Goal: Task Accomplishment & Management: Complete application form

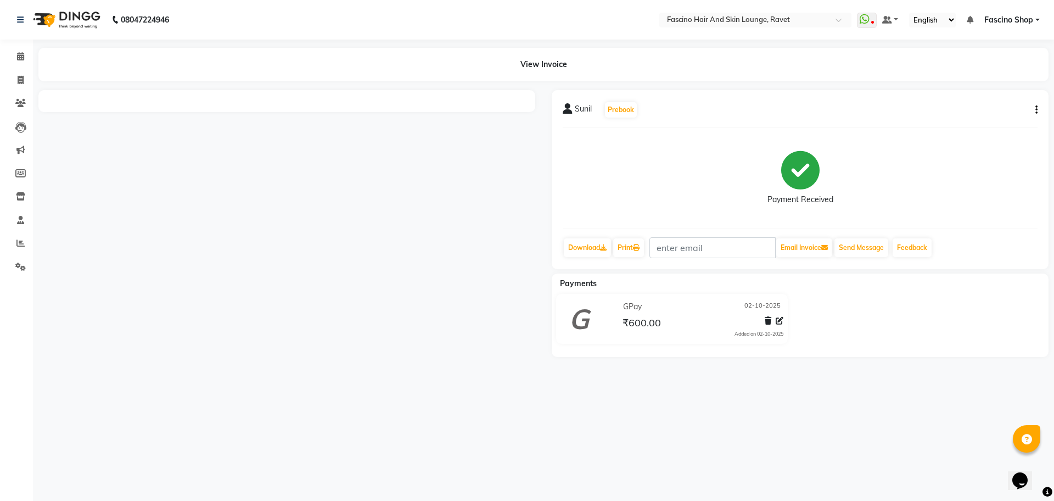
click at [1038, 114] on div "Sunil Prebook Payment Received Download Print Email Invoice Send Message Feedba…" at bounding box center [800, 179] width 497 height 179
click at [1038, 113] on div "Sunil Prebook Payment Received Download Print Email Invoice Send Message Feedba…" at bounding box center [800, 179] width 497 height 179
click at [1037, 109] on div "Sunil Prebook Payment Received Download Print Email Invoice Send Message Feedba…" at bounding box center [800, 179] width 497 height 179
click at [1037, 110] on div "Sunil Prebook Payment Received Download Print Email Invoice Send Message Feedba…" at bounding box center [800, 179] width 497 height 179
click at [1029, 117] on div "Sunil Prebook" at bounding box center [800, 110] width 475 height 18
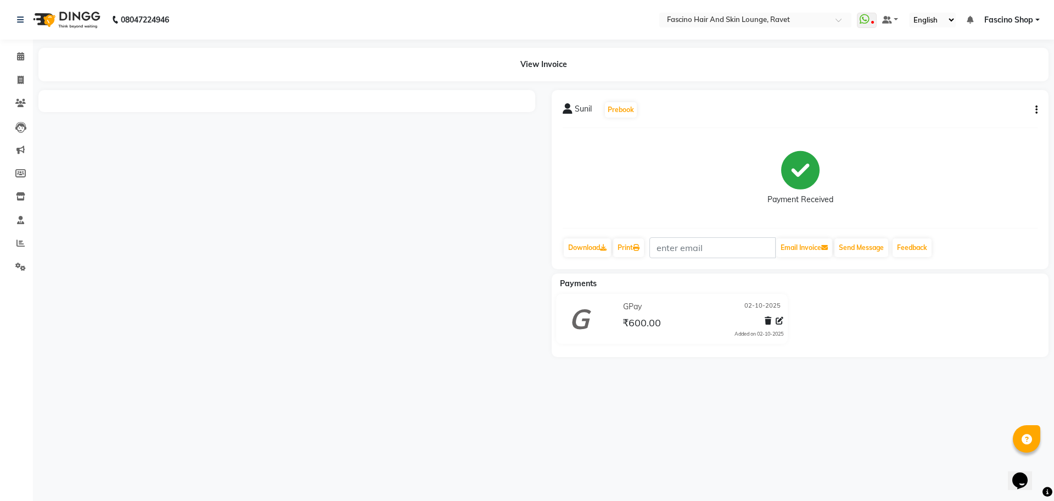
click at [1037, 110] on icon "button" at bounding box center [1036, 110] width 2 height 1
click at [975, 115] on div "Edit Invoice" at bounding box center [981, 117] width 75 height 14
select select "service"
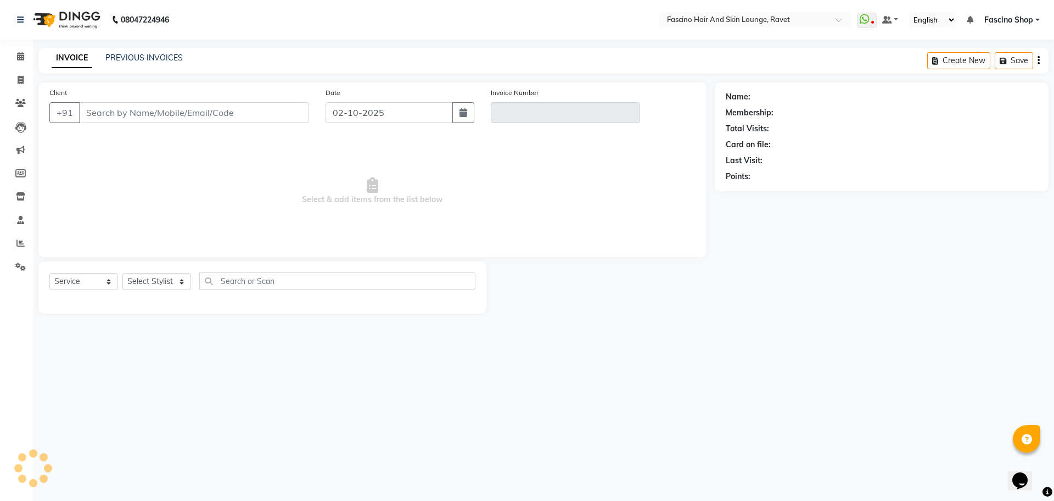
type input "9146416237"
type input "V/2025-26/5580"
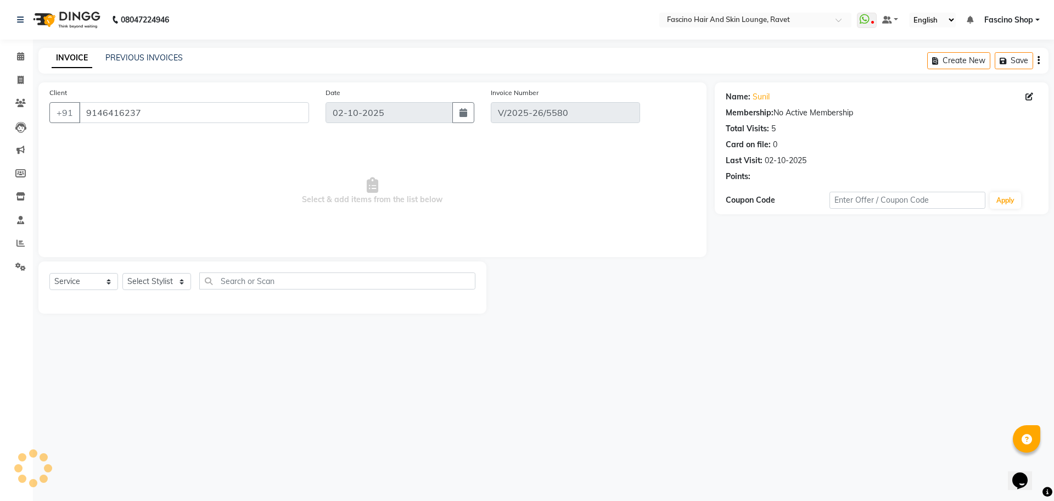
select select "select"
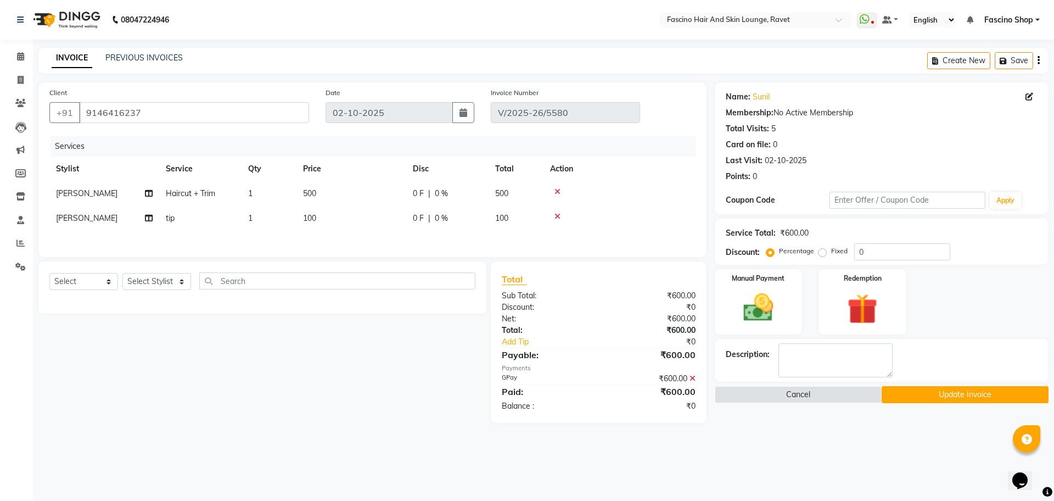
click at [559, 216] on icon at bounding box center [557, 216] width 6 height 8
click at [944, 397] on button "Update Invoice" at bounding box center [964, 394] width 167 height 17
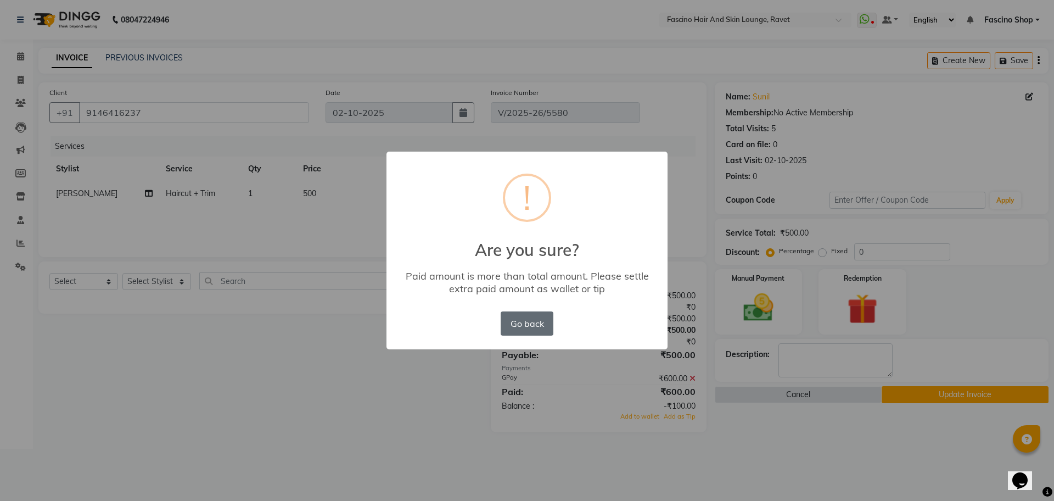
click at [552, 322] on button "Go back" at bounding box center [527, 323] width 53 height 24
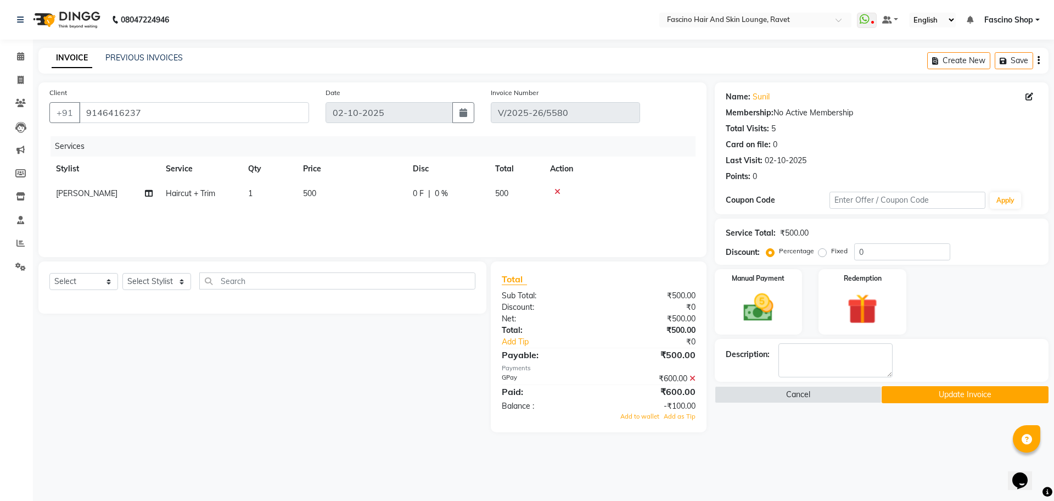
click at [688, 383] on div "₹600.00" at bounding box center [650, 379] width 105 height 12
click at [693, 378] on icon at bounding box center [692, 378] width 6 height 8
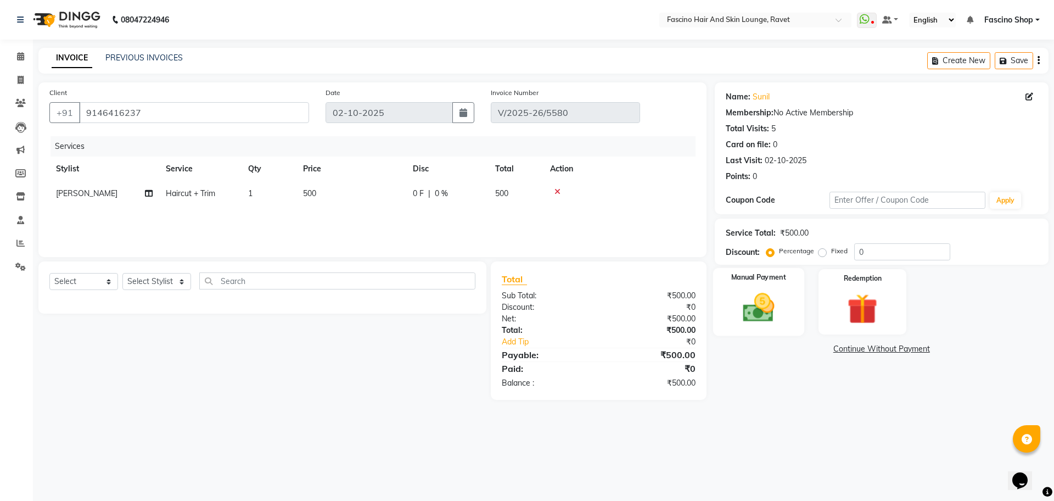
click at [783, 329] on div "Manual Payment" at bounding box center [757, 302] width 91 height 68
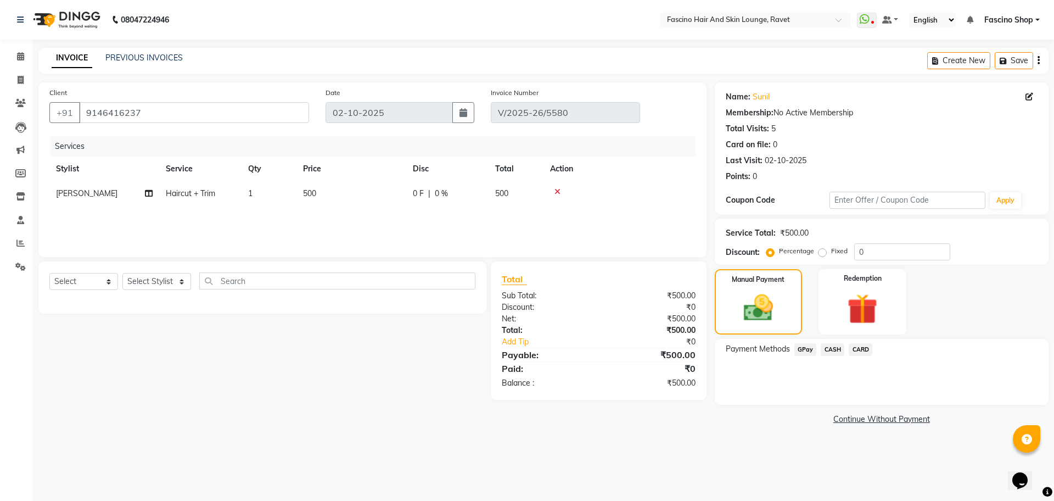
click at [802, 351] on span "GPay" at bounding box center [805, 349] width 23 height 13
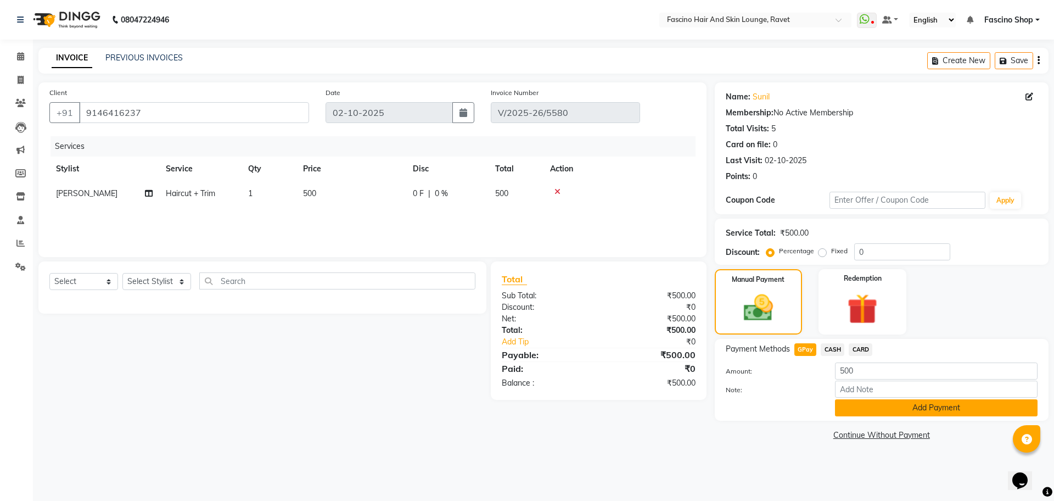
click at [886, 410] on button "Add Payment" at bounding box center [936, 407] width 203 height 17
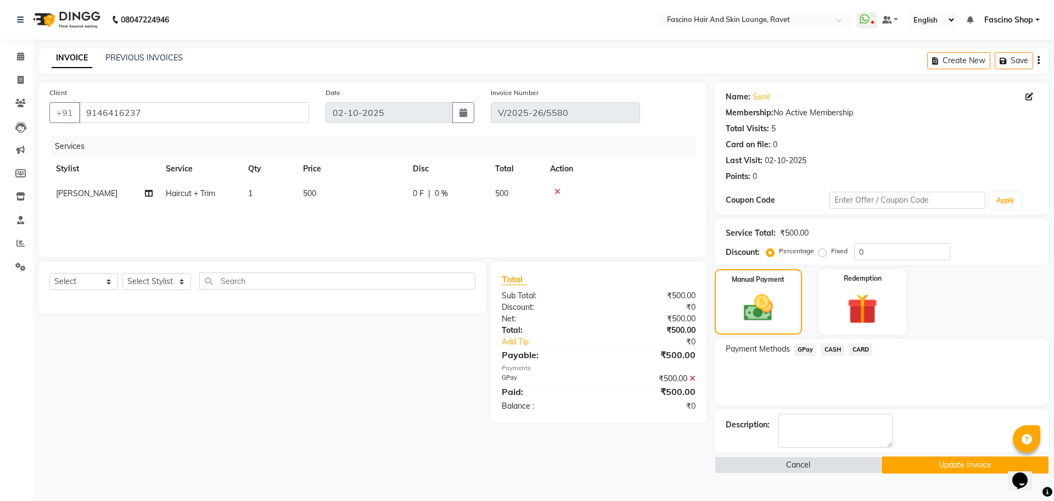
click at [928, 466] on button "Update Invoice" at bounding box center [964, 464] width 167 height 17
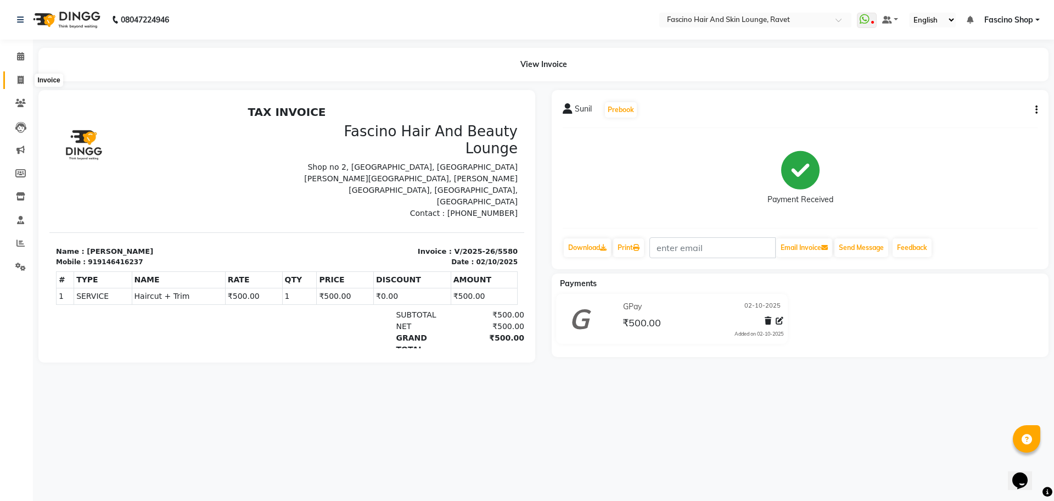
click at [16, 79] on span at bounding box center [20, 80] width 19 height 13
select select "service"
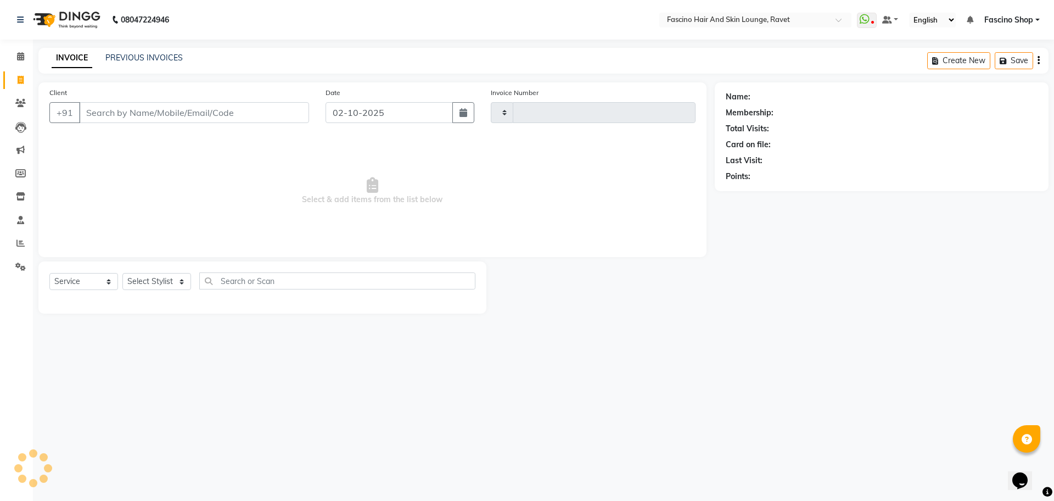
type input "5588"
select select "5190"
type input "9011330588"
click at [290, 112] on span "Add Client" at bounding box center [280, 112] width 43 height 11
select select "22"
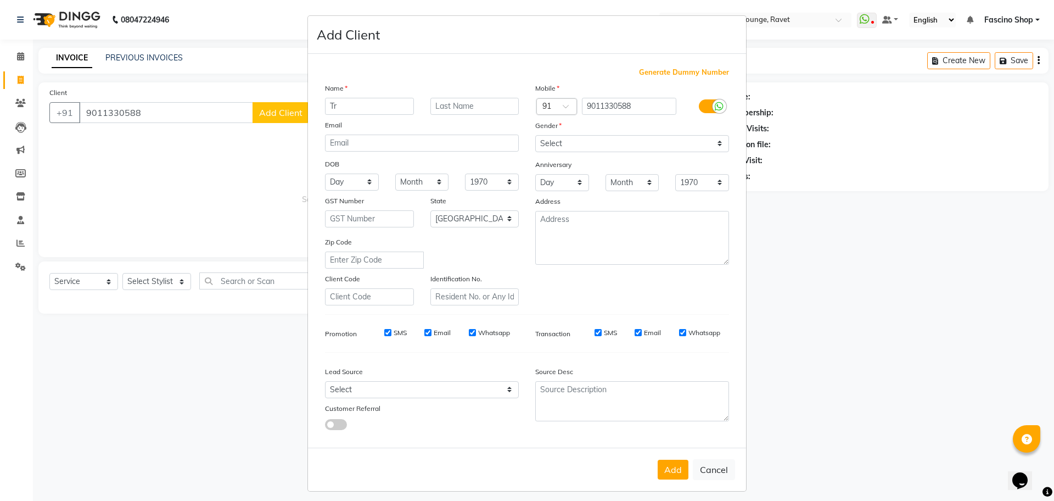
type input "T"
type input "[PERSON_NAME]"
click at [559, 147] on select "Select [DEMOGRAPHIC_DATA] [DEMOGRAPHIC_DATA] Other Prefer Not To Say" at bounding box center [632, 143] width 194 height 17
select select "[DEMOGRAPHIC_DATA]"
click at [535, 135] on select "Select [DEMOGRAPHIC_DATA] [DEMOGRAPHIC_DATA] Other Prefer Not To Say" at bounding box center [632, 143] width 194 height 17
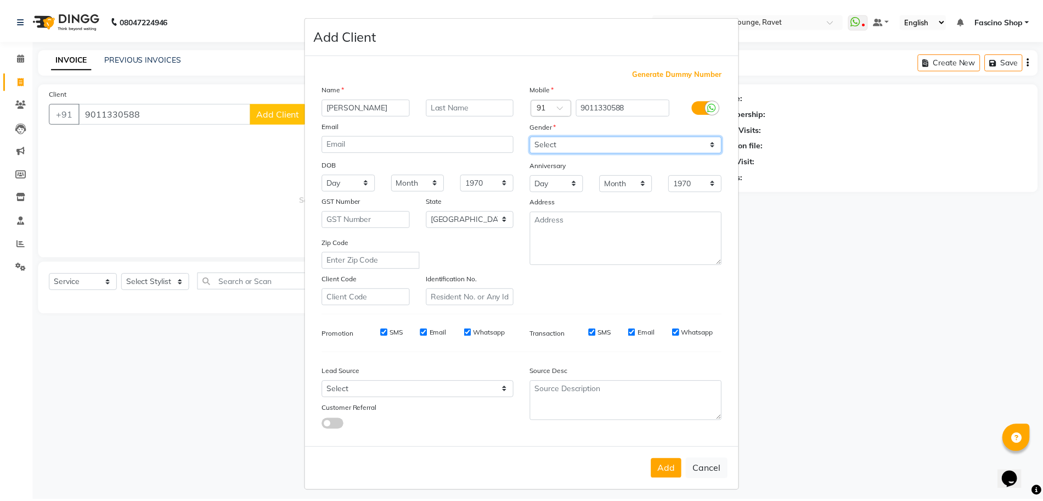
scroll to position [6, 0]
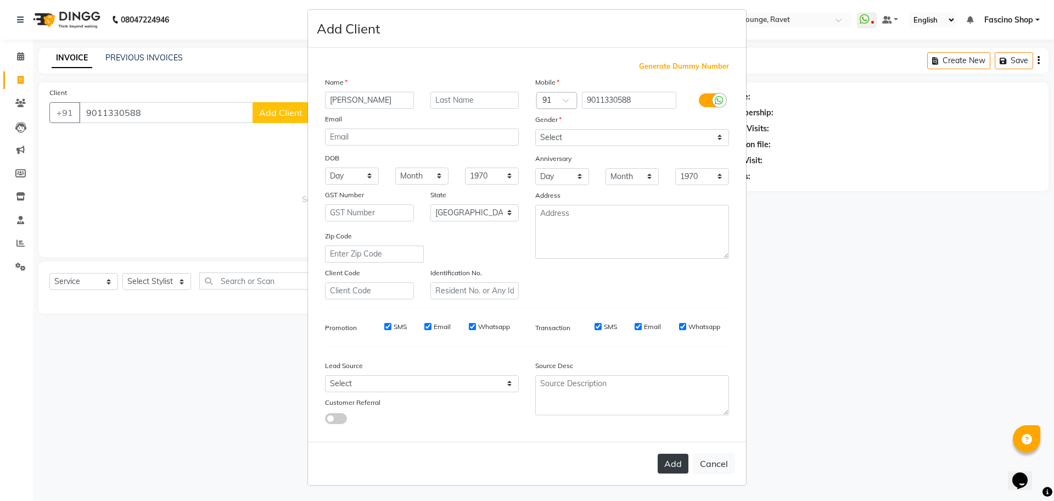
click at [668, 461] on button "Add" at bounding box center [672, 463] width 31 height 20
select select
select select "null"
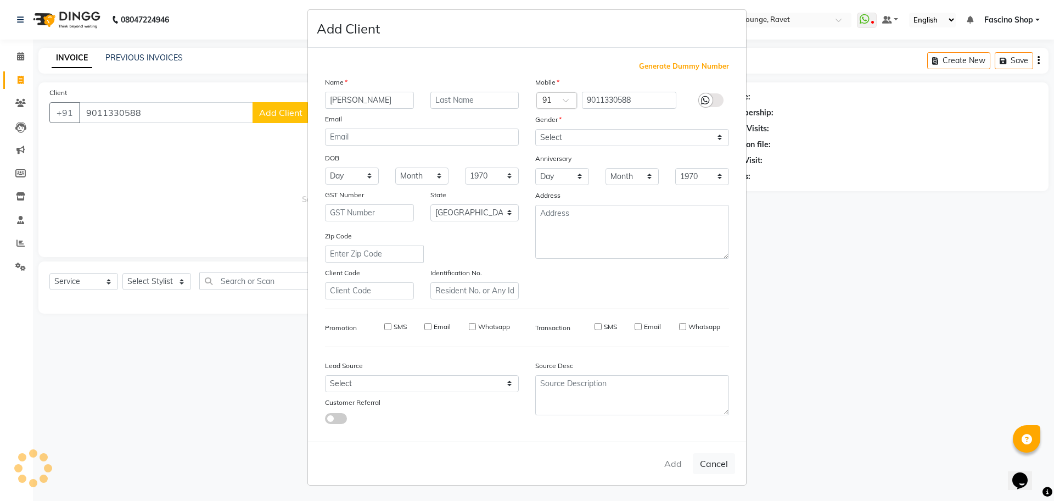
select select
checkbox input "false"
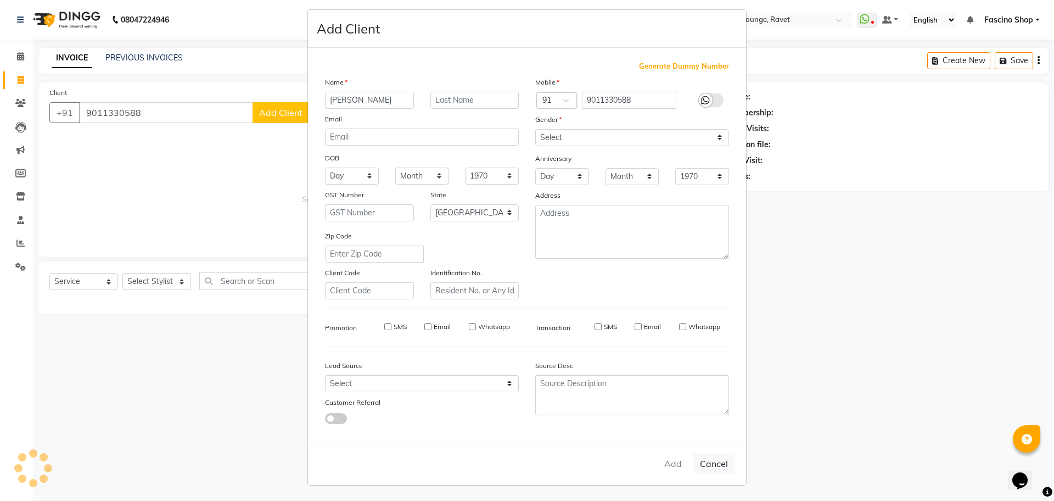
checkbox input "false"
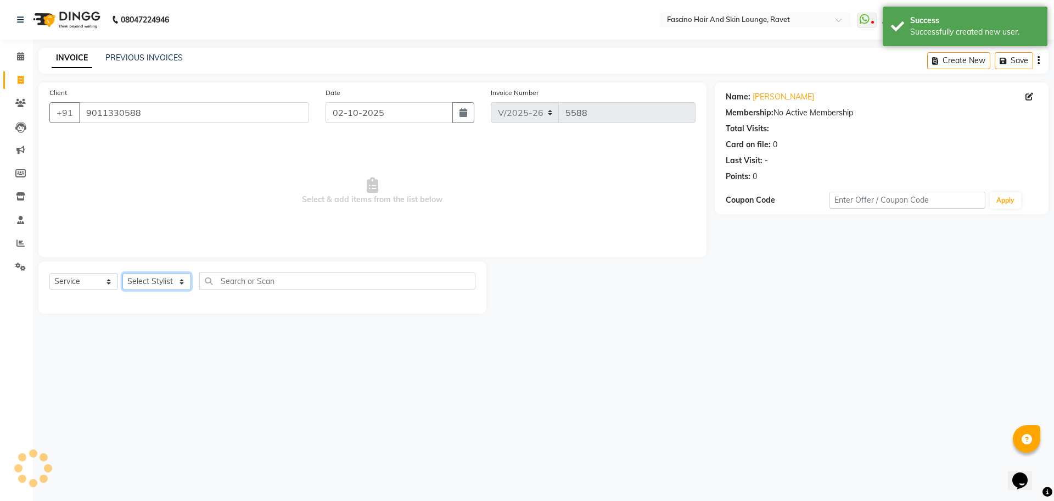
click at [161, 276] on select "Select Stylist [PERSON_NAME] Shop [PERSON_NAME] [PERSON_NAME] ( S R Manager ) […" at bounding box center [156, 281] width 69 height 17
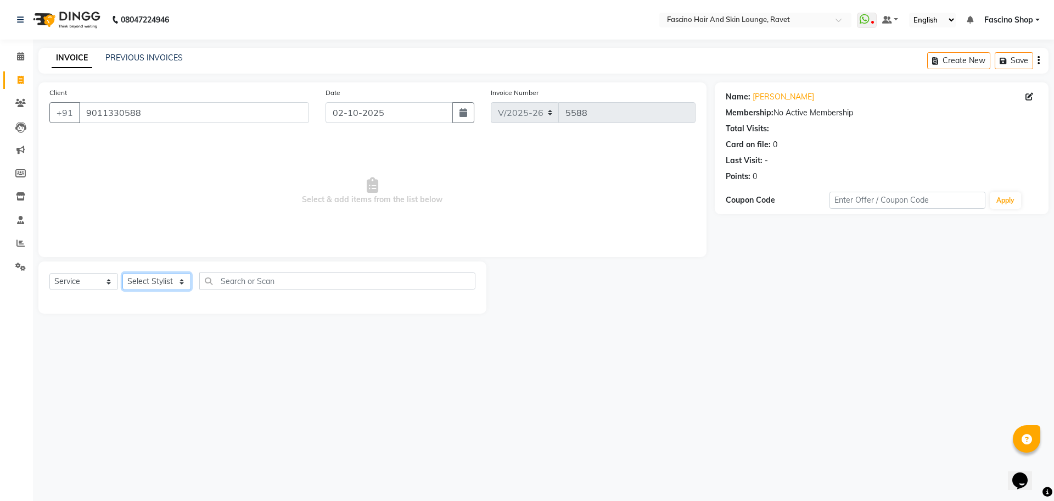
select select "78140"
click at [122, 273] on select "Select Stylist [PERSON_NAME] Shop [PERSON_NAME] [PERSON_NAME] ( S R Manager ) […" at bounding box center [156, 281] width 69 height 17
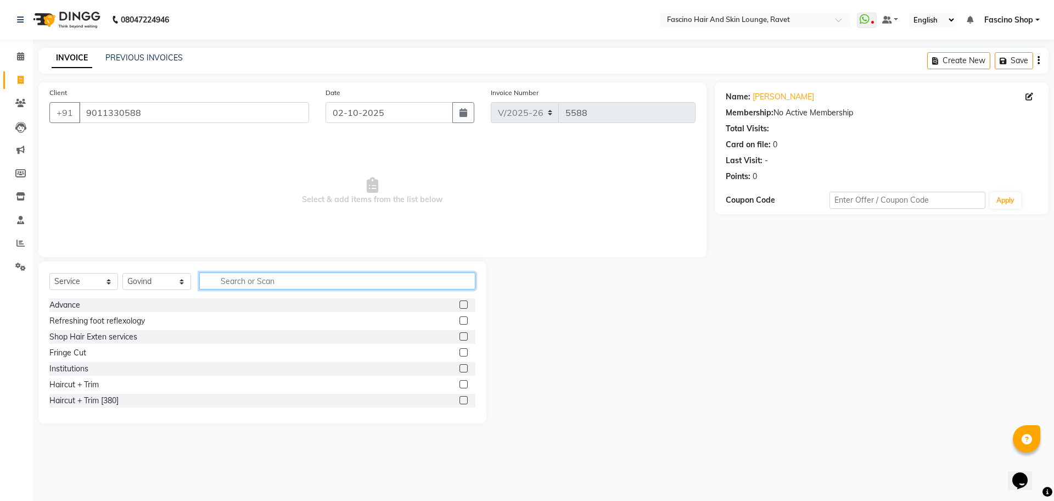
click at [263, 286] on input "text" at bounding box center [337, 280] width 276 height 17
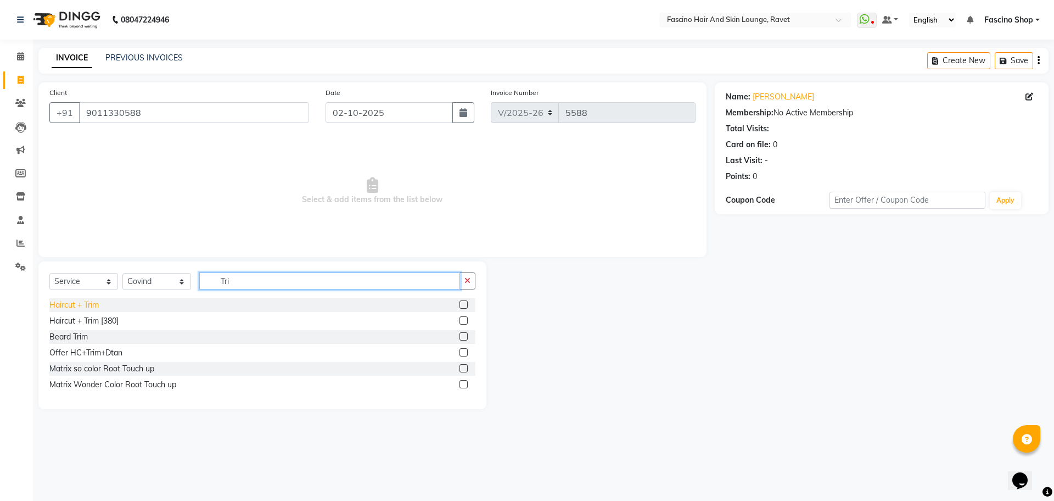
type input "Tri"
click at [83, 307] on div "Haircut + Trim" at bounding box center [73, 305] width 49 height 12
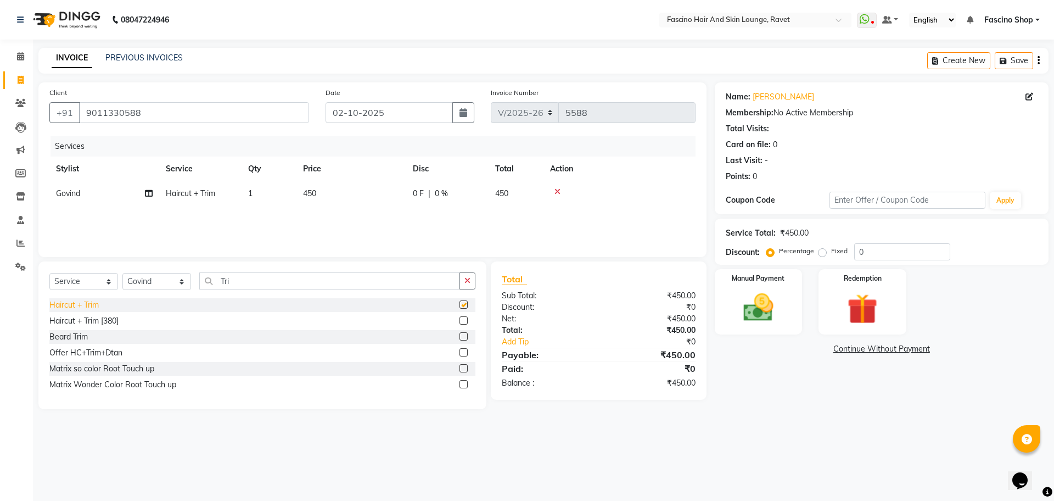
checkbox input "false"
click at [429, 189] on span "|" at bounding box center [429, 194] width 2 height 12
select select "78140"
click at [429, 189] on input "450" at bounding box center [403, 196] width 97 height 17
type input "4"
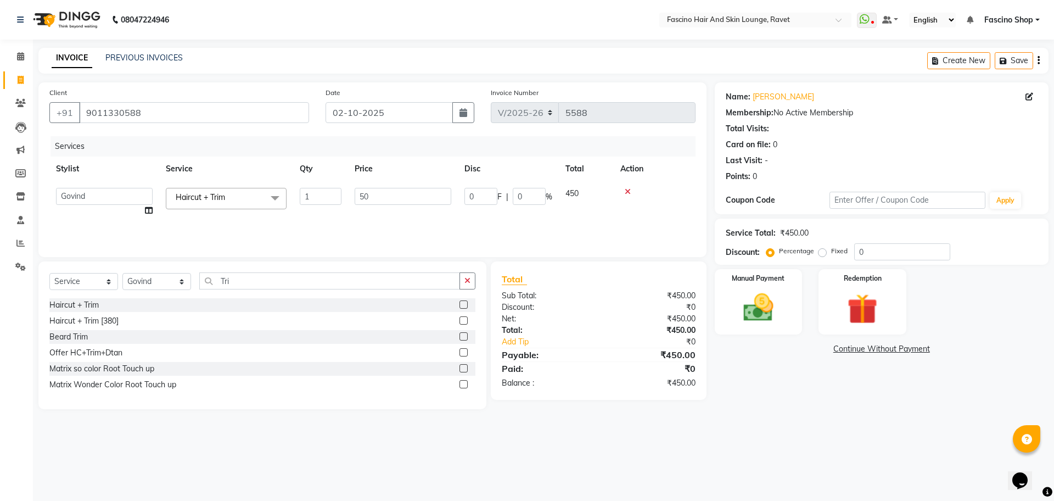
type input "500"
click at [770, 292] on img at bounding box center [758, 307] width 51 height 36
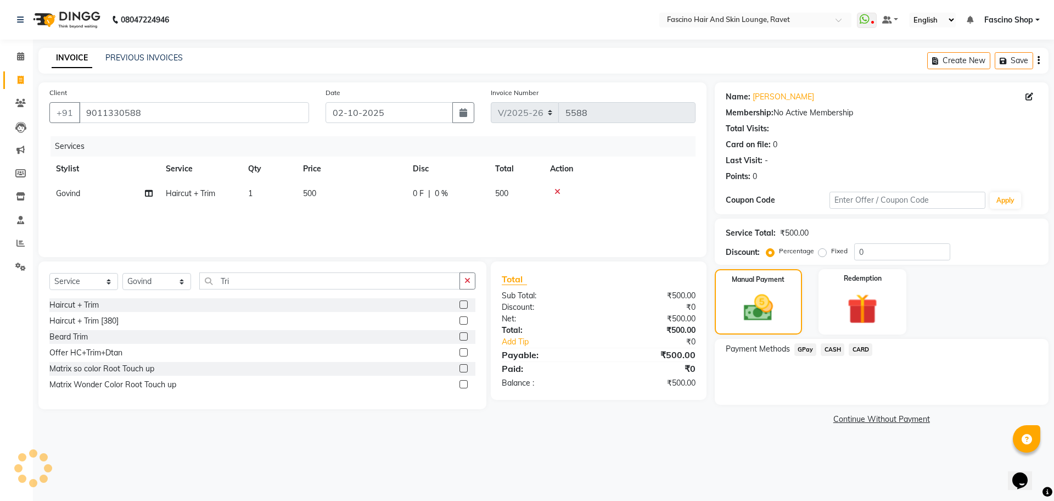
click at [800, 348] on span "GPay" at bounding box center [805, 349] width 23 height 13
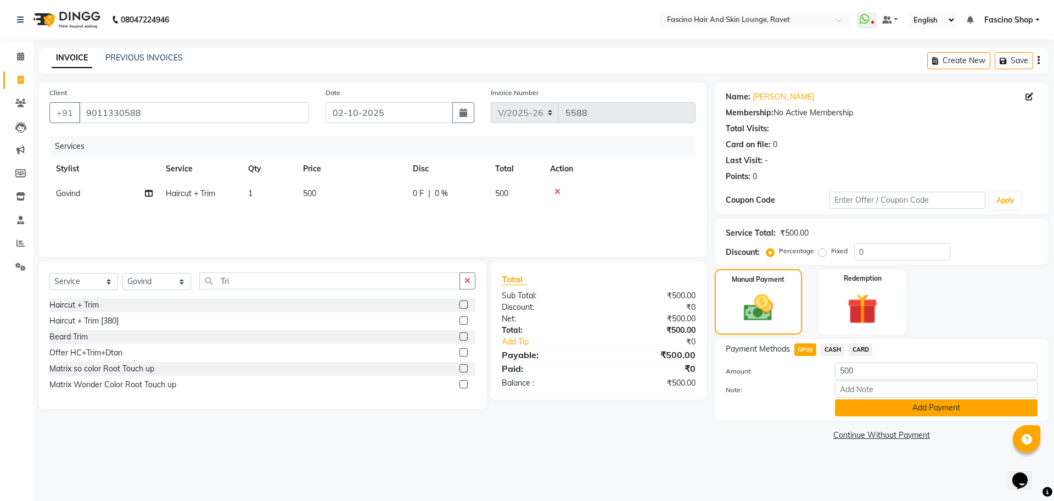
click at [898, 406] on button "Add Payment" at bounding box center [936, 407] width 203 height 17
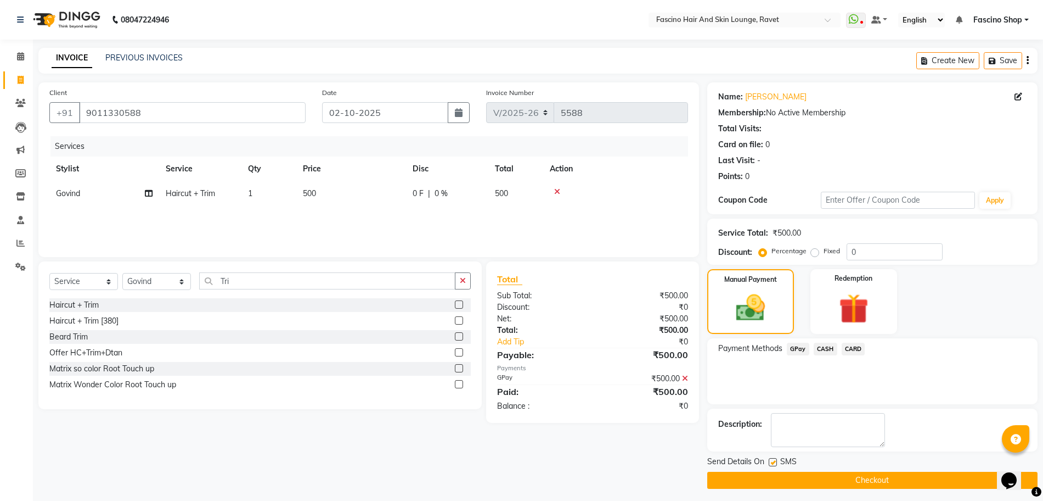
scroll to position [4, 0]
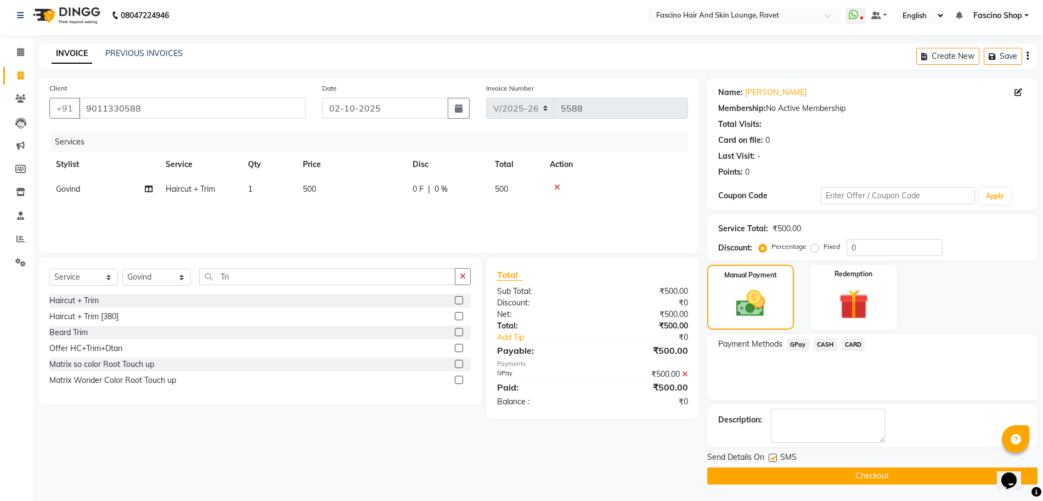
click at [769, 458] on label at bounding box center [773, 457] width 8 height 8
click at [769, 458] on input "checkbox" at bounding box center [772, 457] width 7 height 7
checkbox input "false"
click at [778, 478] on button "Checkout" at bounding box center [872, 475] width 330 height 17
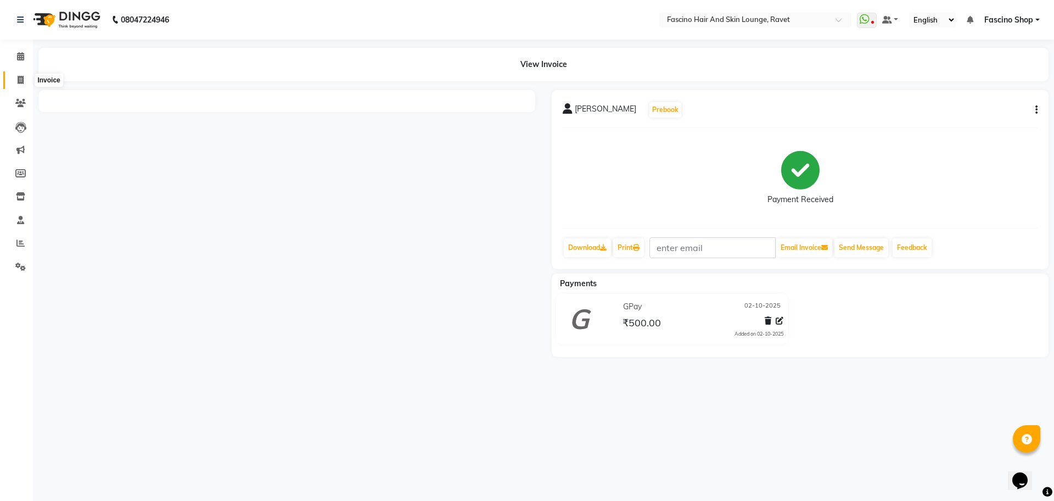
click at [23, 79] on icon at bounding box center [21, 80] width 6 height 8
select select "service"
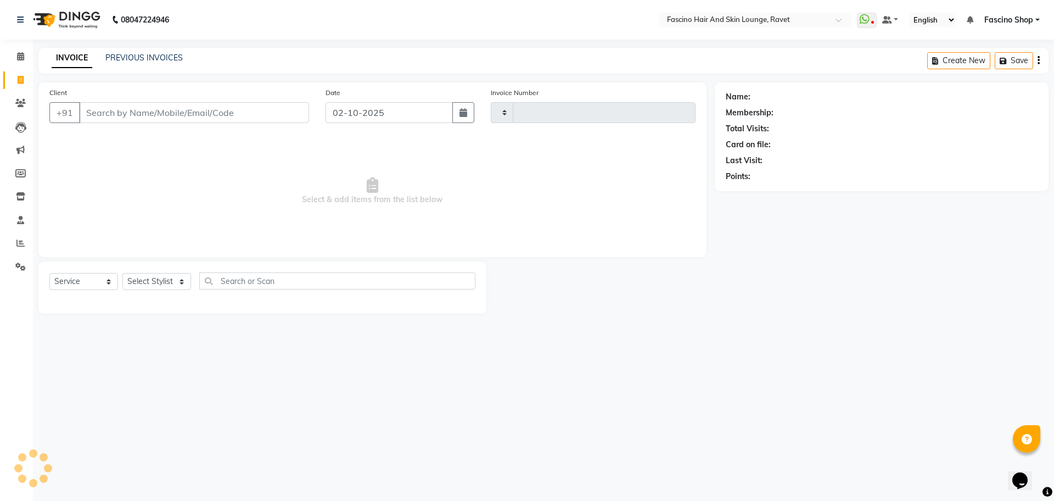
type input "5589"
select select "5190"
type input "8600076428"
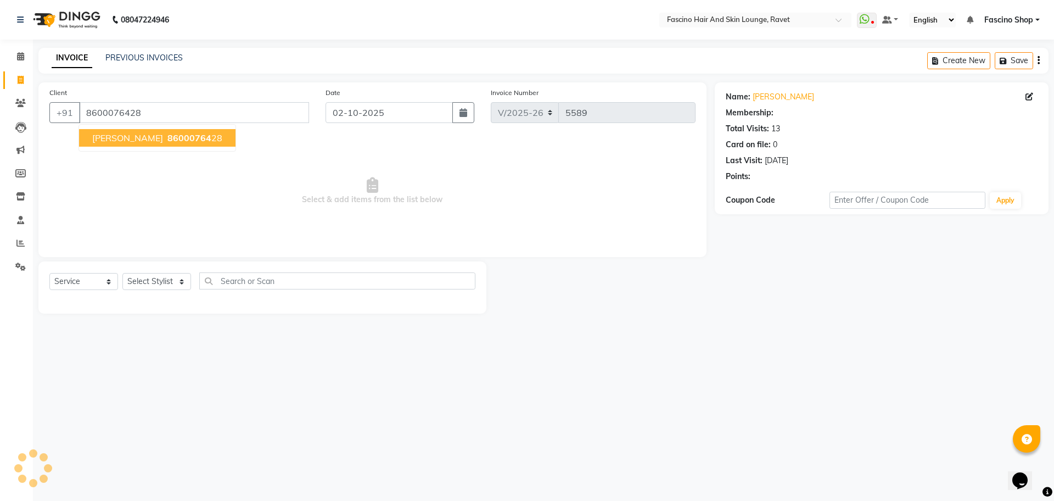
select select "1: Object"
click at [153, 143] on span "[PERSON_NAME]" at bounding box center [127, 137] width 71 height 11
select select "1: Object"
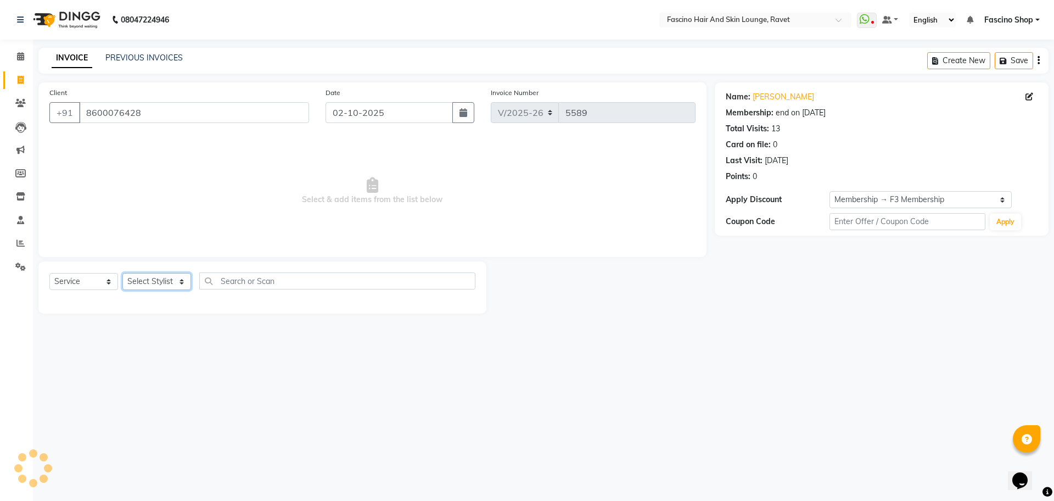
click at [159, 286] on select "Select Stylist [PERSON_NAME] Shop [PERSON_NAME] [PERSON_NAME] ( S R Manager ) […" at bounding box center [156, 281] width 69 height 17
select select "78140"
click at [122, 273] on select "Select Stylist [PERSON_NAME] Shop [PERSON_NAME] [PERSON_NAME] ( S R Manager ) […" at bounding box center [156, 281] width 69 height 17
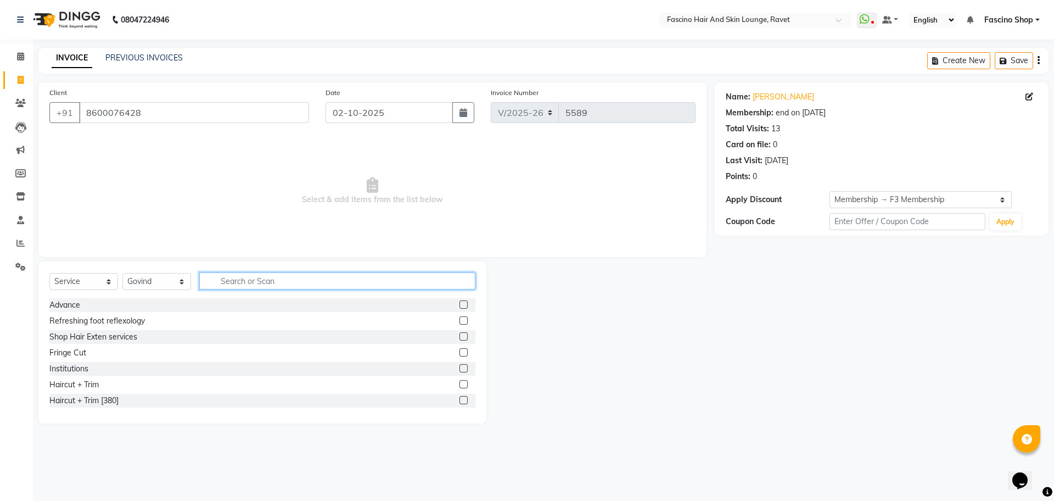
click at [256, 282] on input "text" at bounding box center [337, 280] width 276 height 17
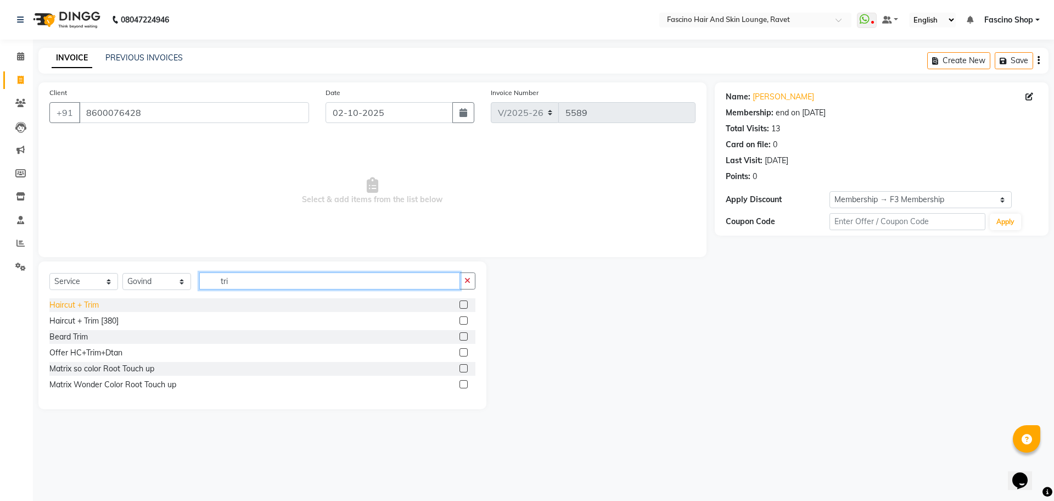
type input "tri"
click at [97, 301] on div "Haircut + Trim" at bounding box center [73, 305] width 49 height 12
checkbox input "false"
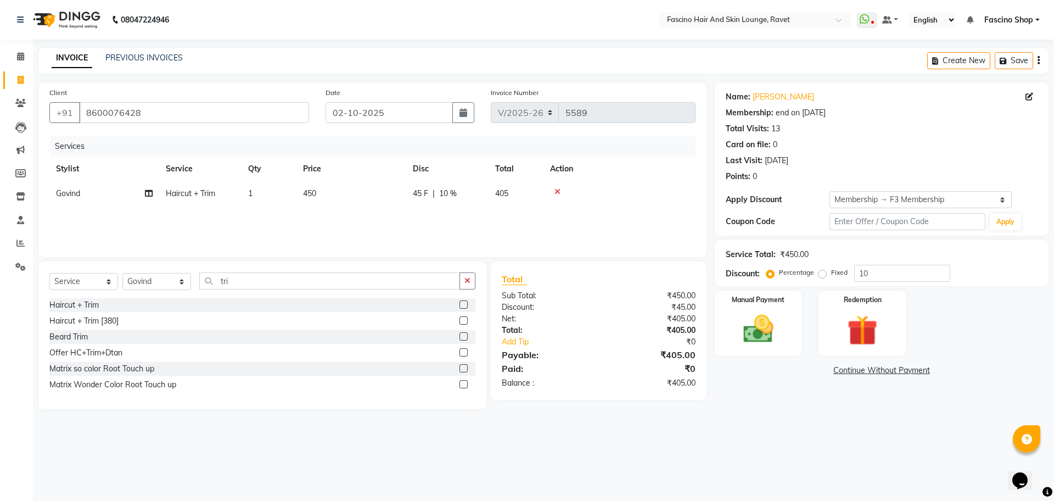
click at [398, 211] on div "Services Stylist Service Qty Price Disc Total Action Govind Haircut + Trim 1 45…" at bounding box center [372, 191] width 646 height 110
click at [412, 191] on td "45 F | 10 %" at bounding box center [447, 193] width 82 height 25
select select "78140"
type input "420"
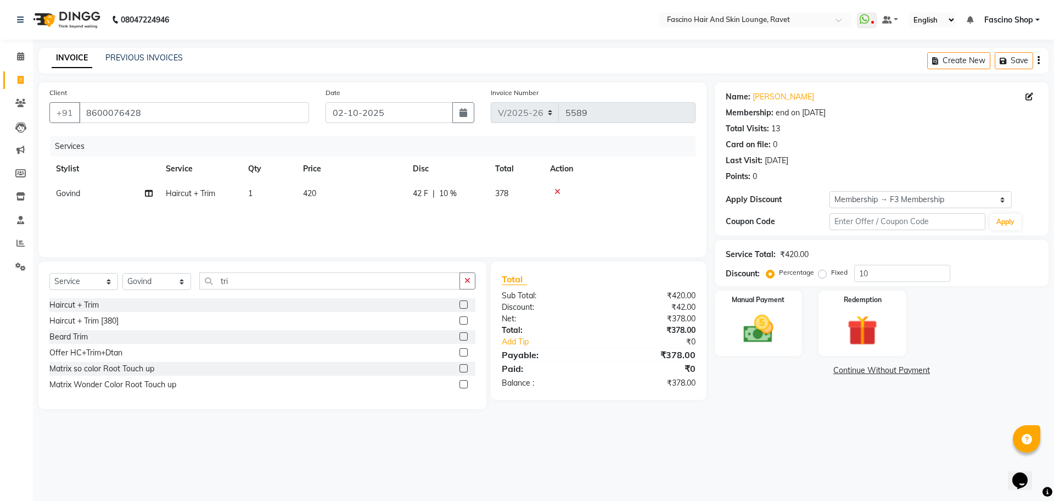
click at [508, 220] on div "Services Stylist Service Qty Price Disc Total Action Govind Haircut + Trim 1 42…" at bounding box center [372, 191] width 646 height 110
click at [889, 268] on input "10" at bounding box center [902, 273] width 96 height 17
type input "1"
click at [777, 309] on div "Manual Payment" at bounding box center [757, 323] width 91 height 68
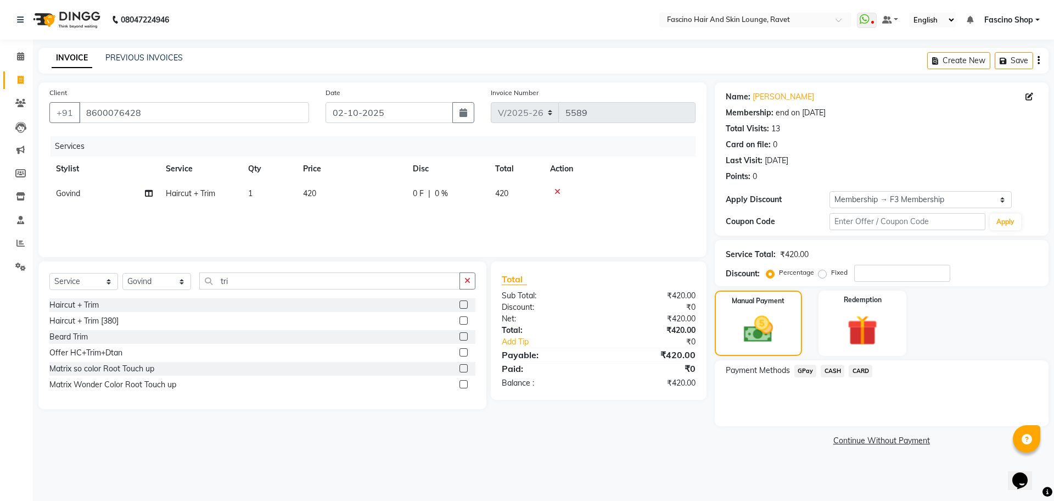
click at [806, 377] on div "GPay" at bounding box center [803, 371] width 27 height 15
click at [805, 374] on span "GPay" at bounding box center [805, 370] width 23 height 13
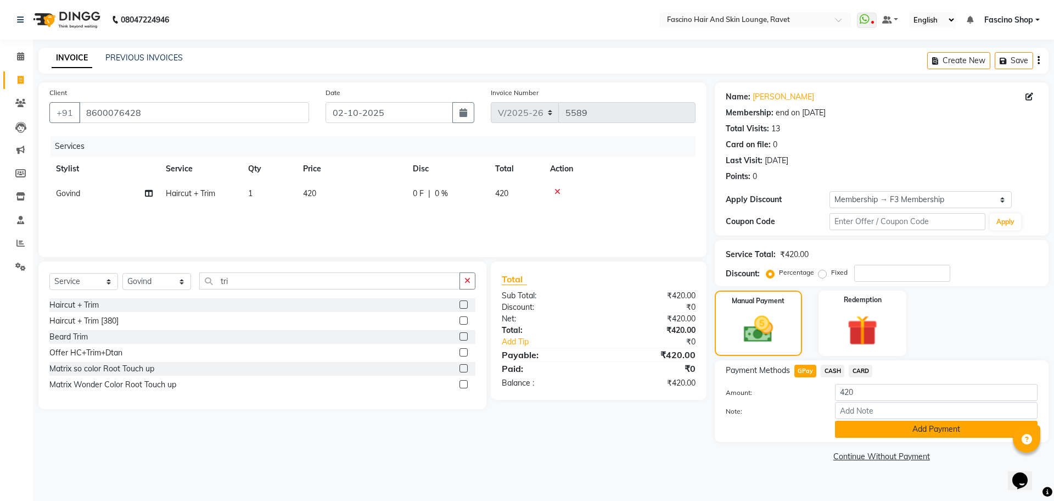
click at [900, 426] on button "Add Payment" at bounding box center [936, 428] width 203 height 17
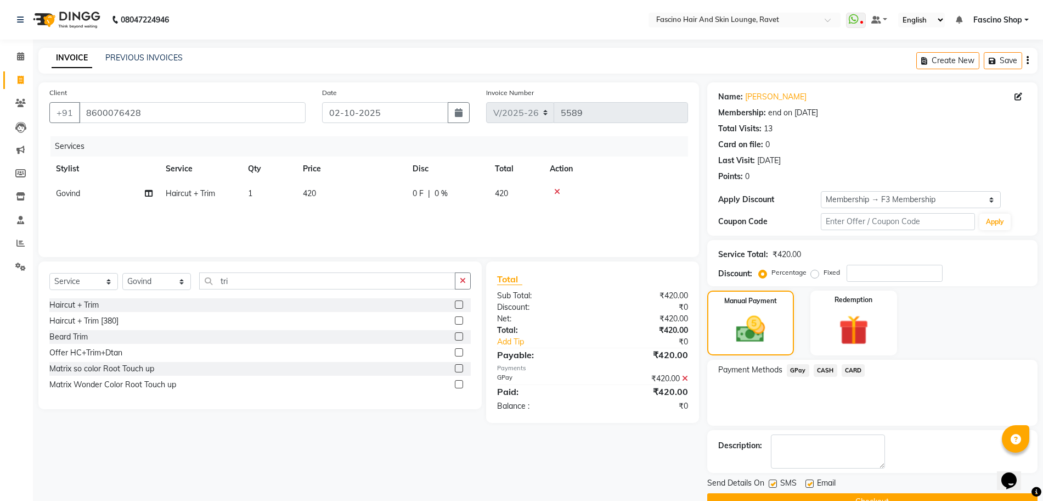
scroll to position [26, 0]
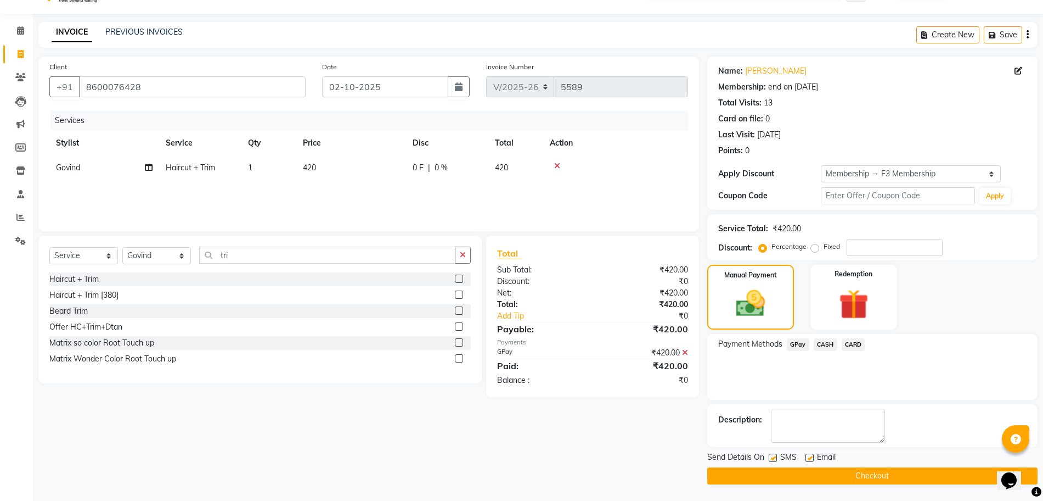
click at [772, 459] on label at bounding box center [773, 457] width 8 height 8
click at [772, 459] on input "checkbox" at bounding box center [772, 457] width 7 height 7
checkbox input "false"
click at [783, 482] on button "Checkout" at bounding box center [872, 475] width 330 height 17
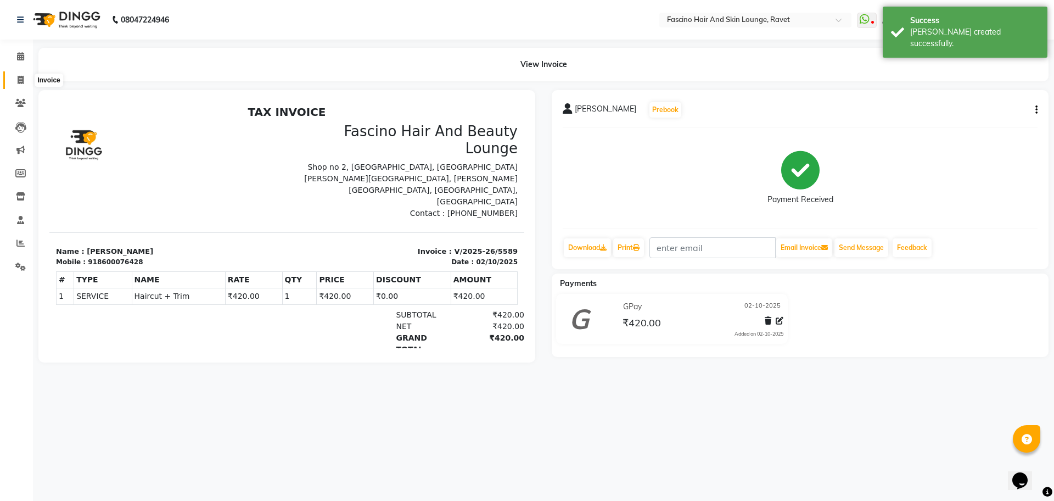
click at [16, 80] on span at bounding box center [20, 80] width 19 height 13
select select "service"
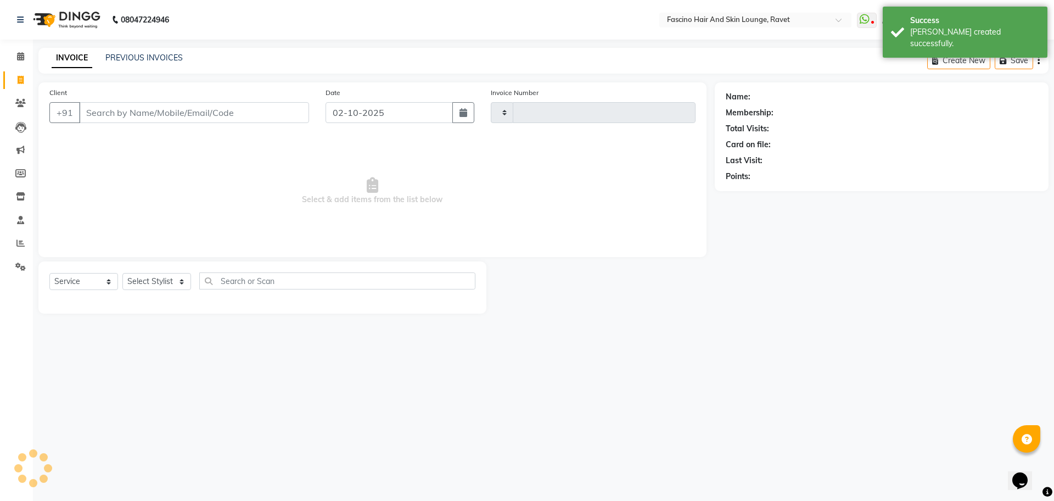
type input "5590"
select select "5190"
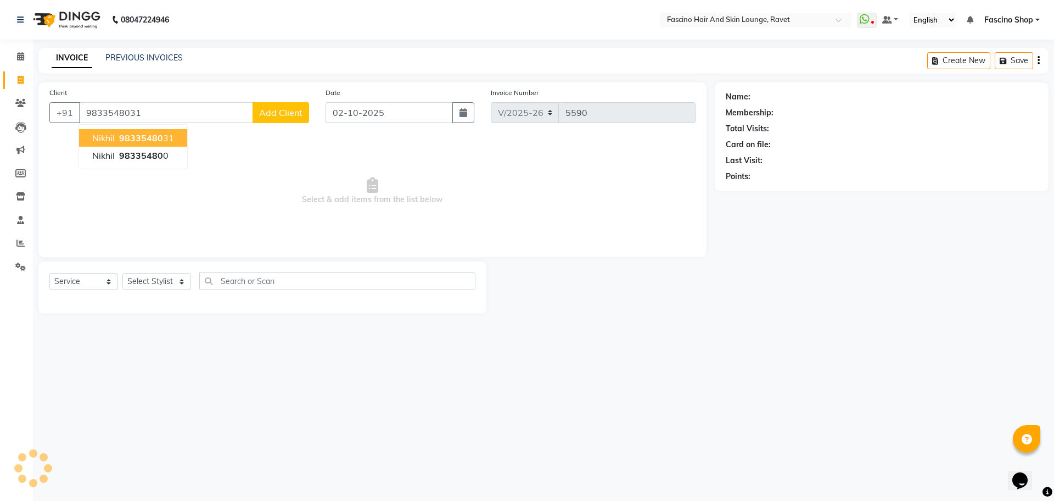
type input "9833548031"
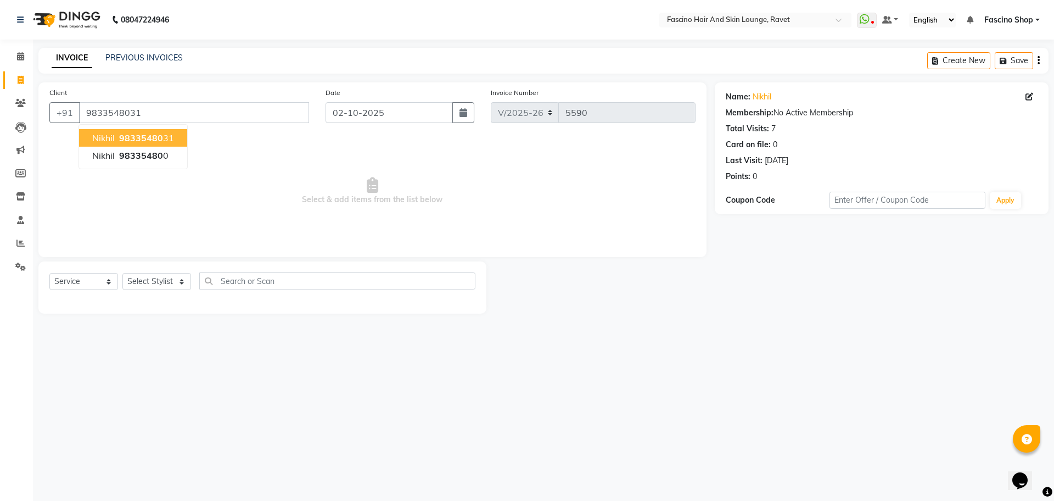
click at [142, 139] on span "98335480" at bounding box center [141, 137] width 44 height 11
click at [153, 281] on select "Select Stylist [PERSON_NAME] Shop [PERSON_NAME] [PERSON_NAME] ( S R Manager ) […" at bounding box center [156, 281] width 69 height 17
select select "78140"
click at [122, 273] on select "Select Stylist [PERSON_NAME] Shop [PERSON_NAME] [PERSON_NAME] ( S R Manager ) […" at bounding box center [156, 281] width 69 height 17
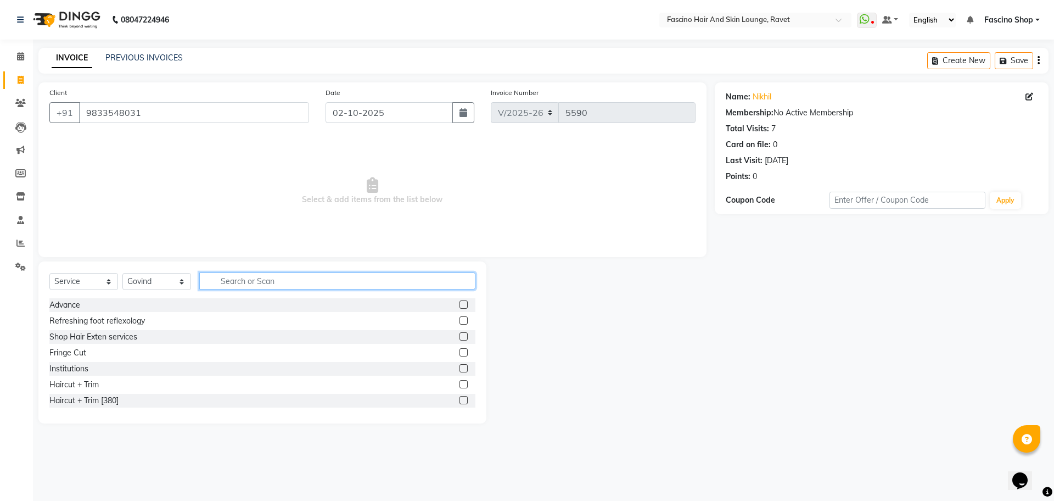
click at [260, 289] on input "text" at bounding box center [337, 280] width 276 height 17
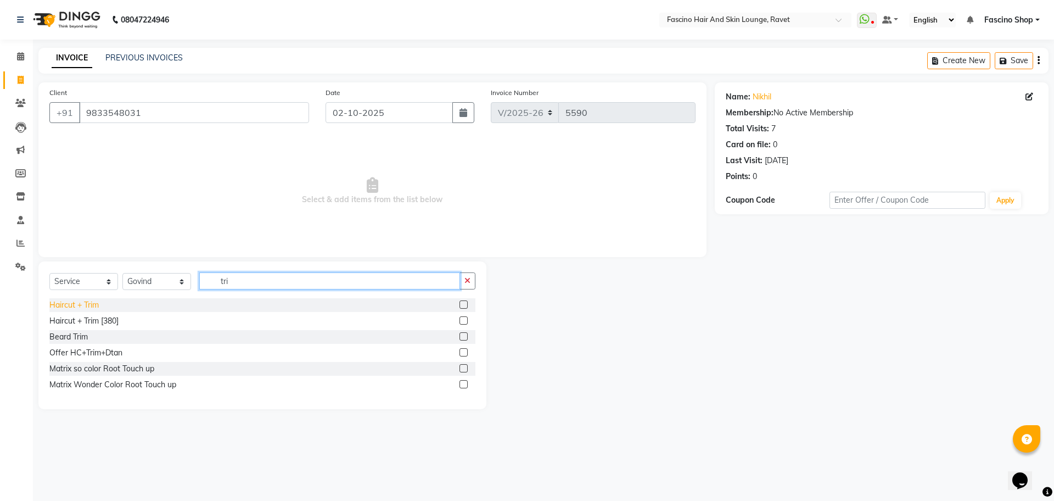
type input "tri"
click at [75, 302] on div "Haircut + Trim" at bounding box center [73, 305] width 49 height 12
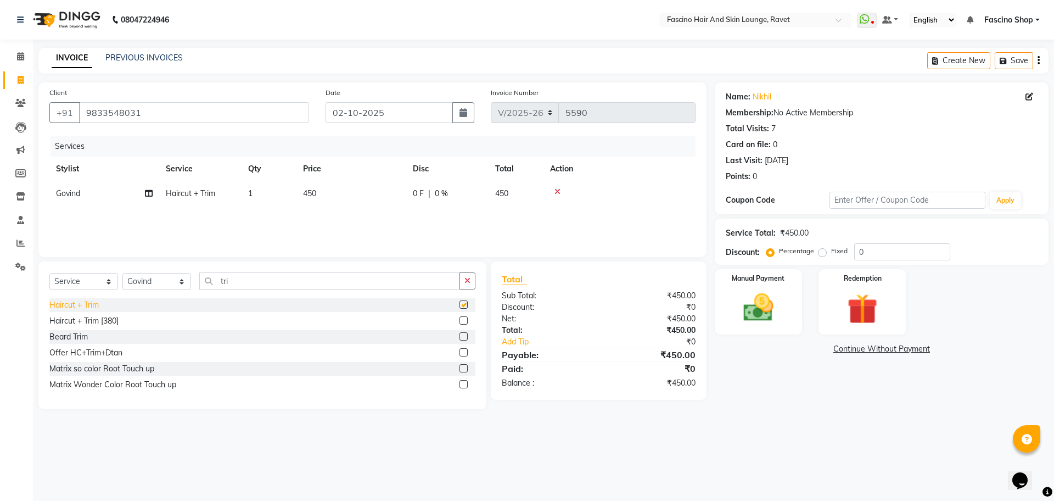
checkbox input "false"
click at [376, 187] on td "450" at bounding box center [351, 193] width 110 height 25
select select "78140"
drag, startPoint x: 376, startPoint y: 187, endPoint x: 415, endPoint y: 200, distance: 41.1
click at [415, 200] on td "450" at bounding box center [403, 202] width 110 height 42
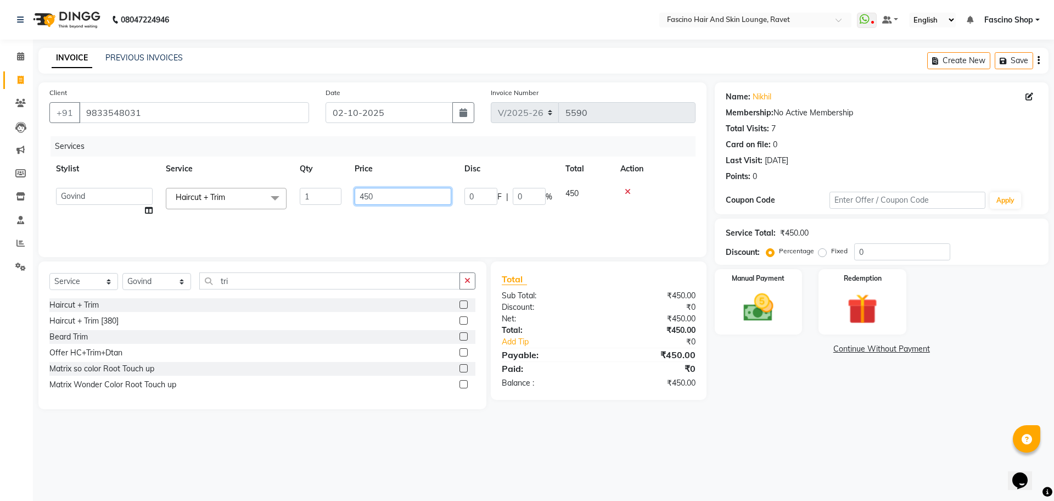
click at [415, 200] on input "450" at bounding box center [403, 196] width 97 height 17
type input "420"
click at [402, 222] on div "Services Stylist Service Qty Price Disc Total Action [PERSON_NAME] Shop [PERSON…" at bounding box center [372, 191] width 646 height 110
click at [750, 303] on img at bounding box center [758, 307] width 51 height 36
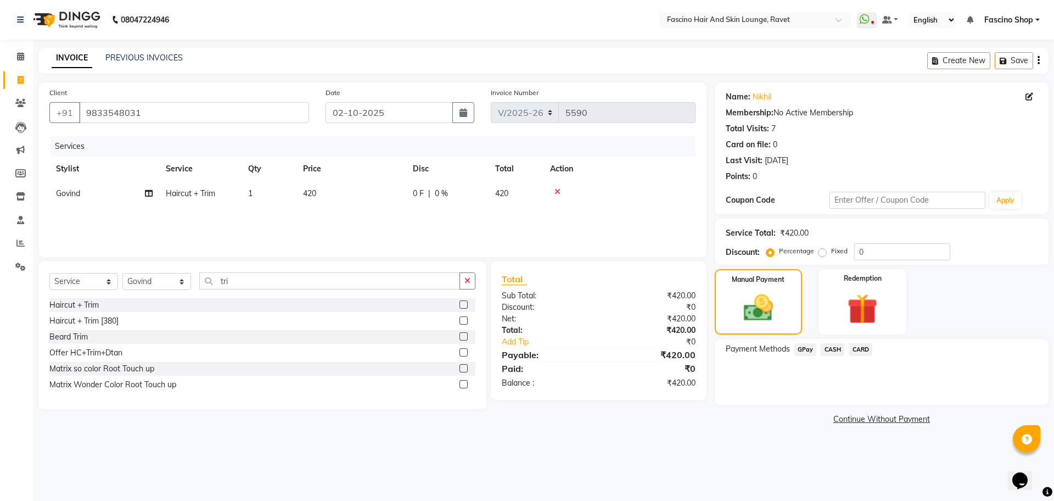
click at [809, 351] on span "GPay" at bounding box center [805, 349] width 23 height 13
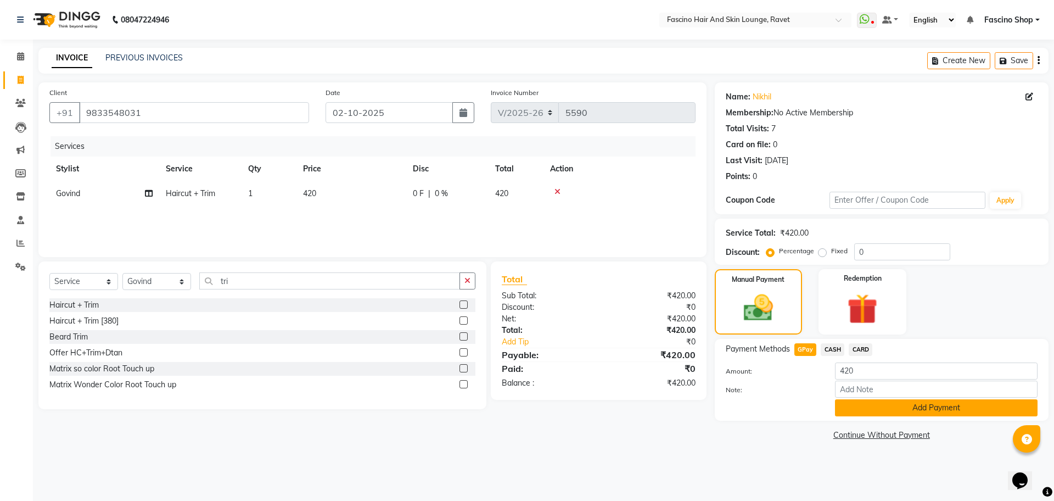
click at [889, 407] on button "Add Payment" at bounding box center [936, 407] width 203 height 17
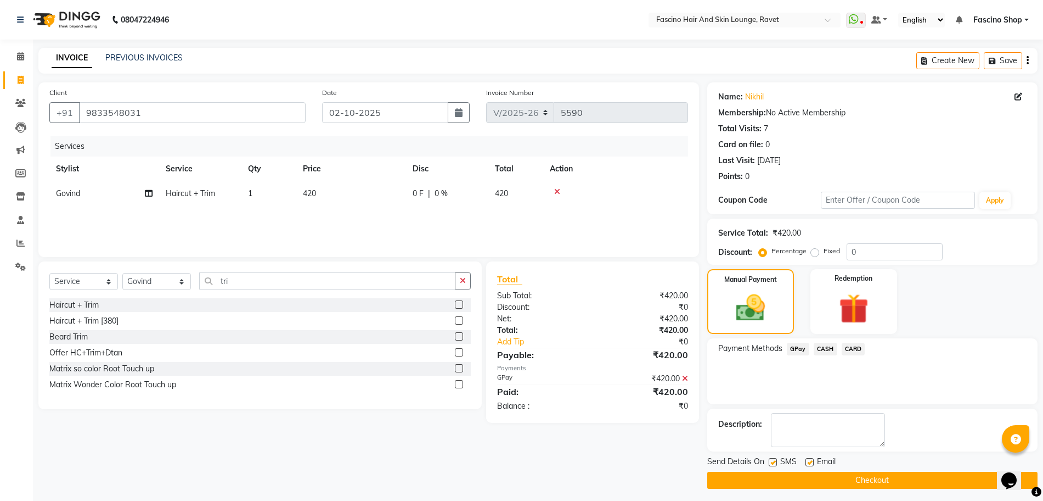
scroll to position [4, 0]
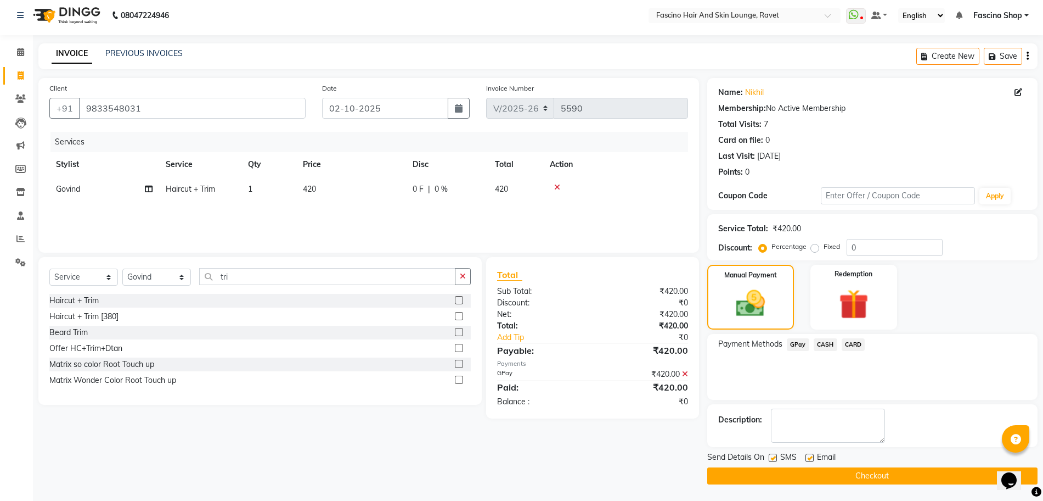
click at [773, 459] on label at bounding box center [773, 457] width 8 height 8
click at [773, 459] on input "checkbox" at bounding box center [772, 457] width 7 height 7
checkbox input "false"
click at [782, 469] on button "Checkout" at bounding box center [872, 475] width 330 height 17
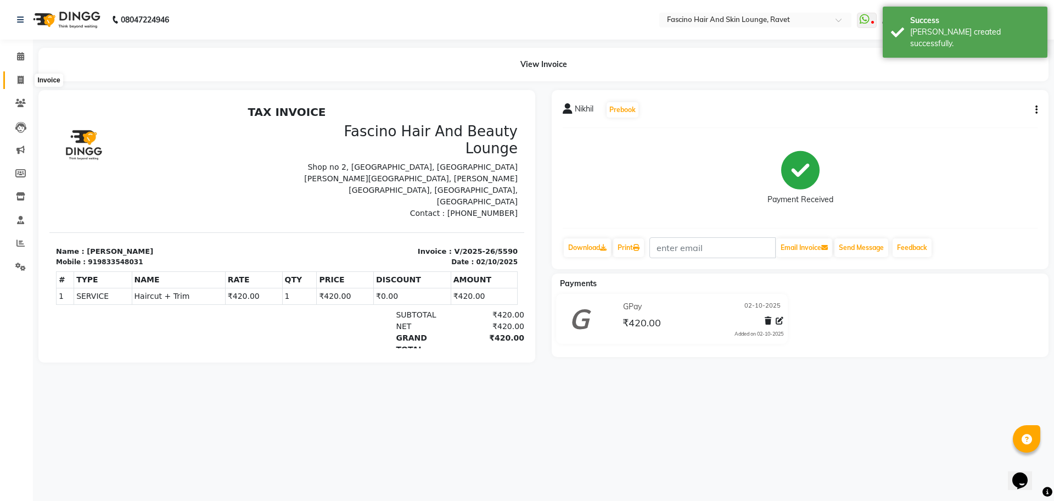
click at [16, 78] on span at bounding box center [20, 80] width 19 height 13
select select "service"
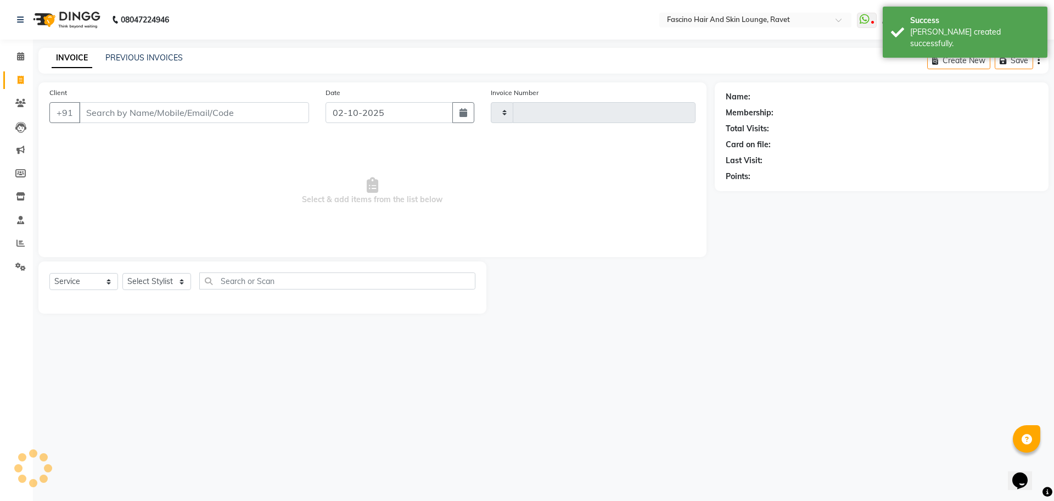
type input "5591"
select select "5190"
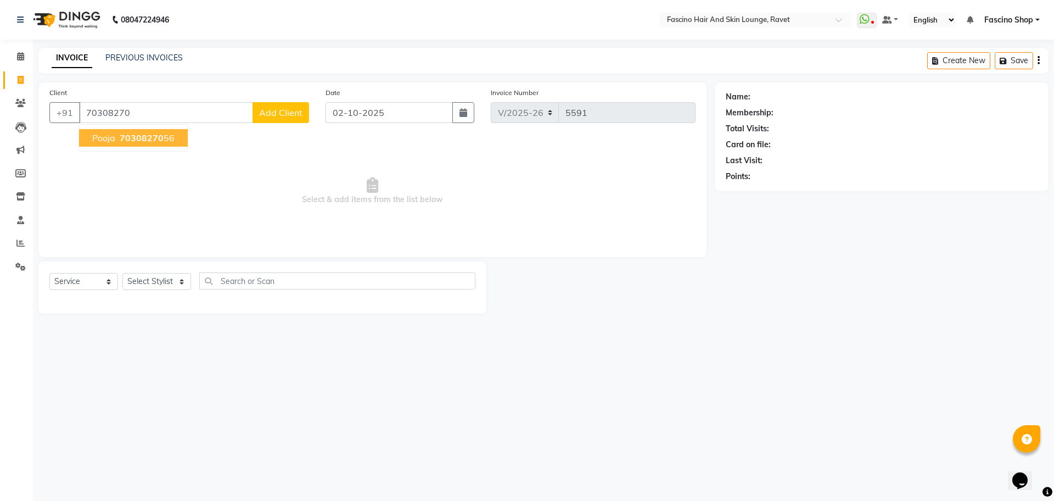
click at [139, 143] on button "Pooja 70308270 56" at bounding box center [133, 138] width 109 height 18
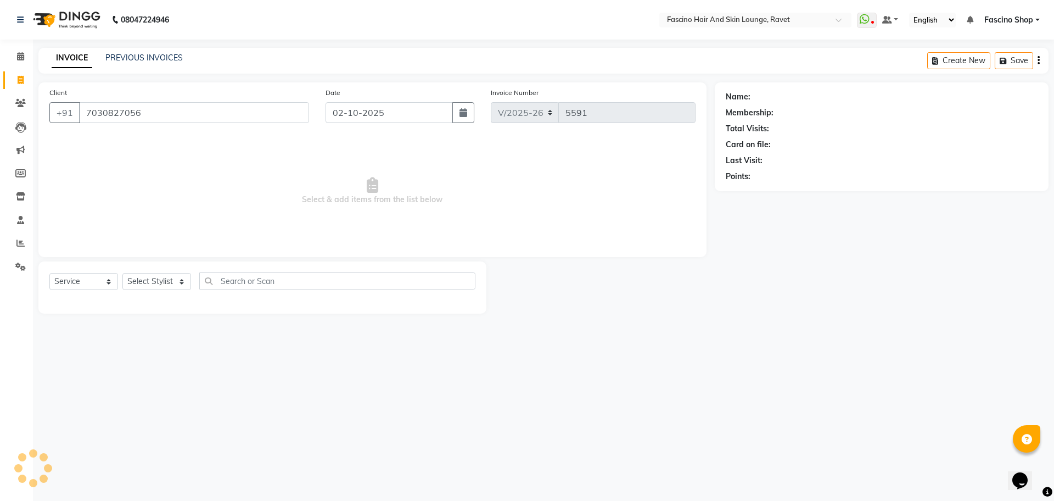
type input "7030827056"
click at [150, 272] on div "Select Service Product Membership Package Voucher Prepaid Gift Card Select Styl…" at bounding box center [262, 285] width 426 height 26
click at [151, 278] on select "Select Stylist [PERSON_NAME] Shop [PERSON_NAME] [PERSON_NAME] ( S R Manager ) […" at bounding box center [156, 281] width 69 height 17
select select "91580"
click at [122, 273] on select "Select Stylist [PERSON_NAME] Shop [PERSON_NAME] [PERSON_NAME] ( S R Manager ) […" at bounding box center [156, 281] width 69 height 17
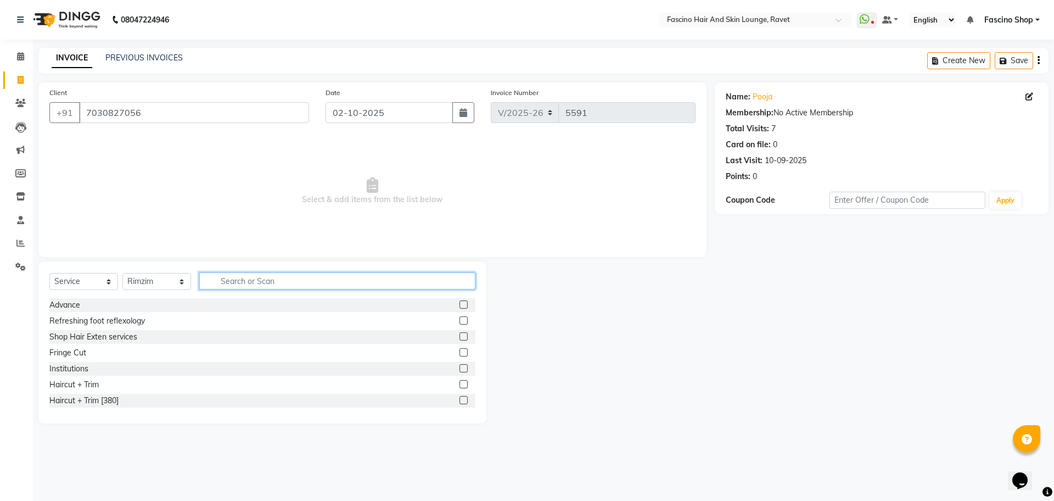
click at [271, 274] on input "text" at bounding box center [337, 280] width 276 height 17
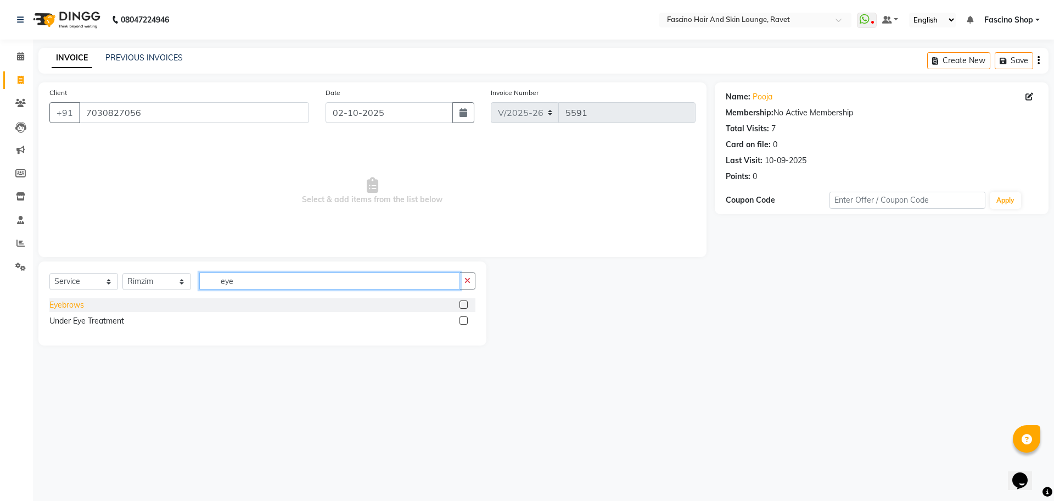
type input "eye"
click at [70, 301] on div "Eyebrows" at bounding box center [66, 305] width 35 height 12
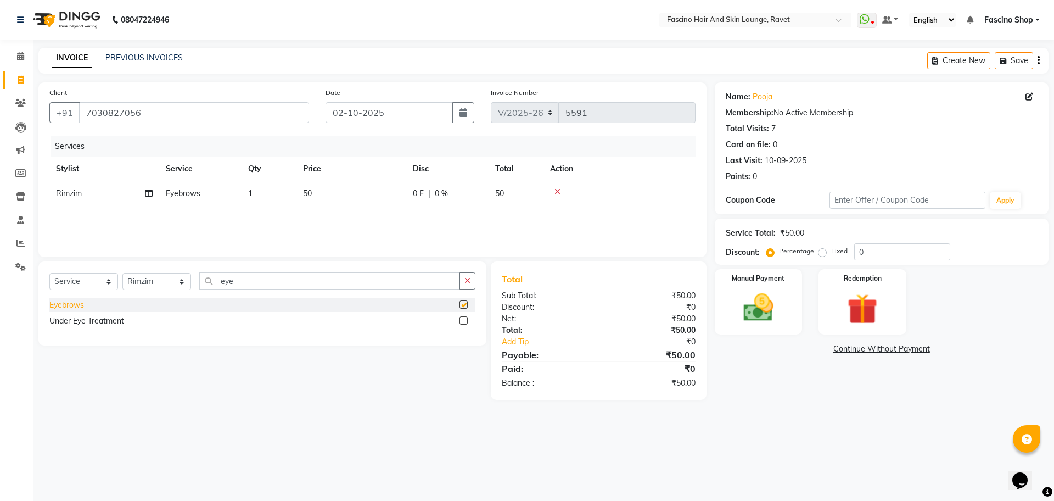
checkbox input "false"
click at [758, 308] on img at bounding box center [758, 307] width 51 height 36
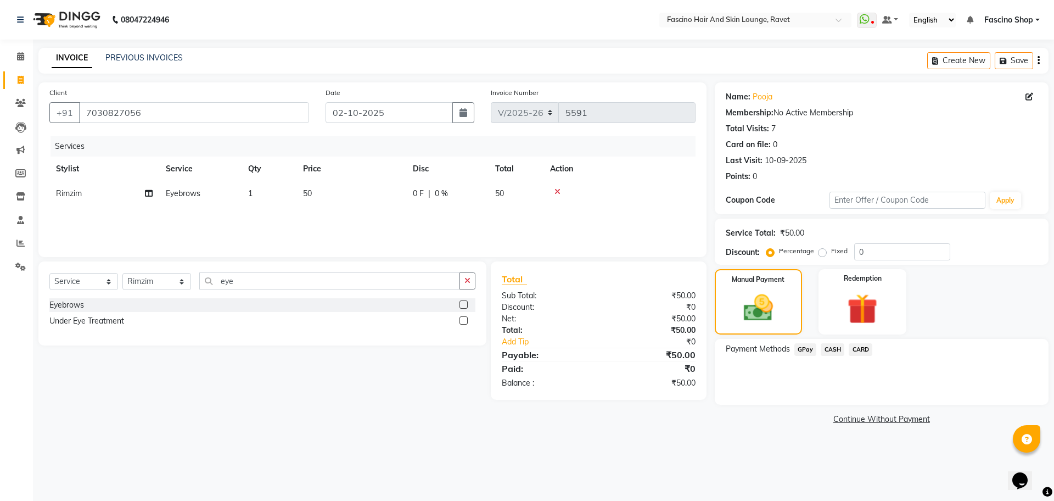
click at [807, 348] on span "GPay" at bounding box center [805, 349] width 23 height 13
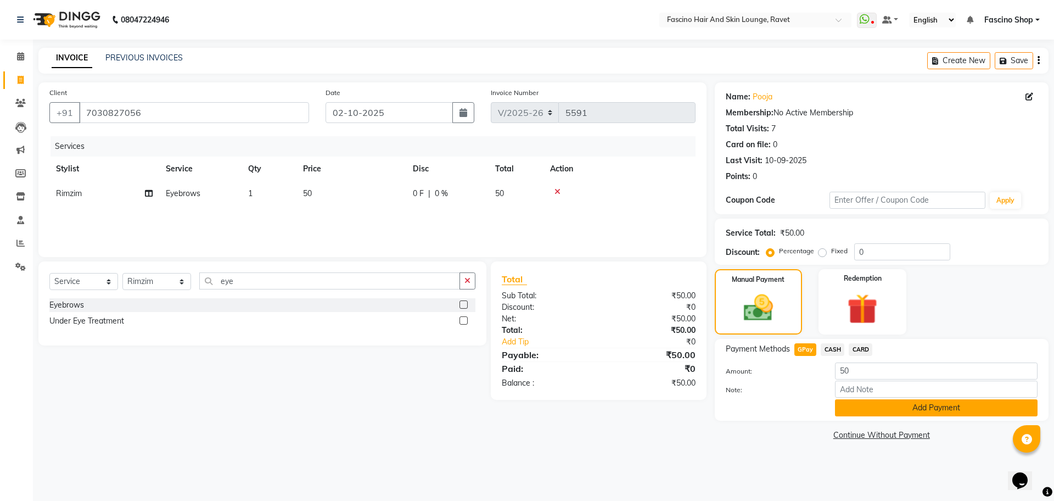
click at [873, 407] on button "Add Payment" at bounding box center [936, 407] width 203 height 17
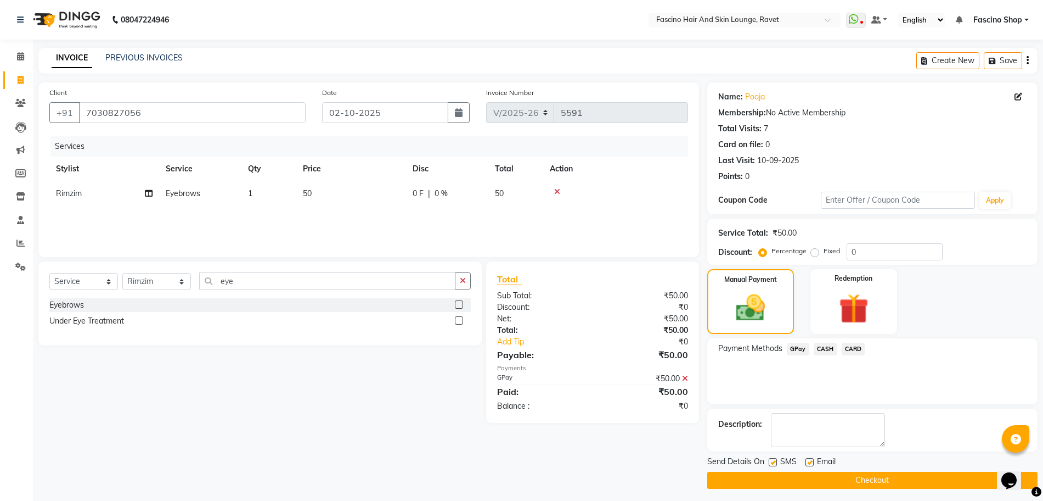
scroll to position [4, 0]
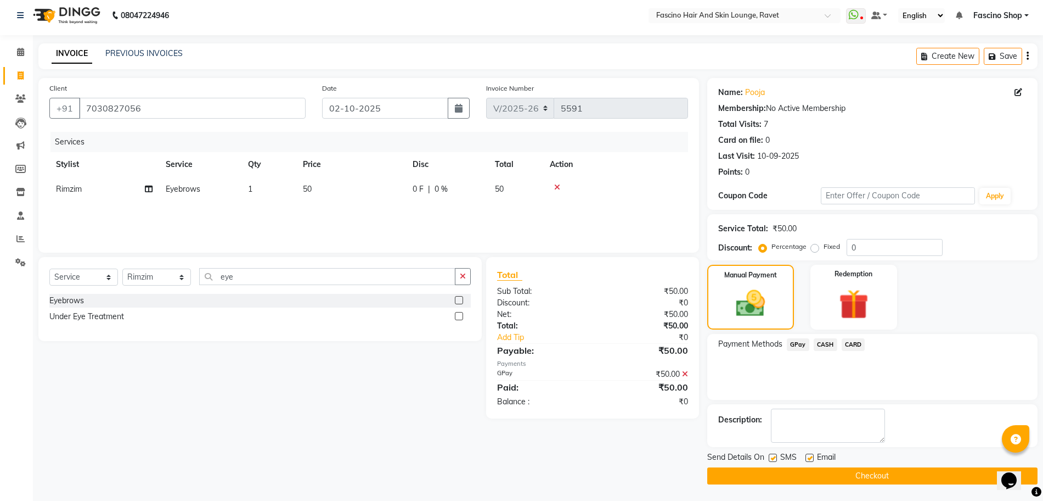
click at [775, 454] on label at bounding box center [773, 457] width 8 height 8
click at [775, 454] on input "checkbox" at bounding box center [772, 457] width 7 height 7
checkbox input "false"
click at [775, 474] on button "Checkout" at bounding box center [872, 475] width 330 height 17
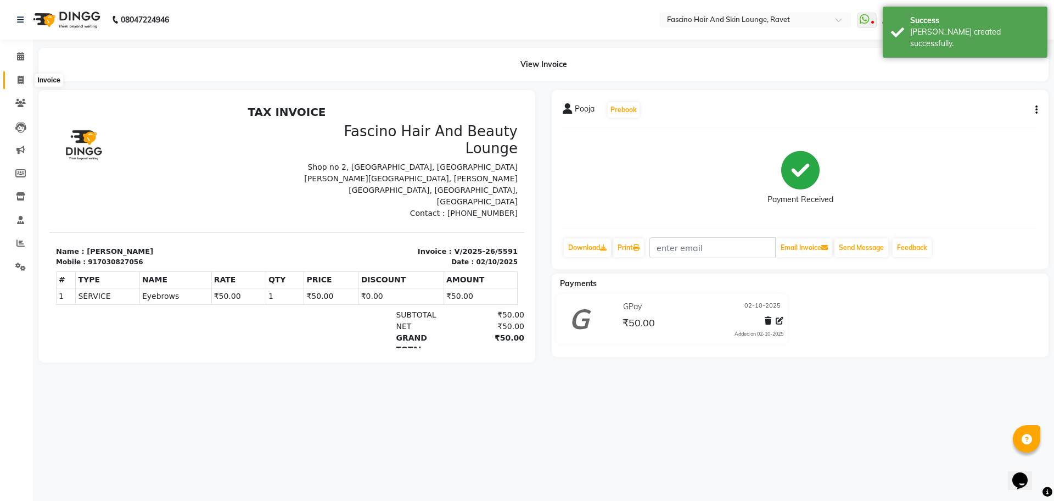
click at [22, 74] on span at bounding box center [20, 80] width 19 height 13
select select "service"
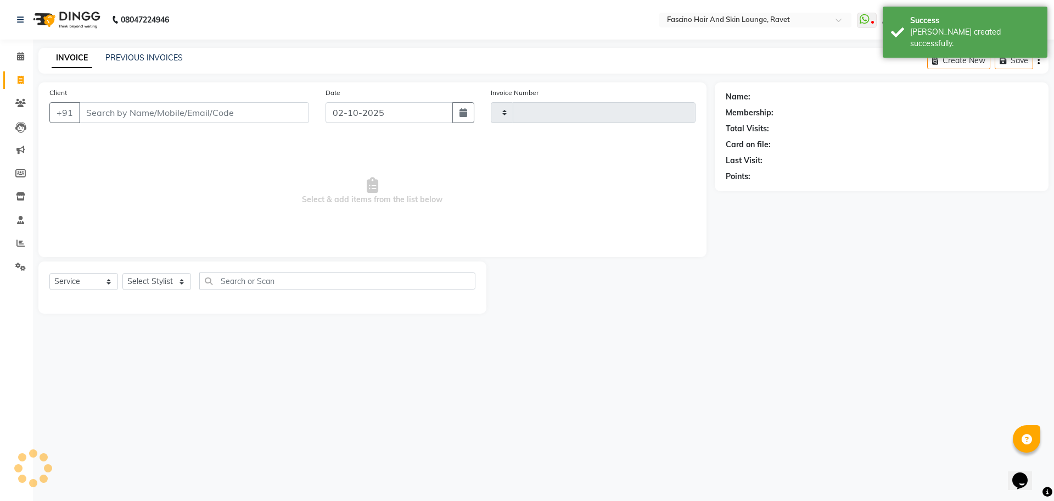
type input "5592"
select select "5190"
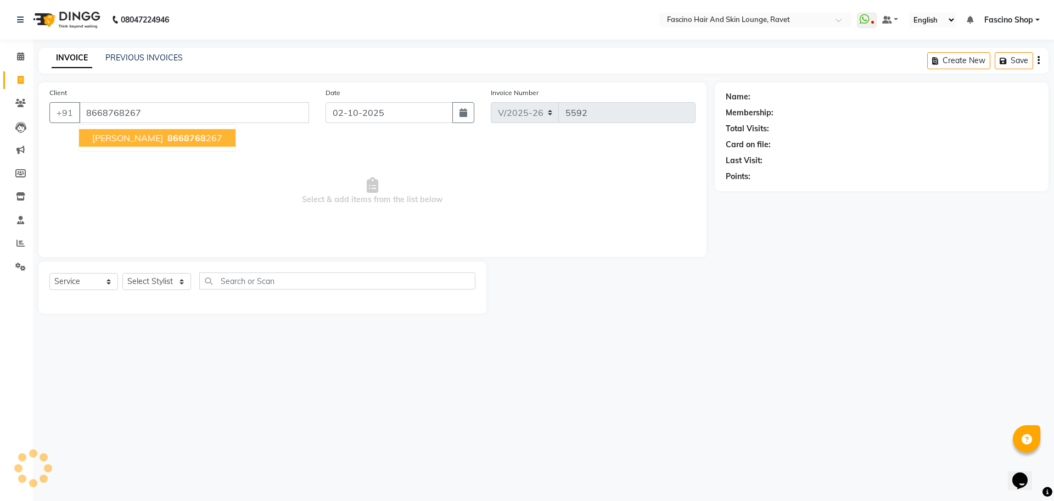
type input "8668768267"
select select "1: Object"
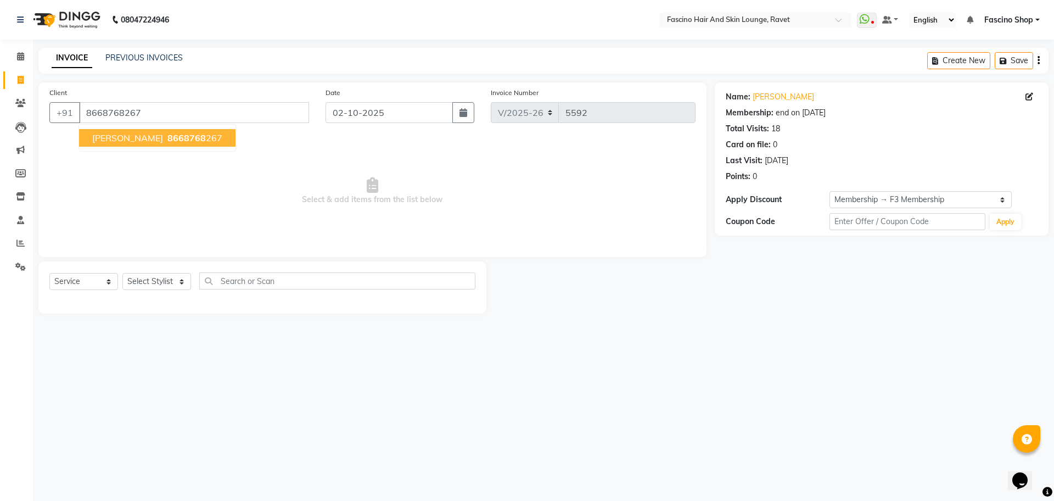
click at [181, 136] on span "8668768" at bounding box center [186, 137] width 38 height 11
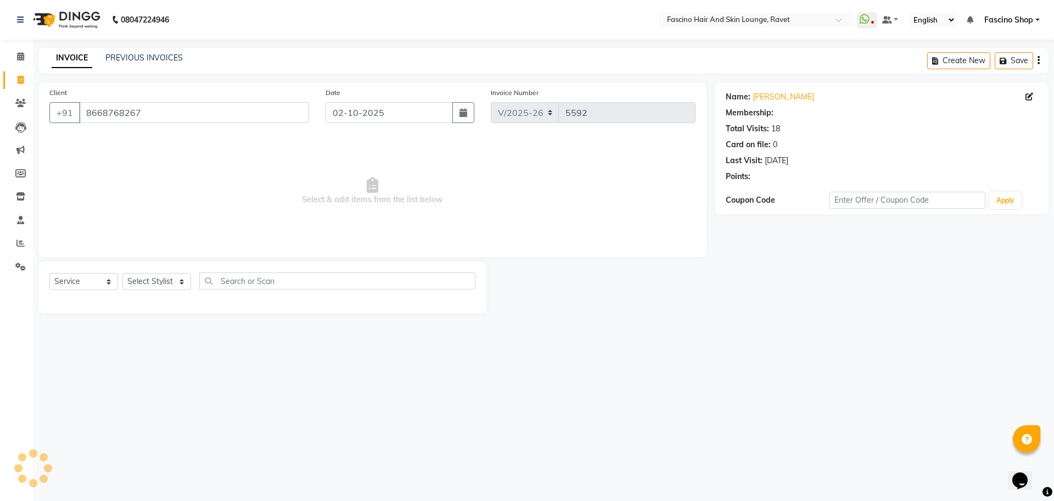
select select "1: Object"
click at [149, 280] on select "Select Stylist [PERSON_NAME] Shop [PERSON_NAME] [PERSON_NAME] ( S R Manager ) […" at bounding box center [156, 281] width 69 height 17
select select "66192"
click at [122, 273] on select "Select Stylist [PERSON_NAME] Shop [PERSON_NAME] [PERSON_NAME] ( S R Manager ) […" at bounding box center [156, 281] width 69 height 17
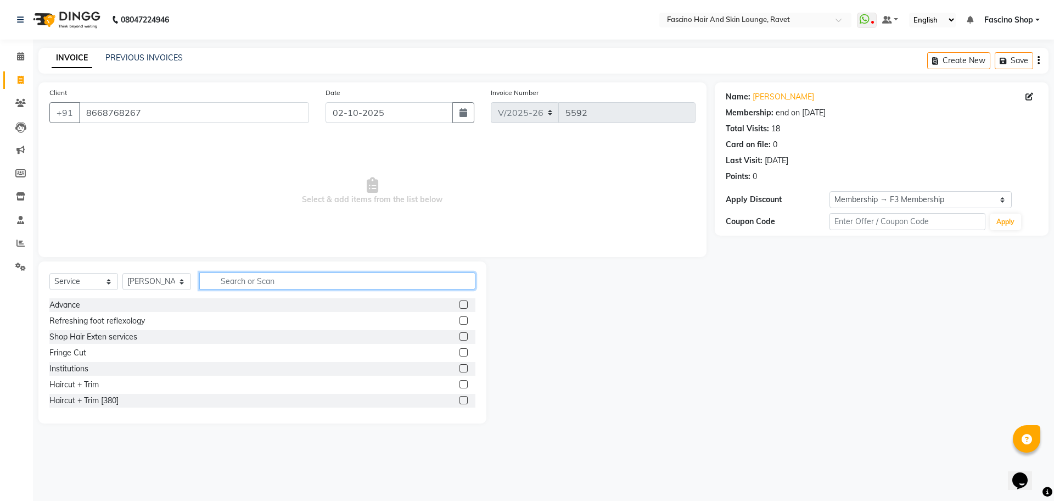
click at [231, 280] on input "text" at bounding box center [337, 280] width 276 height 17
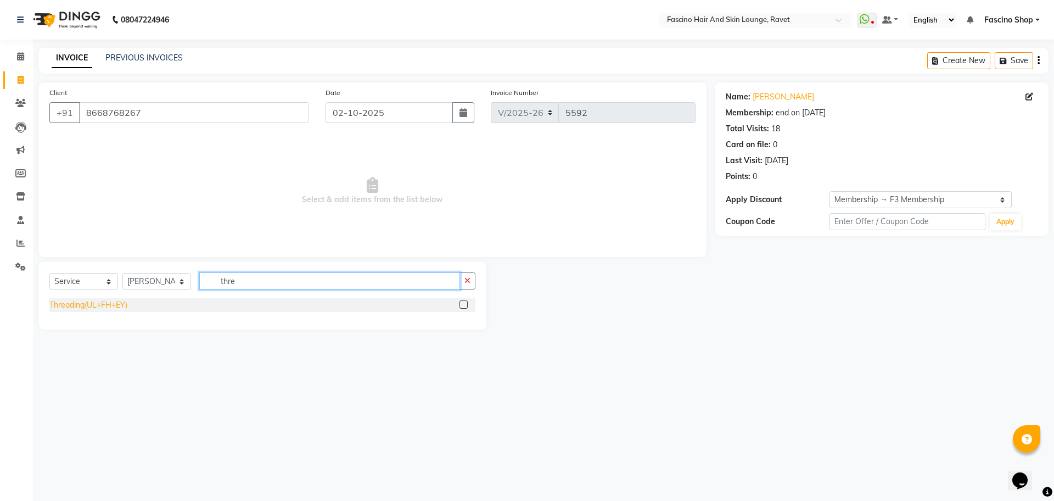
type input "thre"
click at [100, 299] on div "Threading(UL+FH+EY)" at bounding box center [88, 305] width 78 height 12
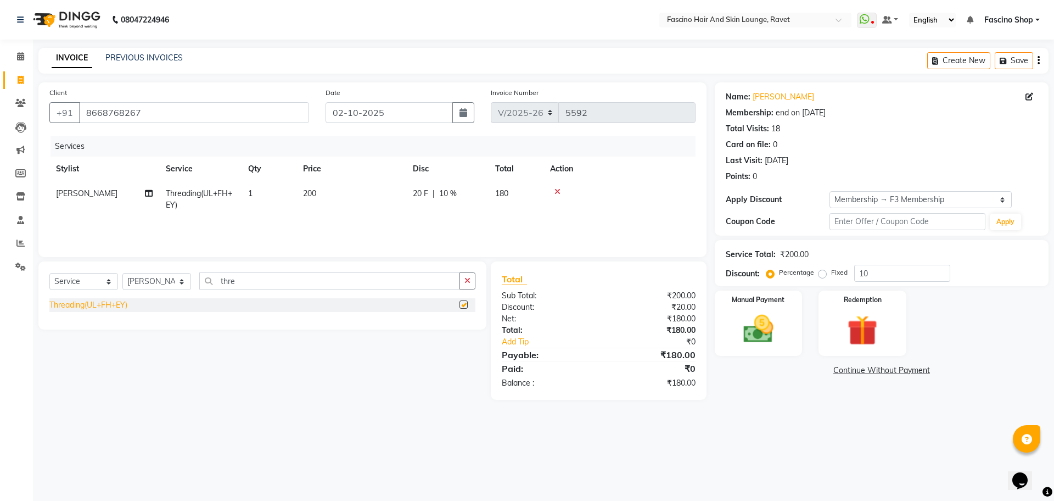
checkbox input "false"
click at [419, 194] on span "20 F" at bounding box center [420, 194] width 15 height 12
select select "66192"
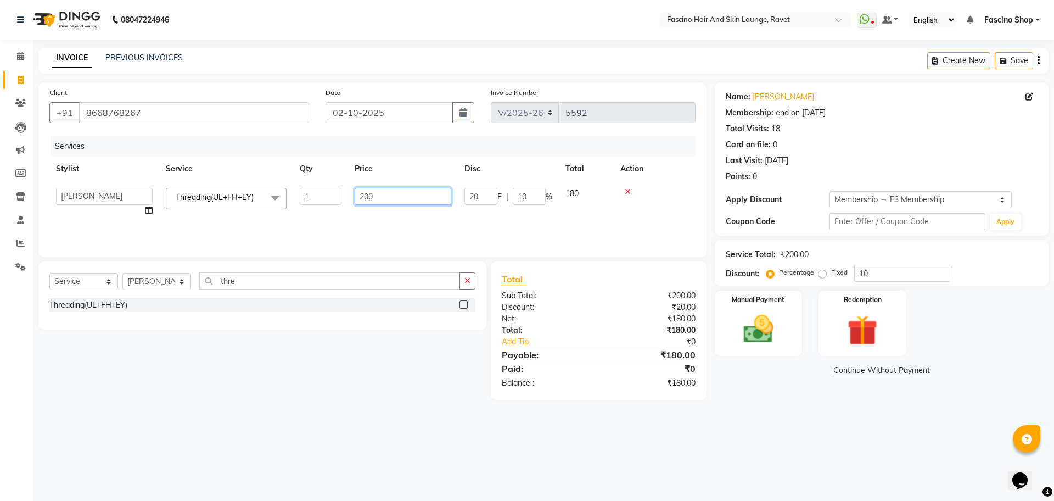
click at [419, 194] on input "200" at bounding box center [403, 196] width 97 height 17
type input "2"
type input "100"
click at [354, 222] on div "Services Stylist Service Qty Price Disc Total Action [PERSON_NAME] Shop [PERSON…" at bounding box center [372, 191] width 646 height 110
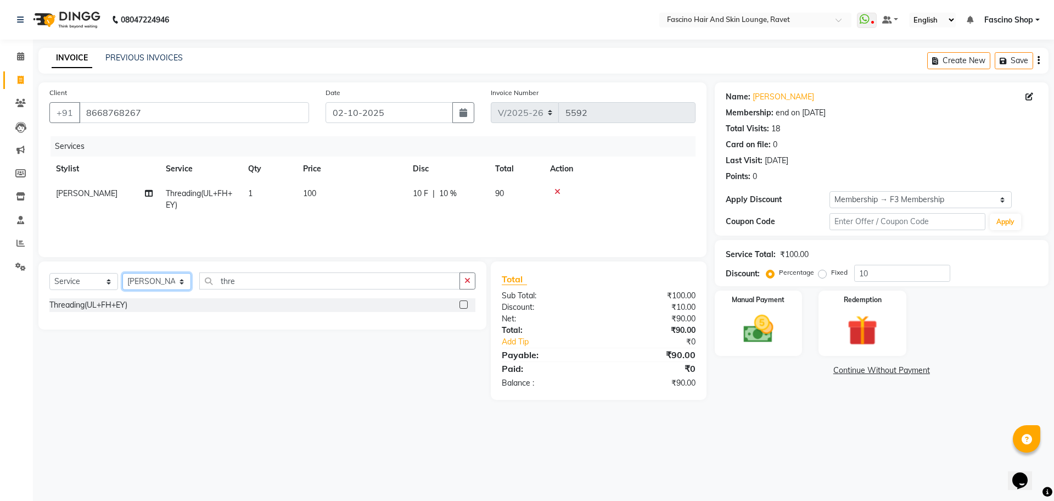
click at [170, 276] on select "Select Stylist [PERSON_NAME] Shop [PERSON_NAME] [PERSON_NAME] ( S R Manager ) […" at bounding box center [156, 281] width 69 height 17
select select "90275"
click at [122, 273] on select "Select Stylist [PERSON_NAME] Shop [PERSON_NAME] [PERSON_NAME] ( S R Manager ) […" at bounding box center [156, 281] width 69 height 17
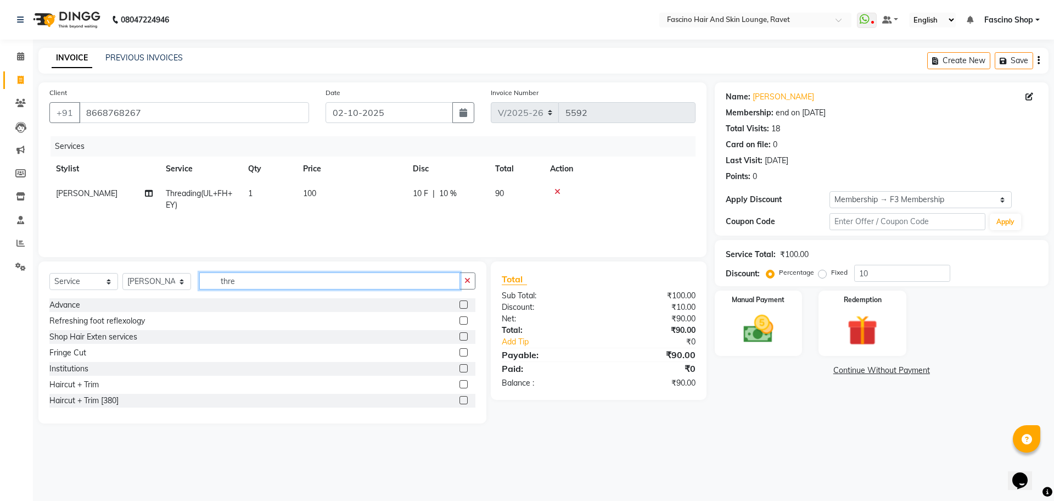
click at [269, 289] on input "thre" at bounding box center [329, 280] width 261 height 17
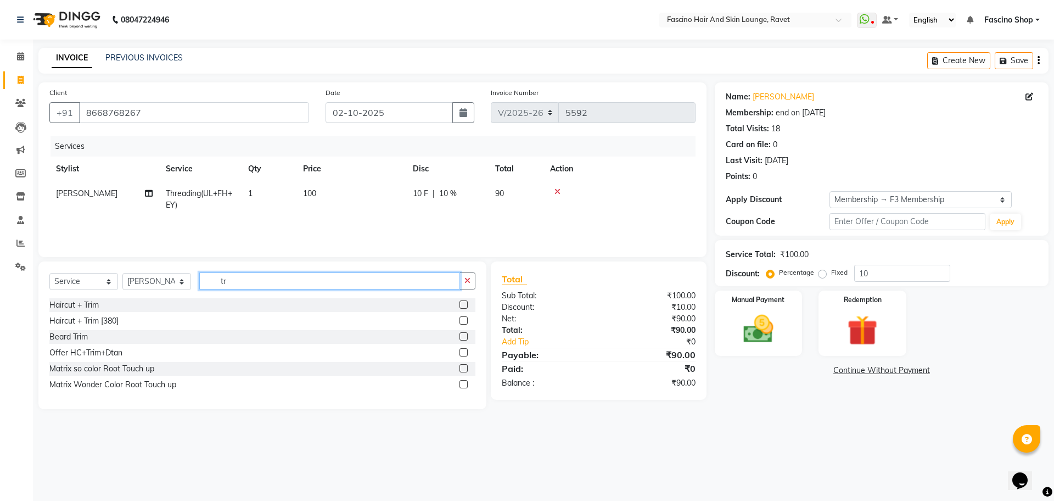
type input "t"
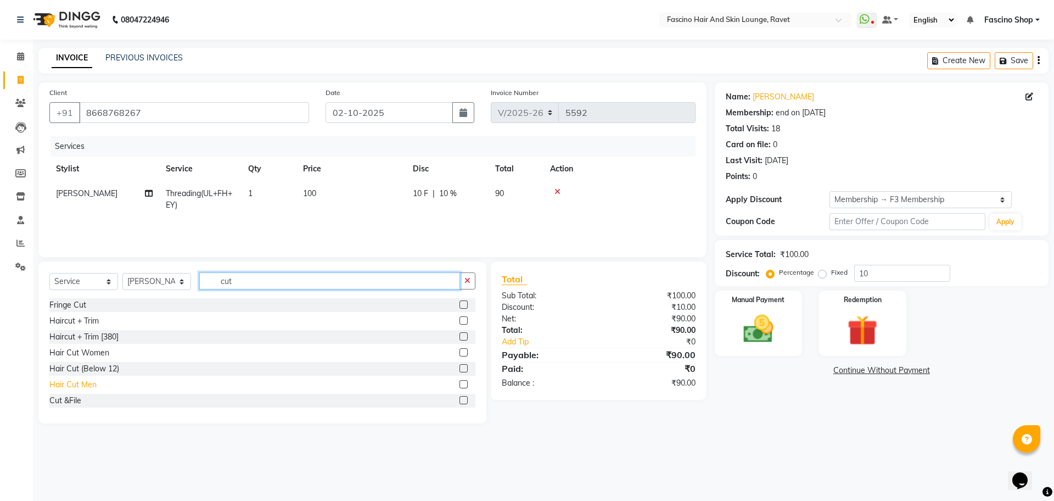
type input "cut"
click at [73, 386] on div "Hair Cut Men" at bounding box center [72, 385] width 47 height 12
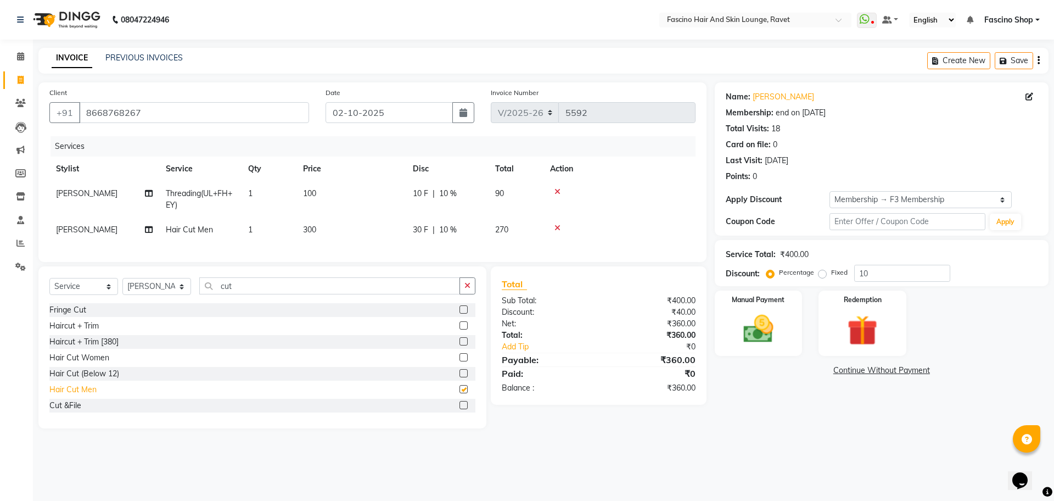
checkbox input "false"
click at [386, 222] on td "300" at bounding box center [351, 229] width 110 height 25
select select "90275"
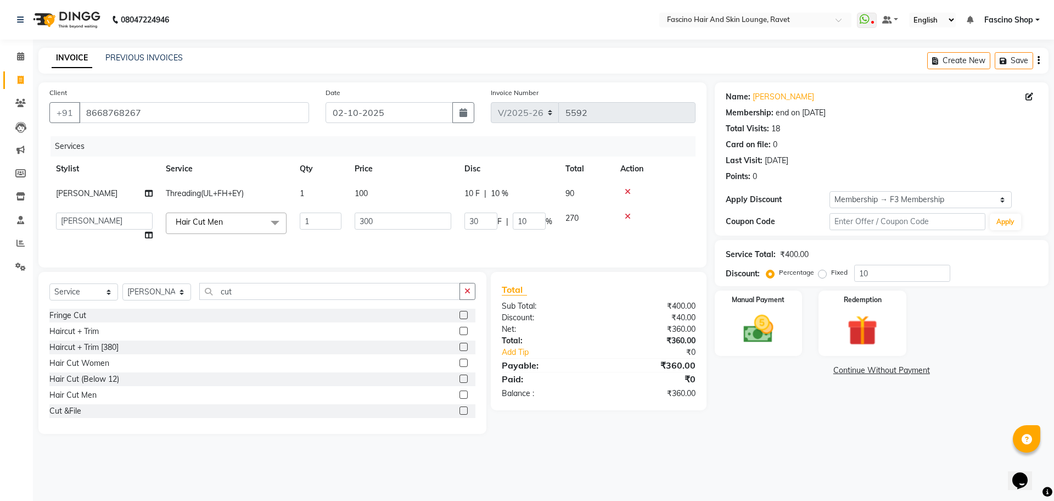
click at [386, 222] on input "300" at bounding box center [403, 220] width 97 height 17
type input "3"
type input "250"
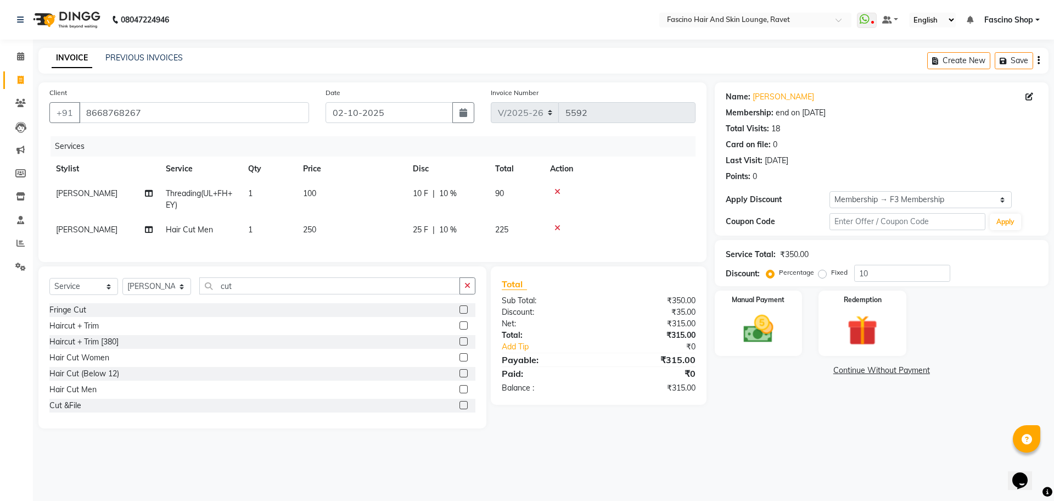
click at [386, 241] on td "250" at bounding box center [351, 229] width 110 height 25
select select "90275"
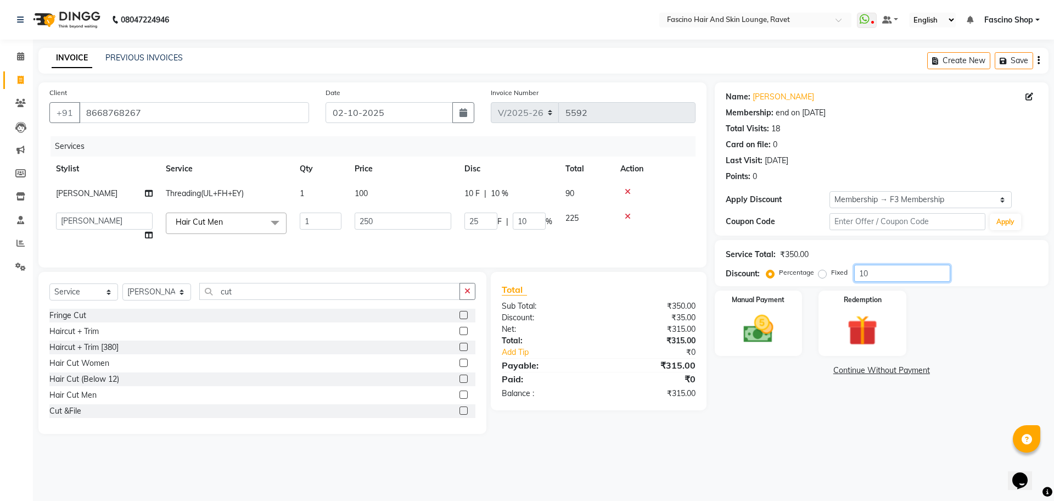
click at [884, 280] on input "10" at bounding box center [902, 273] width 96 height 17
type input "1"
type input "2.5"
type input "1"
type input "0"
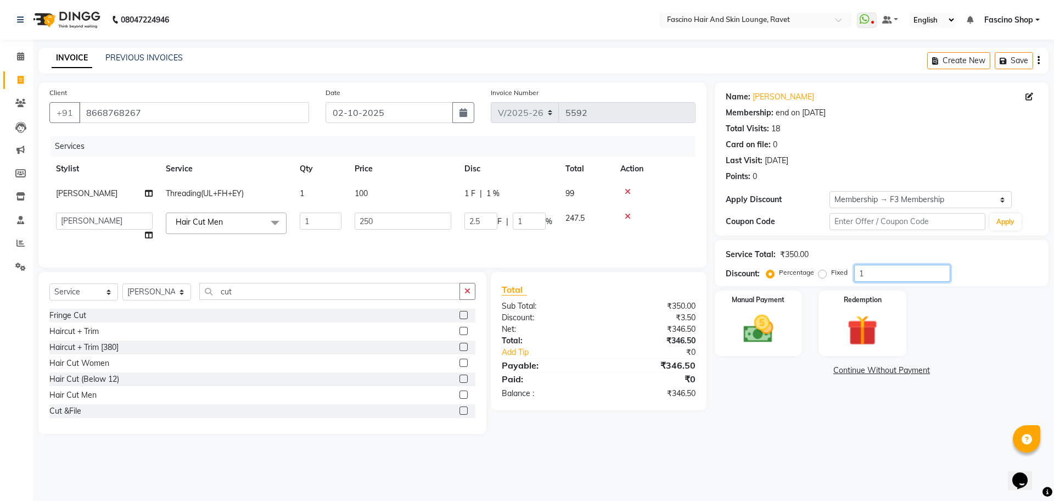
type input "0"
click at [778, 327] on img at bounding box center [758, 329] width 51 height 36
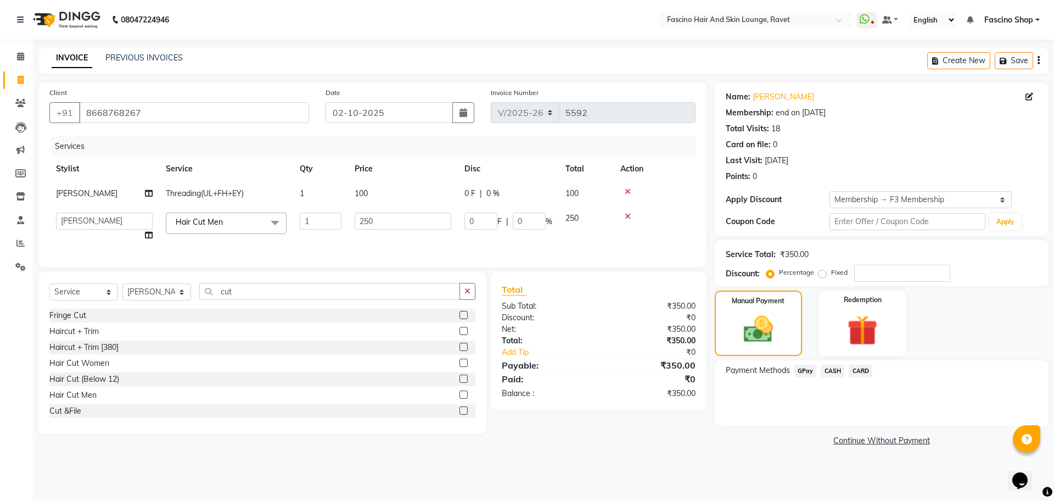
click at [802, 373] on span "GPay" at bounding box center [805, 370] width 23 height 13
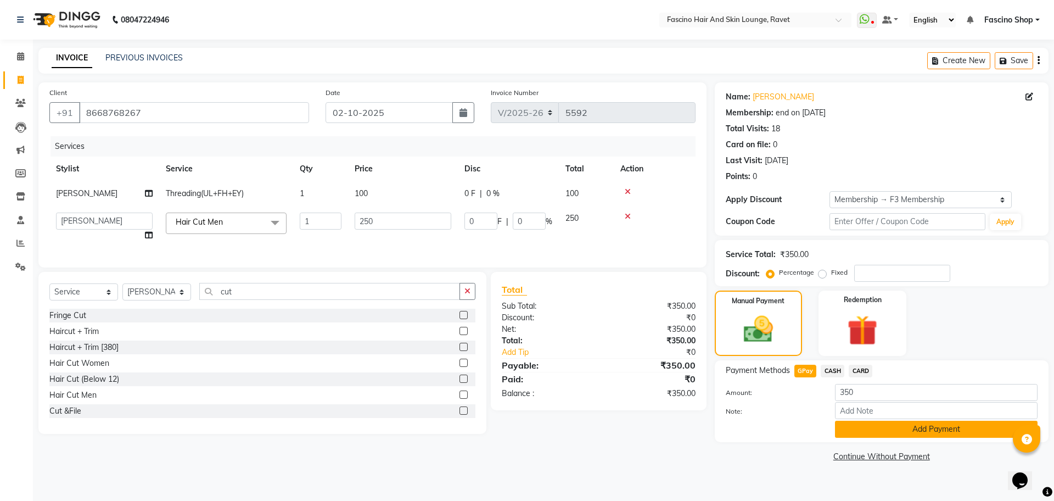
click at [852, 432] on button "Add Payment" at bounding box center [936, 428] width 203 height 17
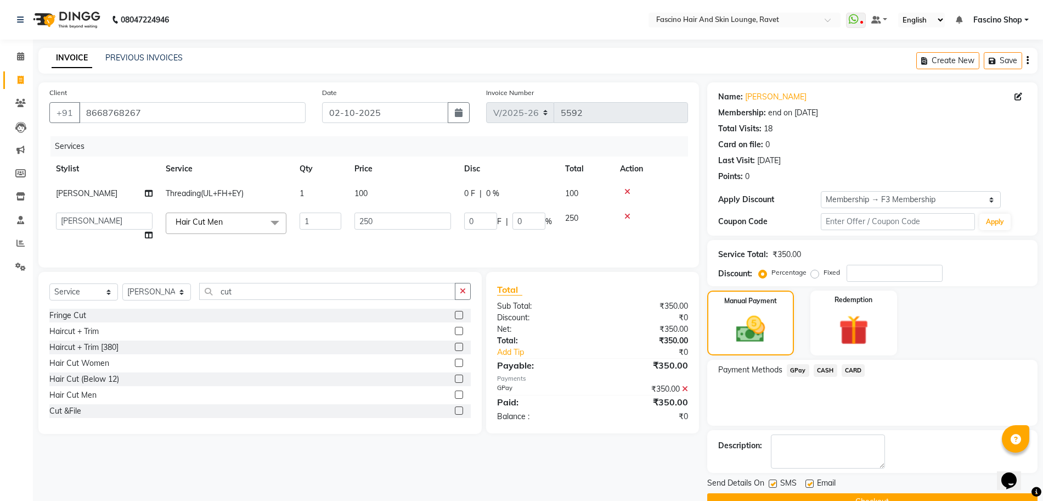
scroll to position [26, 0]
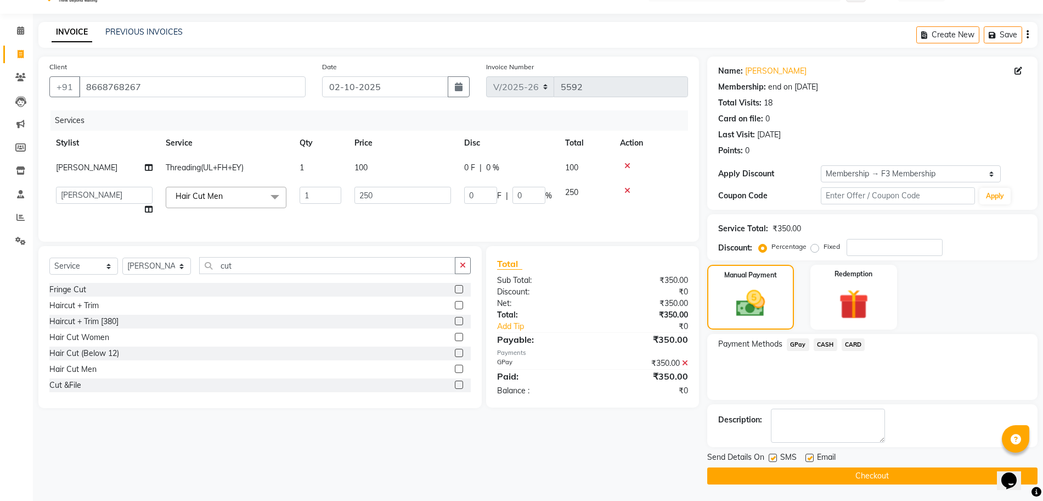
click at [771, 459] on label at bounding box center [773, 457] width 8 height 8
click at [771, 459] on input "checkbox" at bounding box center [772, 457] width 7 height 7
checkbox input "false"
click at [776, 470] on button "Checkout" at bounding box center [872, 475] width 330 height 17
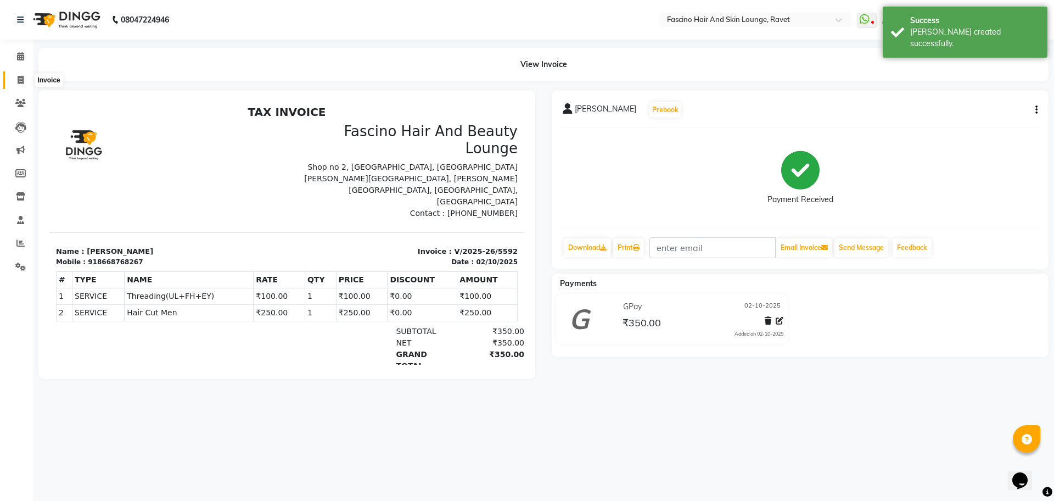
click at [19, 76] on icon at bounding box center [21, 80] width 6 height 8
select select "5190"
select select "service"
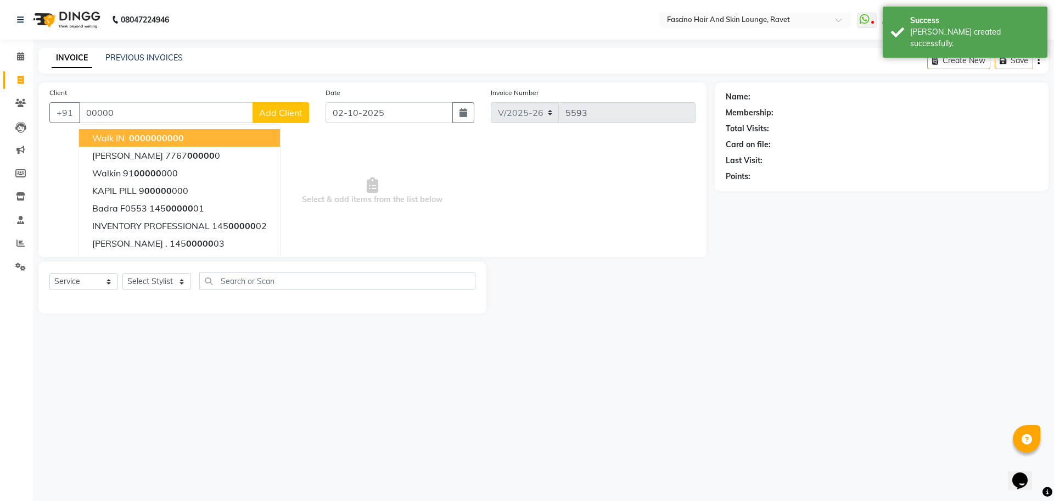
click at [189, 139] on button "Walk IN 00000 00000" at bounding box center [179, 138] width 201 height 18
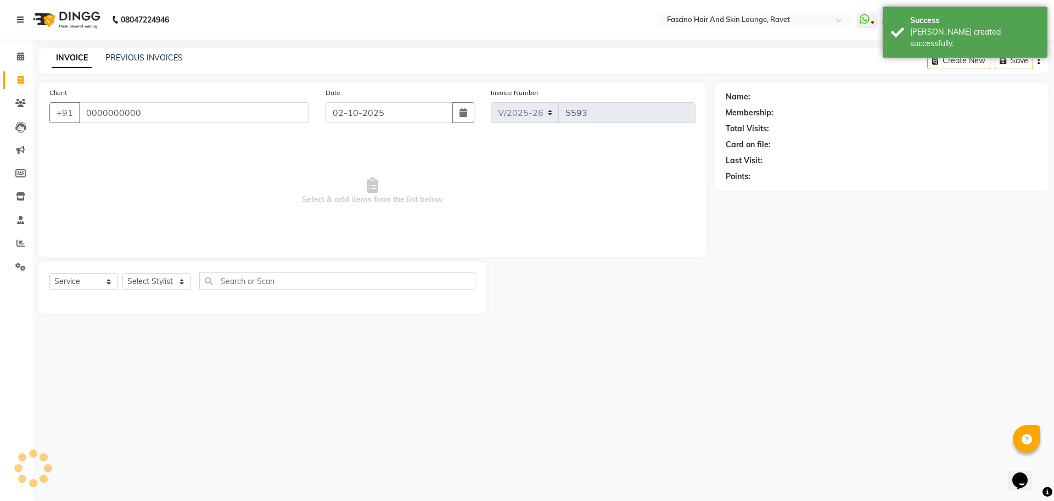
type input "0000000000"
select select "1: Object"
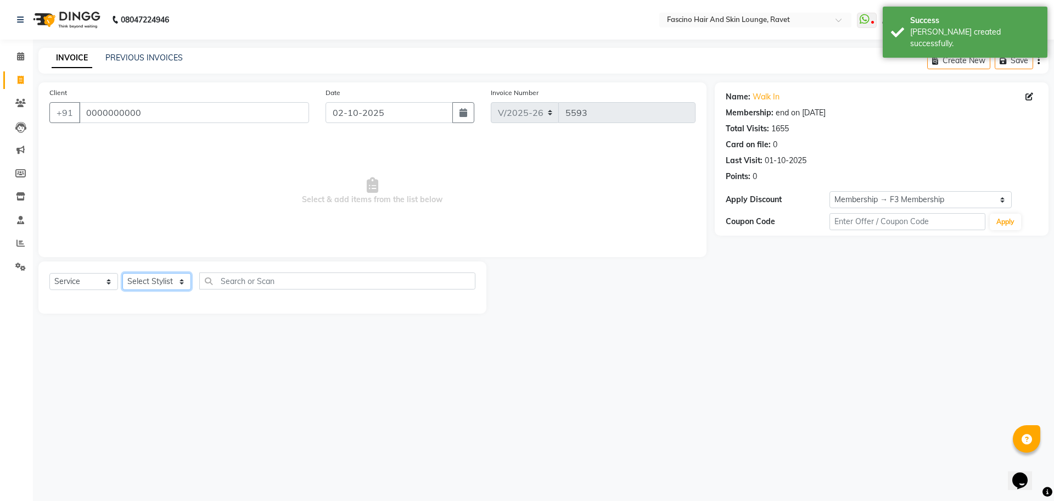
click at [168, 273] on select "Select Stylist [PERSON_NAME] Shop [PERSON_NAME] [PERSON_NAME] ( S R Manager ) […" at bounding box center [156, 281] width 69 height 17
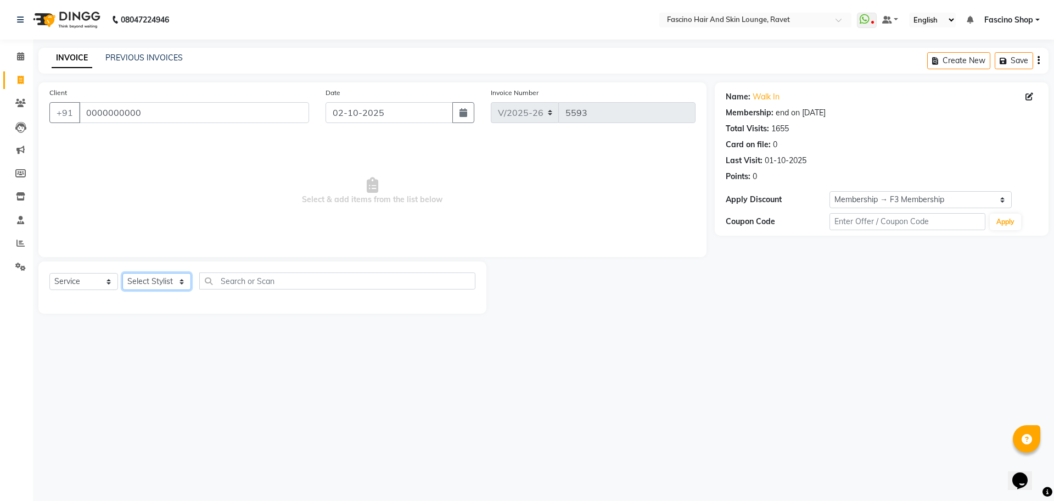
select select "90275"
click at [122, 273] on select "Select Stylist [PERSON_NAME] Shop [PERSON_NAME] [PERSON_NAME] ( S R Manager ) […" at bounding box center [156, 281] width 69 height 17
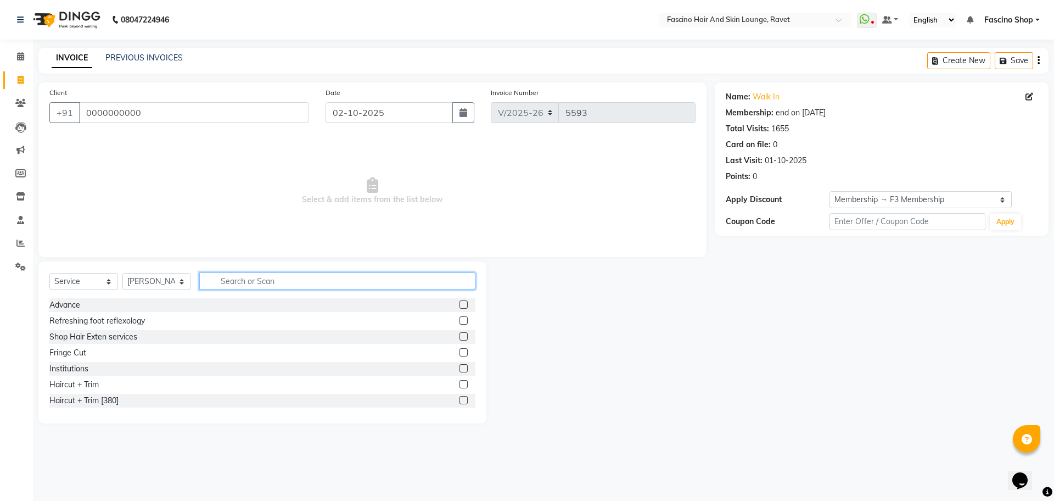
click at [238, 286] on input "text" at bounding box center [337, 280] width 276 height 17
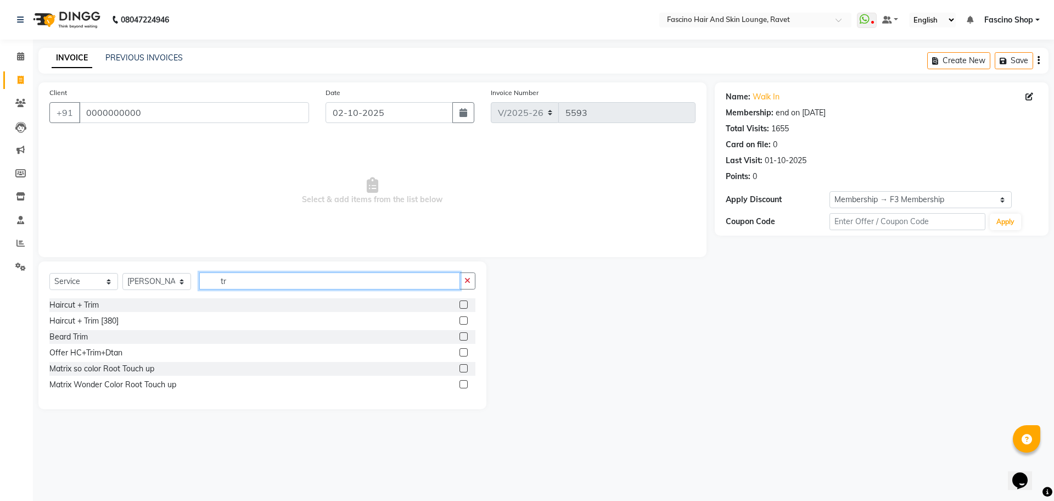
type input "t"
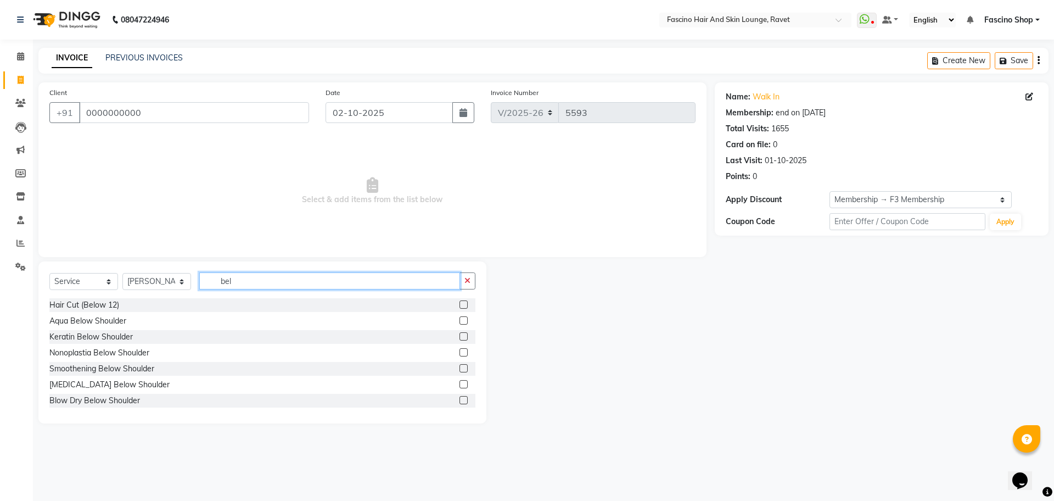
type input "bel"
click at [63, 311] on div "Hair Cut (Below 12)" at bounding box center [262, 305] width 426 height 14
click at [61, 308] on div "Hair Cut (Below 12)" at bounding box center [84, 305] width 70 height 12
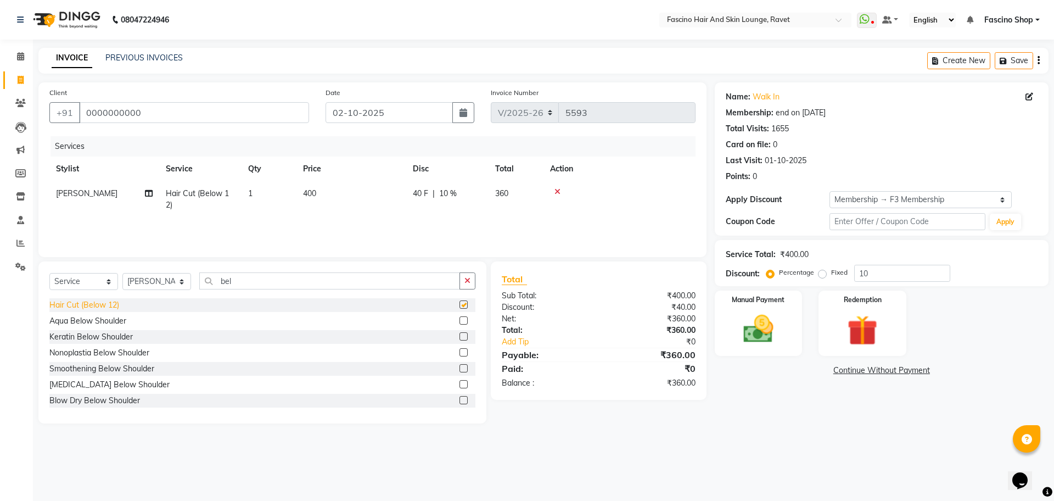
checkbox input "false"
click at [381, 189] on td "400" at bounding box center [351, 199] width 110 height 36
select select "90275"
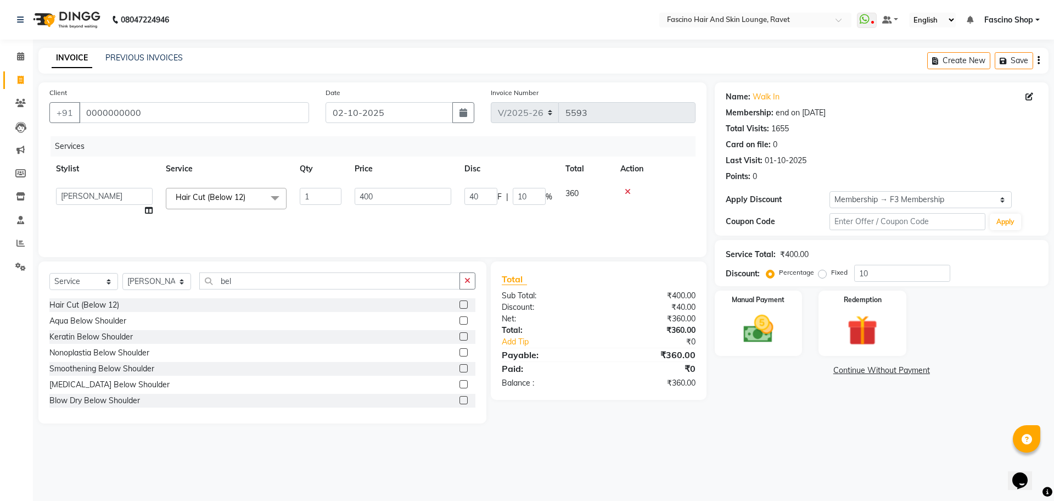
click at [381, 189] on input "400" at bounding box center [403, 196] width 97 height 17
type input "4"
type input "250"
click at [766, 301] on label "Manual Payment" at bounding box center [758, 299] width 55 height 10
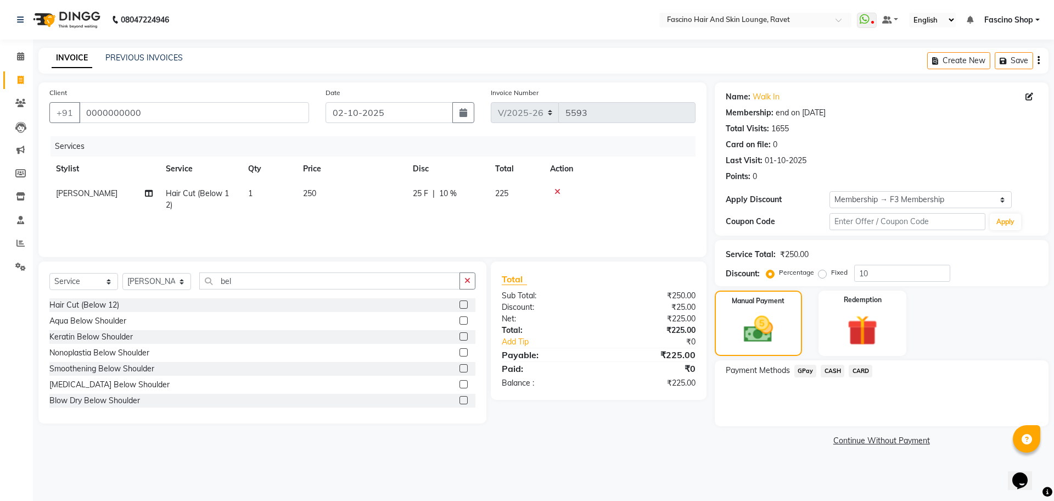
click at [811, 371] on span "GPay" at bounding box center [805, 370] width 23 height 13
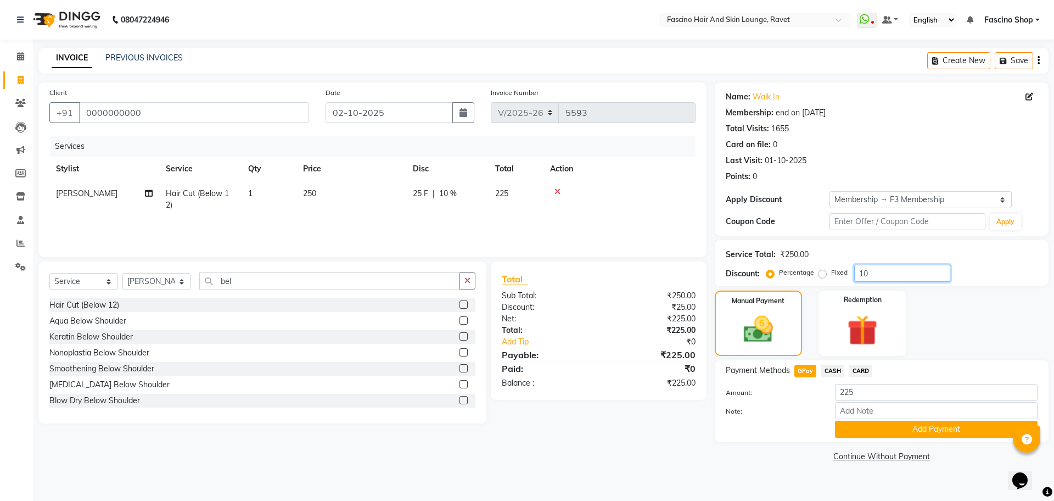
click at [897, 277] on input "10" at bounding box center [902, 273] width 96 height 17
type input "1"
click at [809, 369] on span "GPay" at bounding box center [805, 370] width 23 height 13
type input "250"
click at [887, 428] on button "Add Payment" at bounding box center [936, 428] width 203 height 17
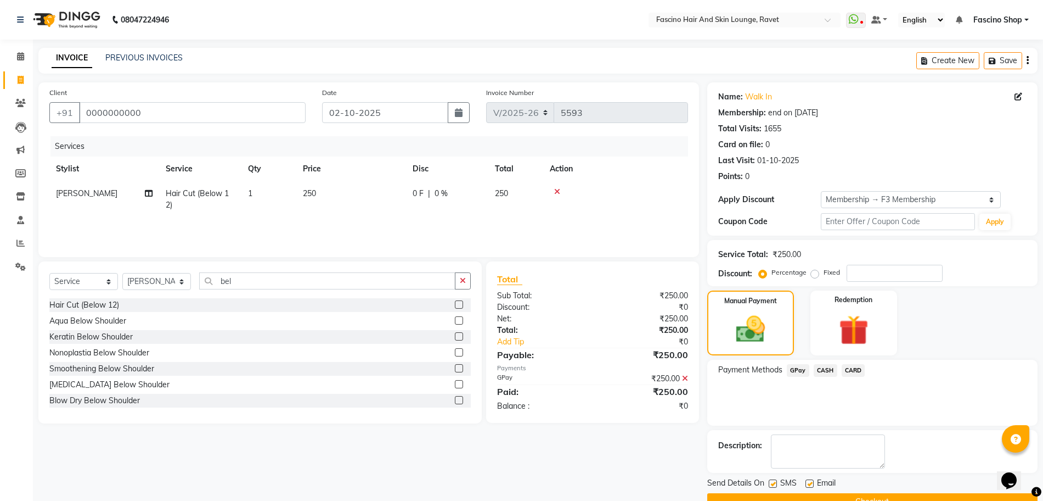
scroll to position [26, 0]
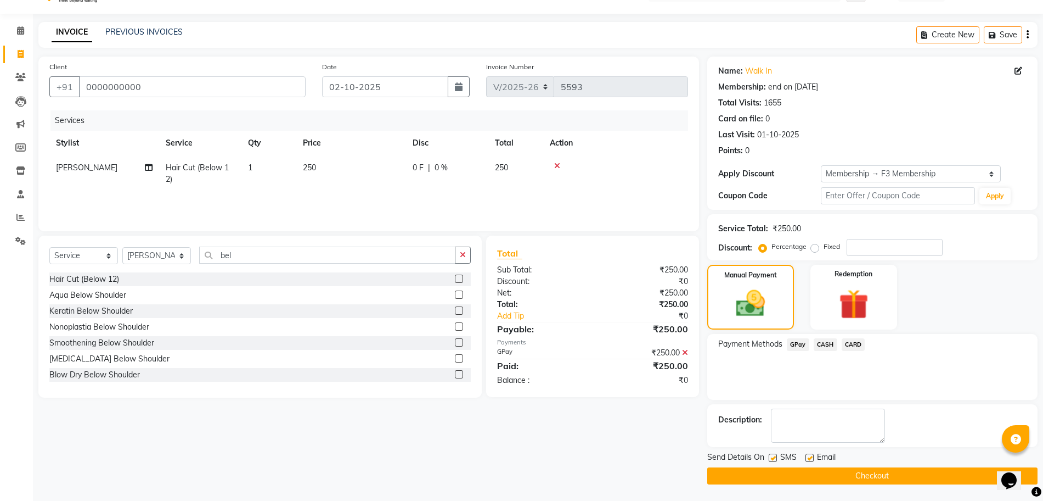
click at [775, 460] on label at bounding box center [773, 457] width 8 height 8
click at [775, 460] on input "checkbox" at bounding box center [772, 457] width 7 height 7
checkbox input "false"
drag, startPoint x: 775, startPoint y: 471, endPoint x: 746, endPoint y: 476, distance: 30.0
click at [746, 476] on button "Checkout" at bounding box center [872, 475] width 330 height 17
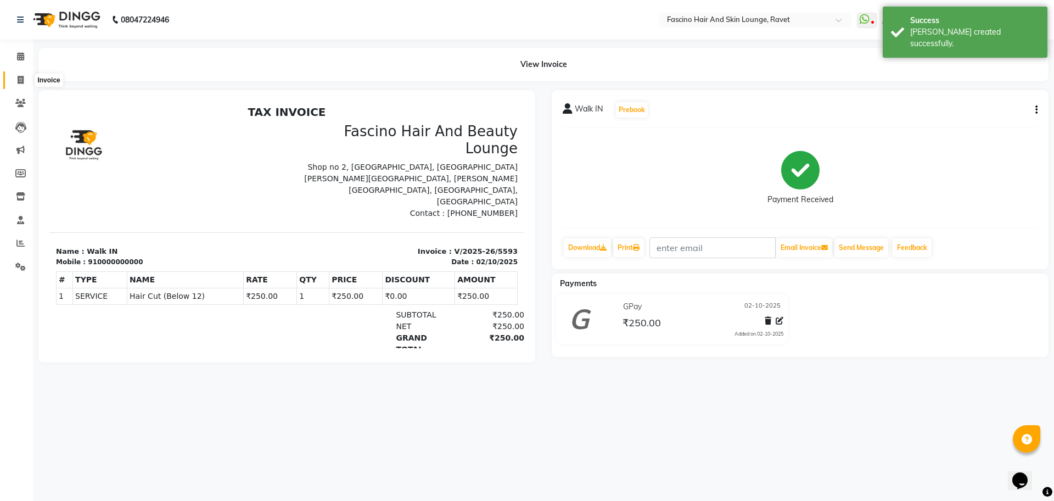
click at [26, 81] on span at bounding box center [20, 80] width 19 height 13
select select "service"
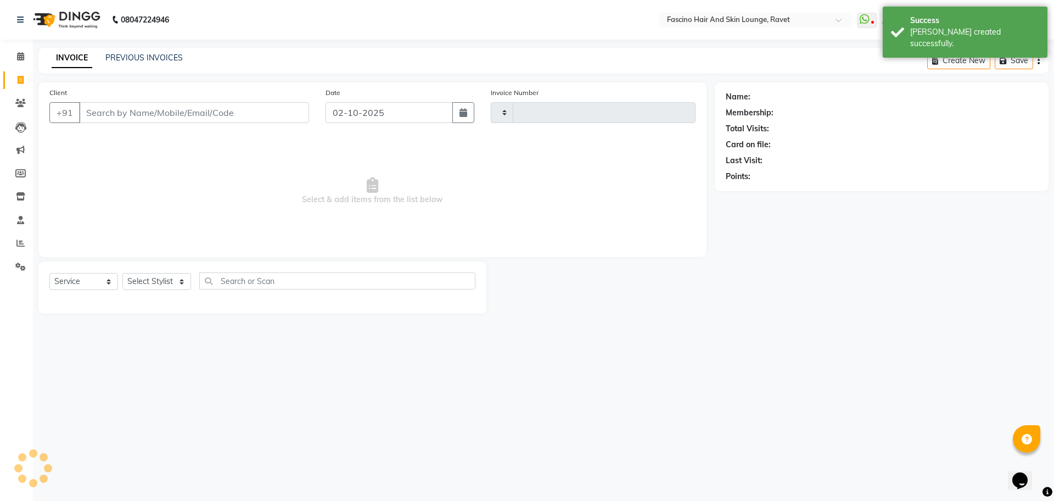
type input "5594"
select select "5190"
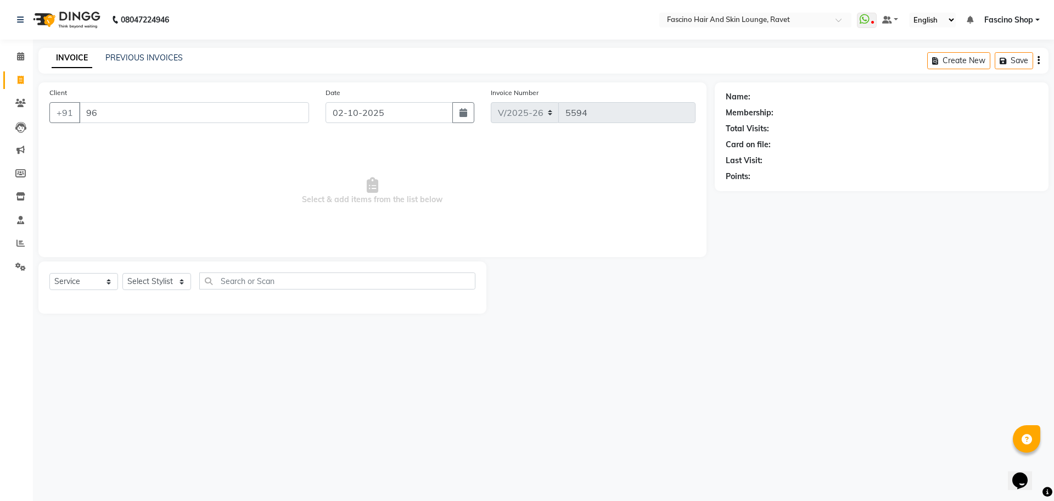
type input "9"
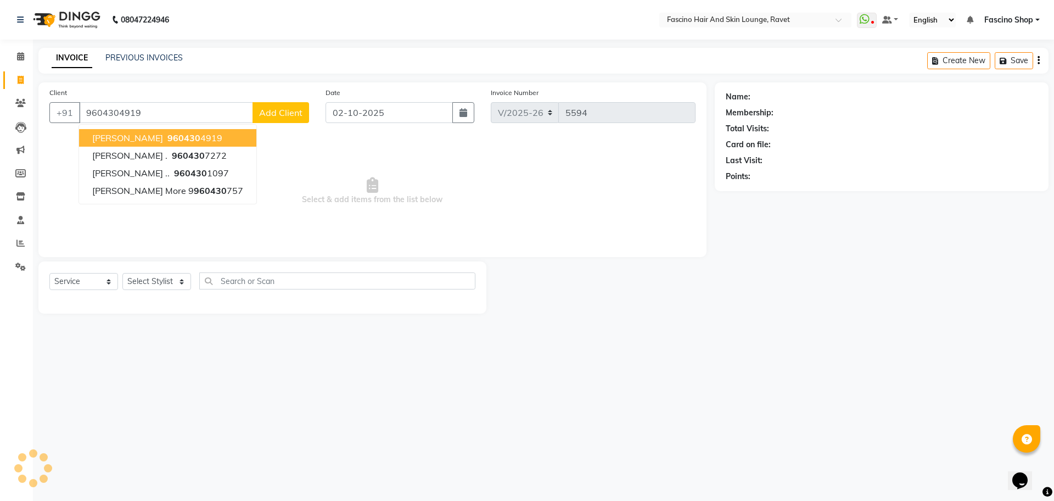
type input "9604304919"
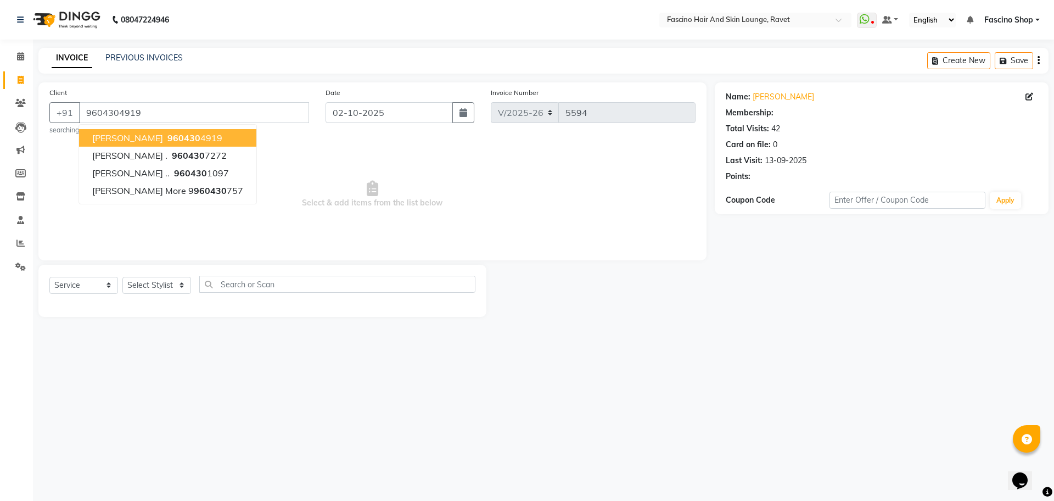
select select "1: Object"
click at [431, 151] on span "Select & add items from the list below" at bounding box center [372, 194] width 646 height 110
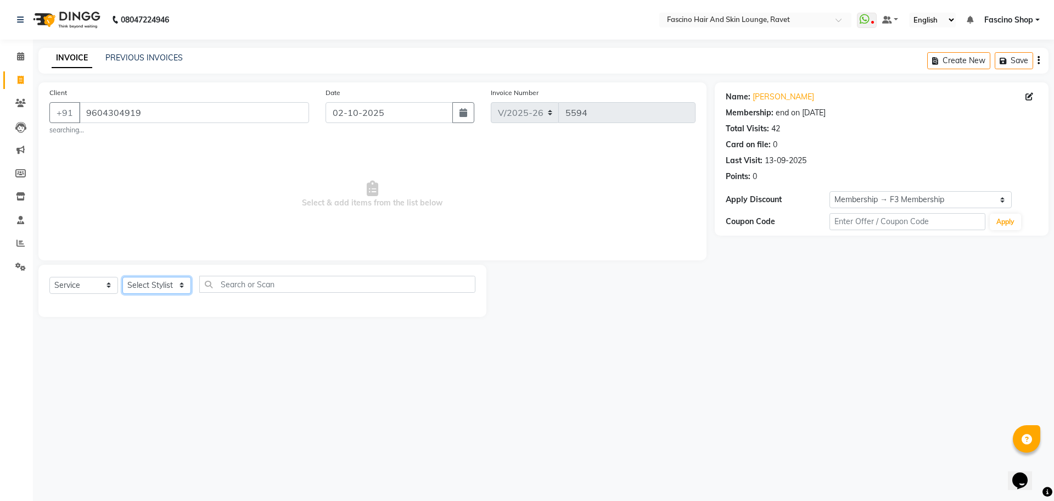
click at [165, 287] on select "Select Stylist [PERSON_NAME] Shop [PERSON_NAME] [PERSON_NAME] ( S R Manager ) […" at bounding box center [156, 285] width 69 height 17
select select "78140"
click at [122, 277] on select "Select Stylist [PERSON_NAME] Shop [PERSON_NAME] [PERSON_NAME] ( S R Manager ) […" at bounding box center [156, 285] width 69 height 17
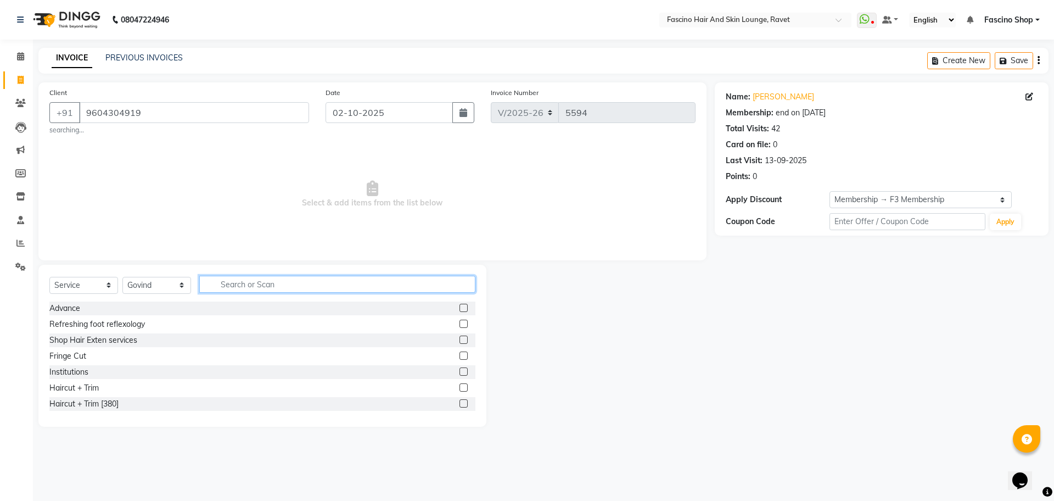
click at [254, 288] on input "text" at bounding box center [337, 284] width 276 height 17
type input "tri"
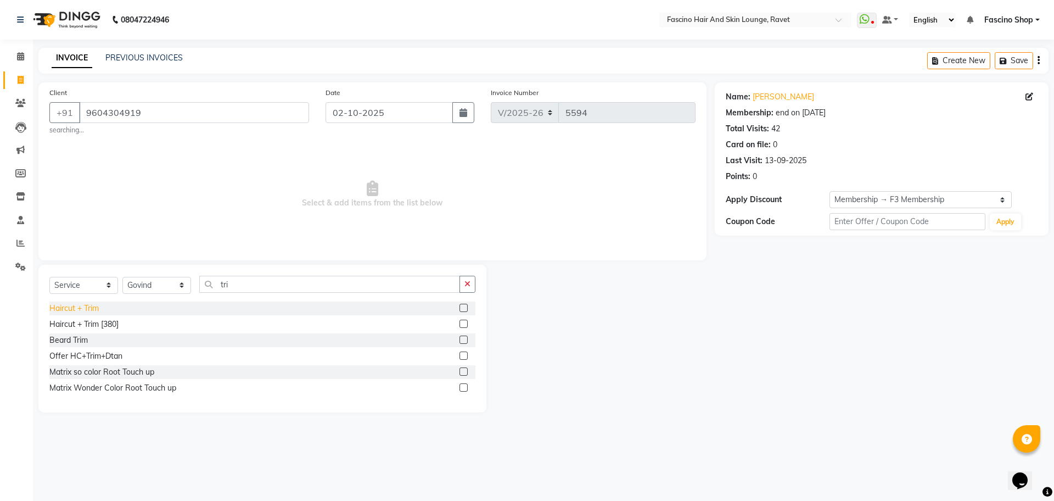
click at [72, 308] on div "Haircut + Trim" at bounding box center [73, 308] width 49 height 12
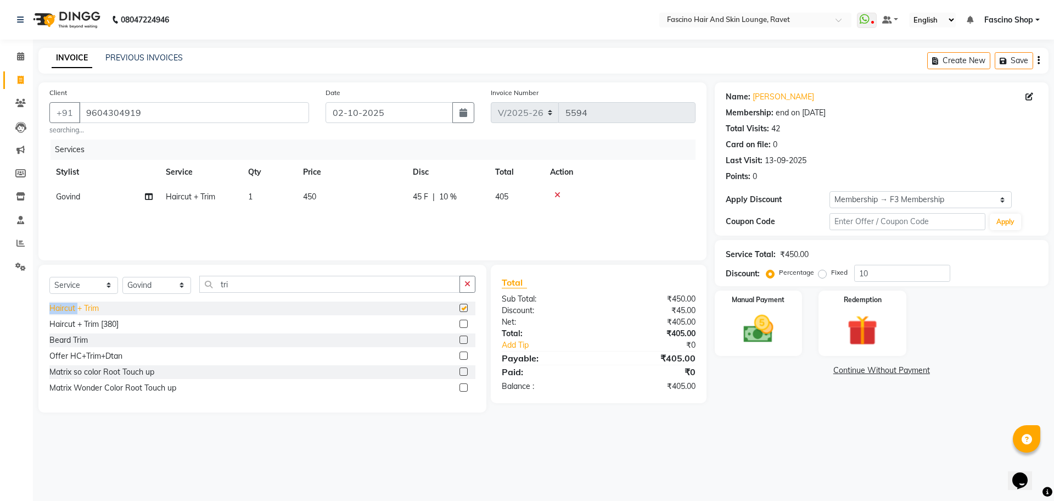
click at [72, 308] on div "Haircut + Trim" at bounding box center [73, 308] width 49 height 12
checkbox input "false"
click at [558, 216] on icon at bounding box center [557, 220] width 6 height 8
click at [358, 196] on td "450" at bounding box center [351, 196] width 110 height 25
select select "78140"
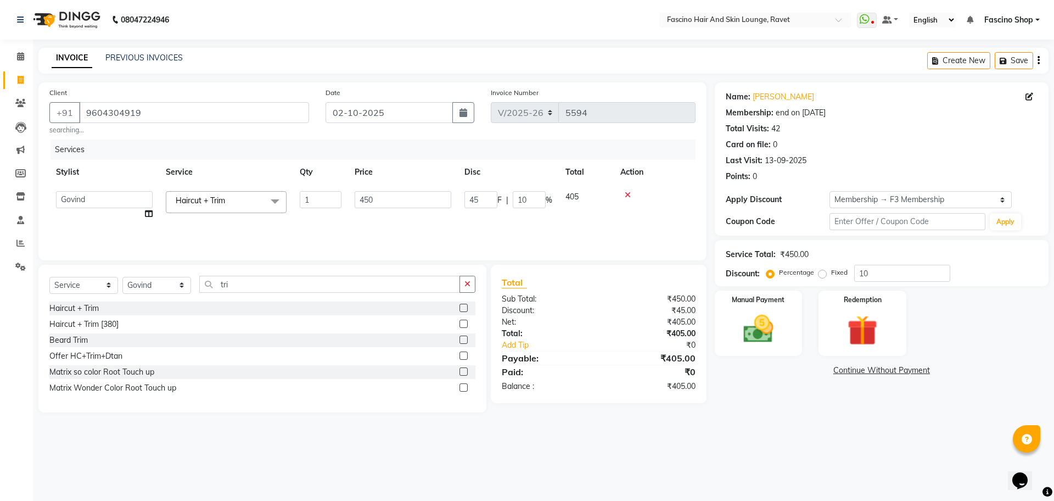
click at [471, 213] on td "45 F | 10 %" at bounding box center [508, 205] width 101 height 42
click at [437, 199] on input "450" at bounding box center [403, 199] width 97 height 17
type input "420"
click at [881, 277] on input "10" at bounding box center [902, 273] width 96 height 17
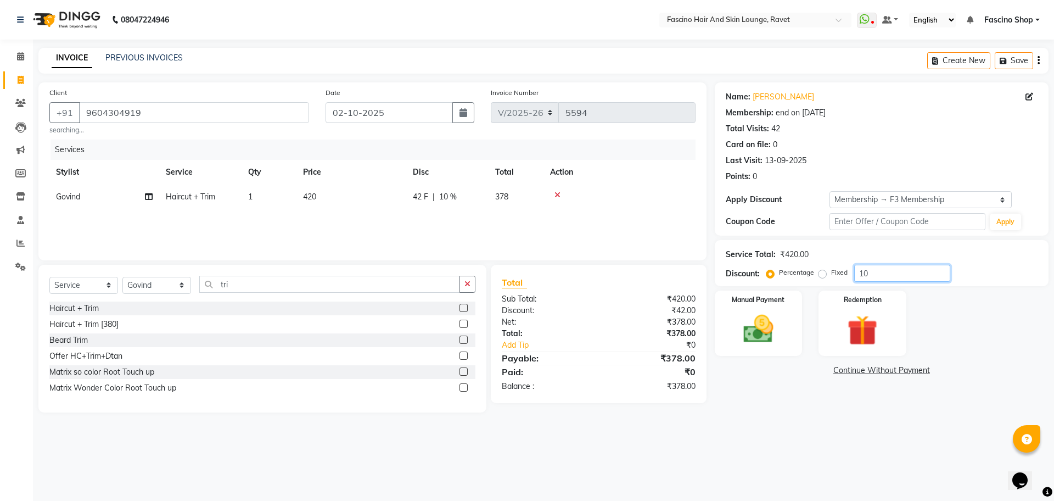
type input "1"
click at [783, 307] on div "Manual Payment" at bounding box center [757, 323] width 91 height 68
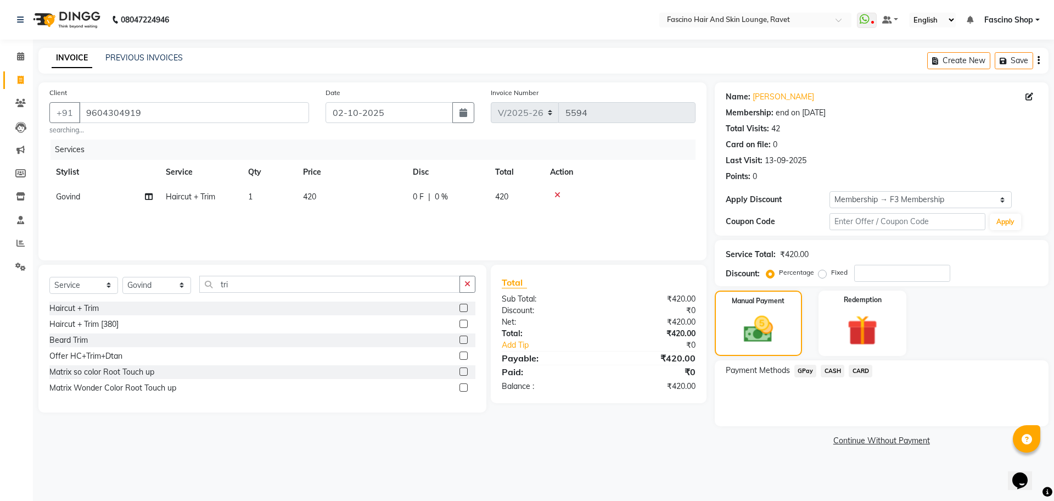
click at [838, 371] on span "CASH" at bounding box center [832, 370] width 24 height 13
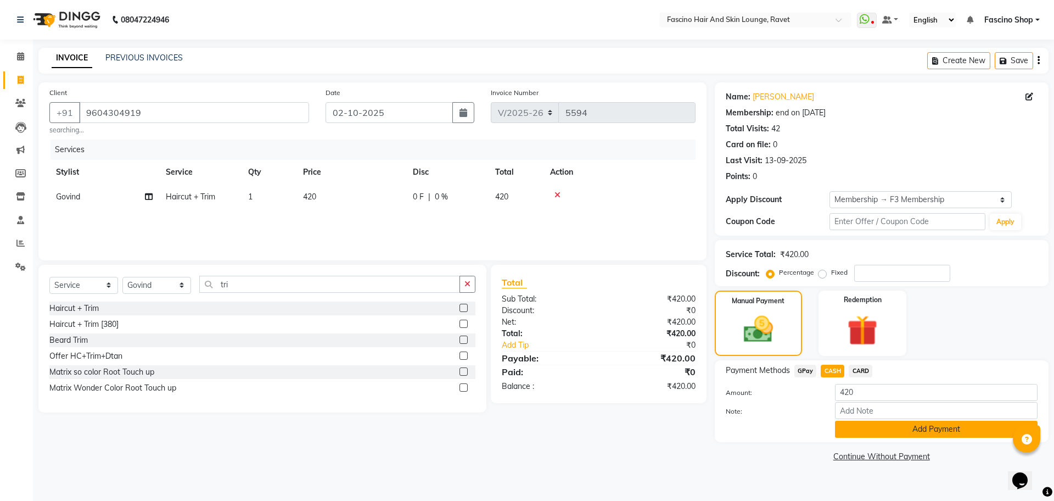
click at [856, 421] on button "Add Payment" at bounding box center [936, 428] width 203 height 17
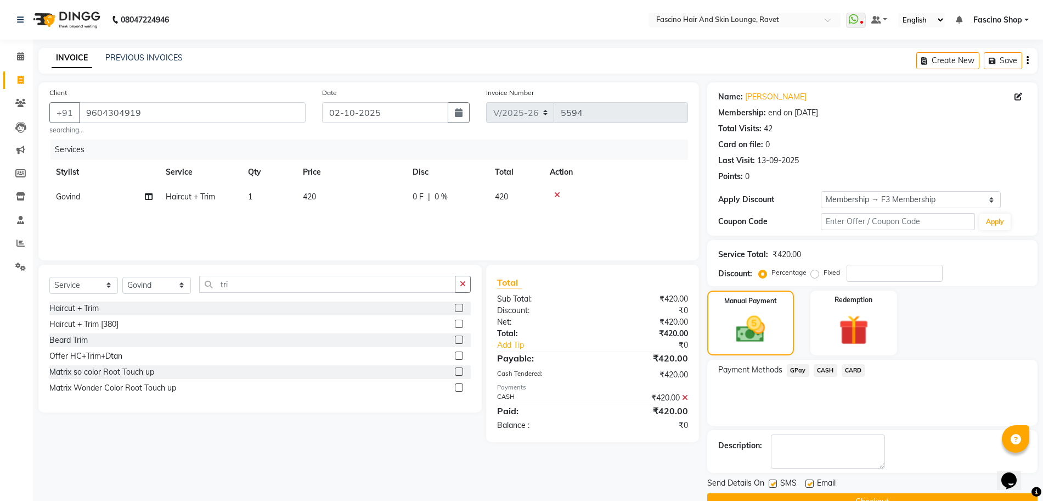
scroll to position [26, 0]
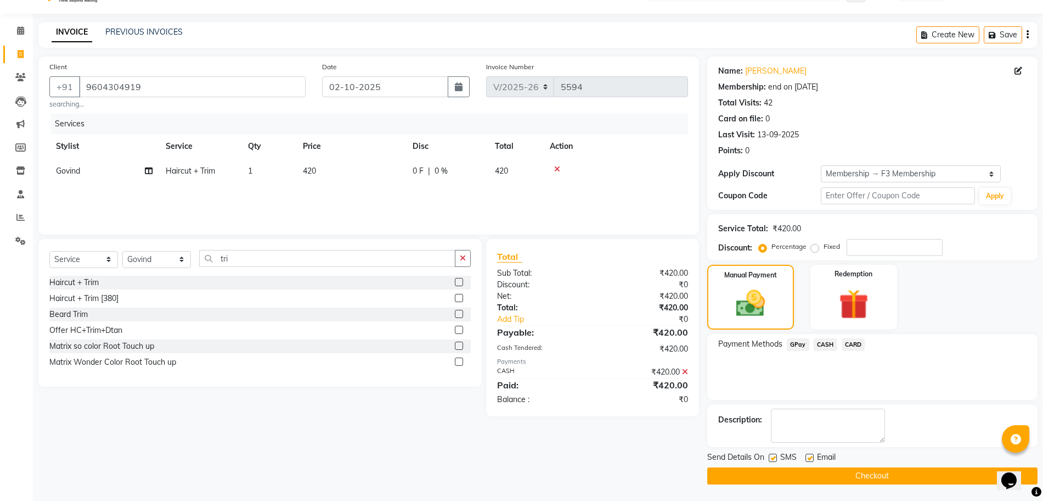
click at [818, 475] on button "Checkout" at bounding box center [872, 475] width 330 height 17
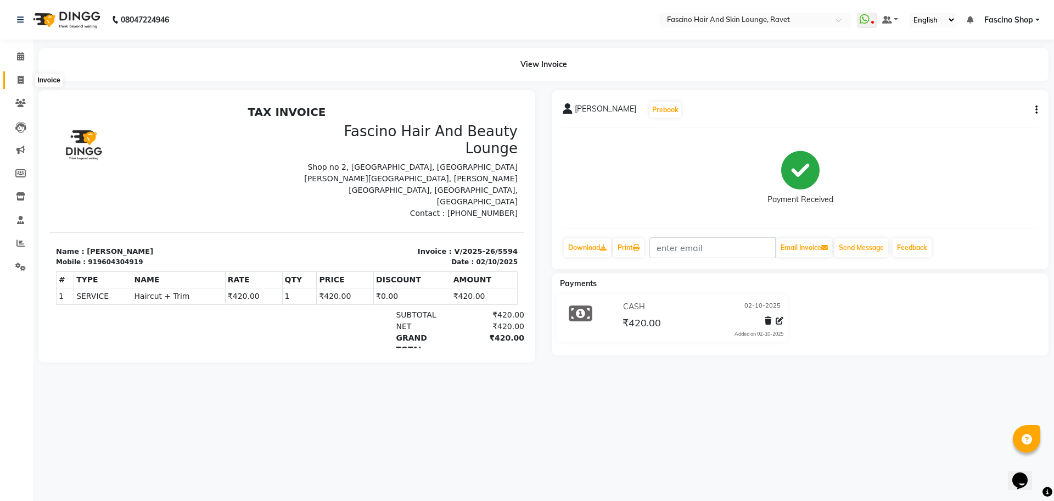
click at [16, 79] on span at bounding box center [20, 80] width 19 height 13
select select "service"
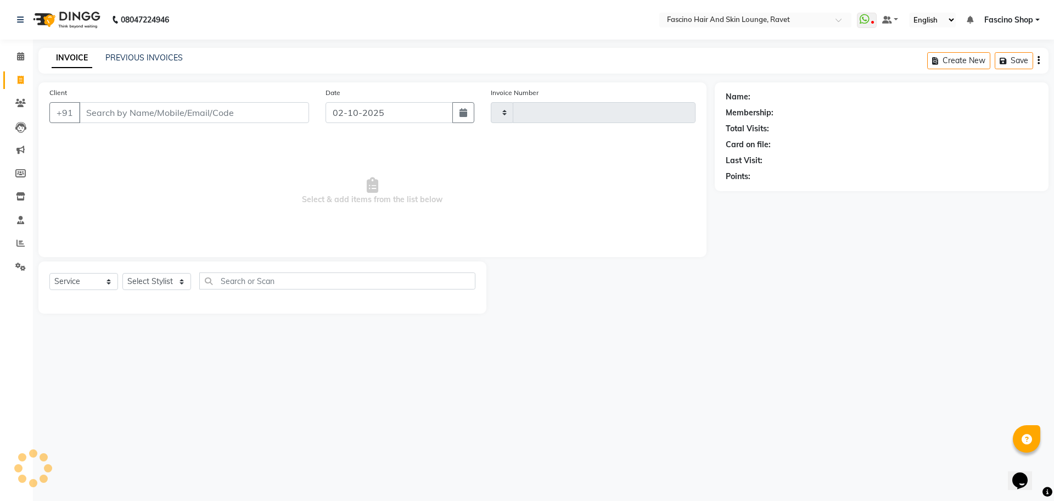
type input "5595"
select select "5190"
type input "7020739486"
click at [273, 115] on span "Add Client" at bounding box center [280, 112] width 43 height 11
select select "22"
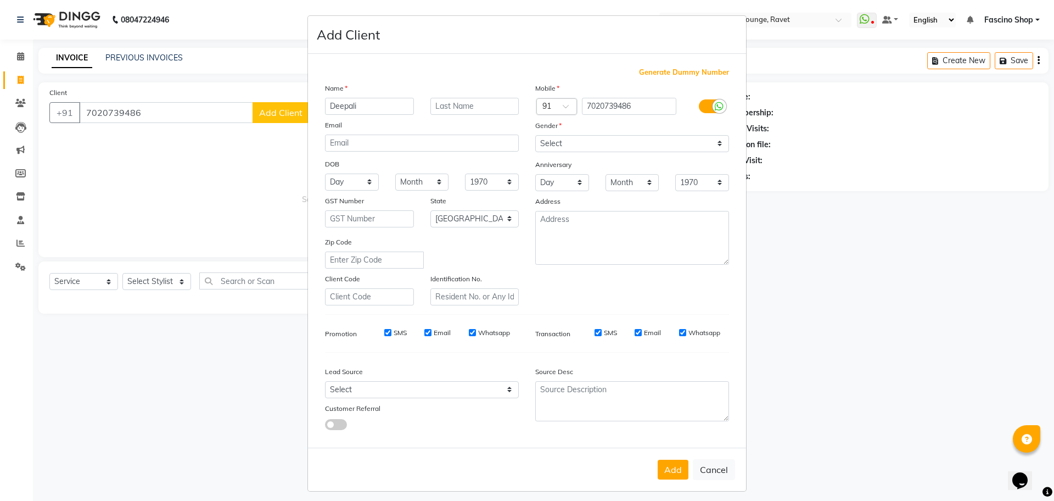
type input "Deepali"
click at [542, 140] on select "Select [DEMOGRAPHIC_DATA] [DEMOGRAPHIC_DATA] Other Prefer Not To Say" at bounding box center [632, 143] width 194 height 17
select select "[DEMOGRAPHIC_DATA]"
click at [535, 135] on select "Select [DEMOGRAPHIC_DATA] [DEMOGRAPHIC_DATA] Other Prefer Not To Say" at bounding box center [632, 143] width 194 height 17
click at [668, 470] on button "Add" at bounding box center [672, 469] width 31 height 20
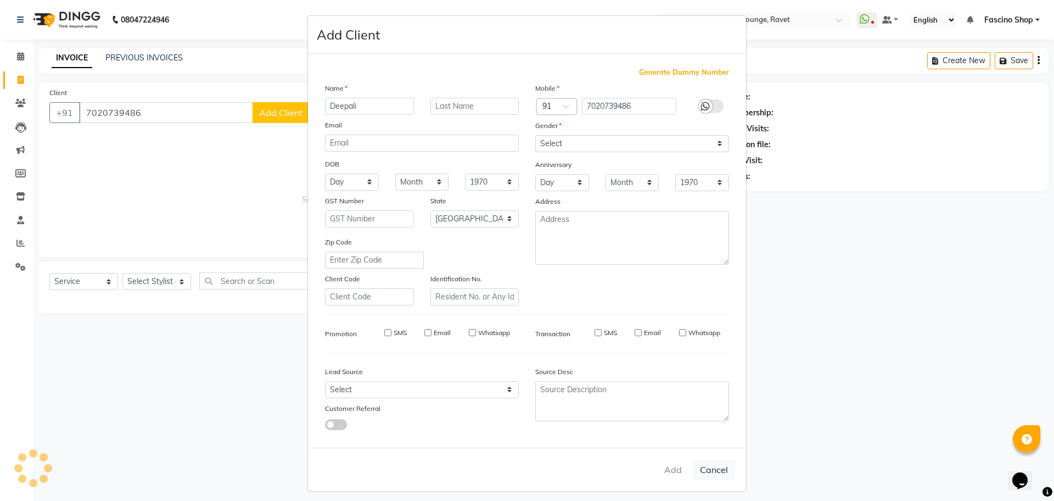
select select
select select "null"
select select
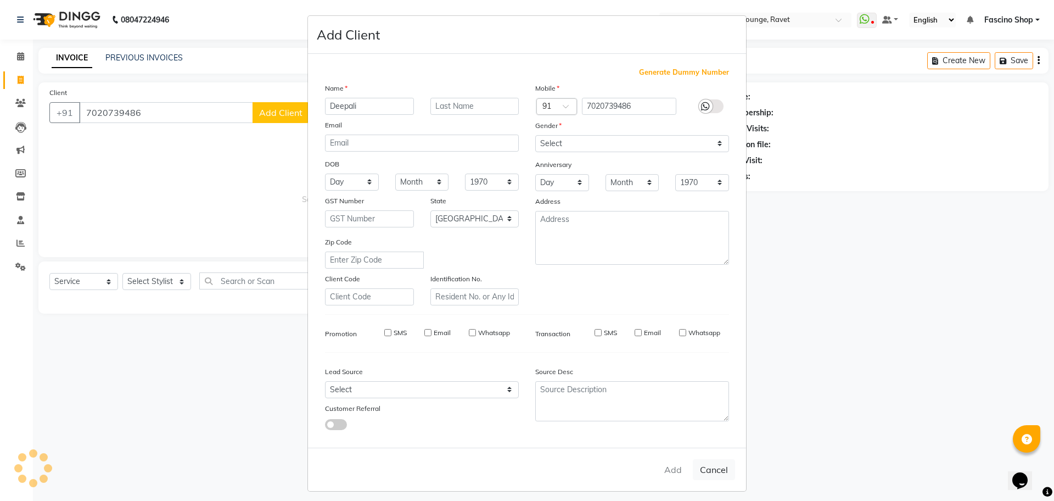
select select
checkbox input "false"
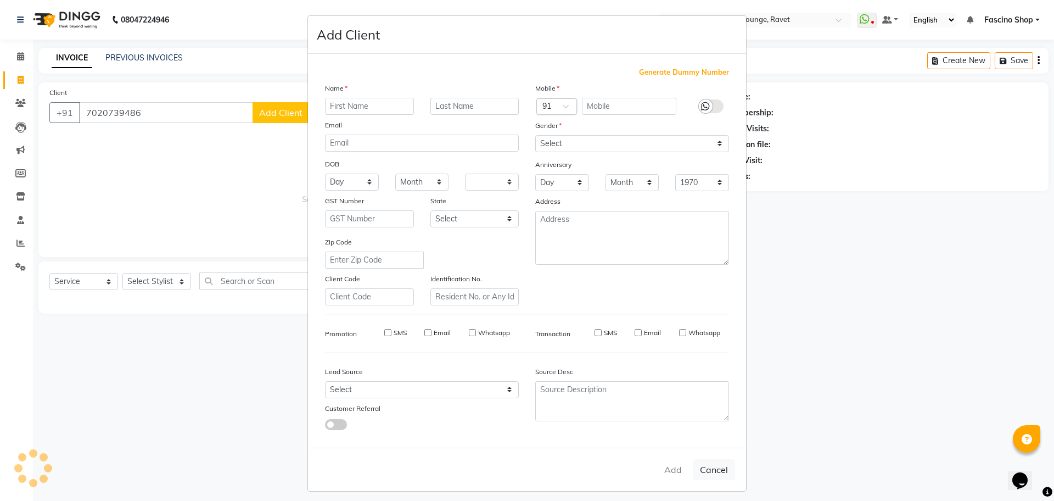
checkbox input "false"
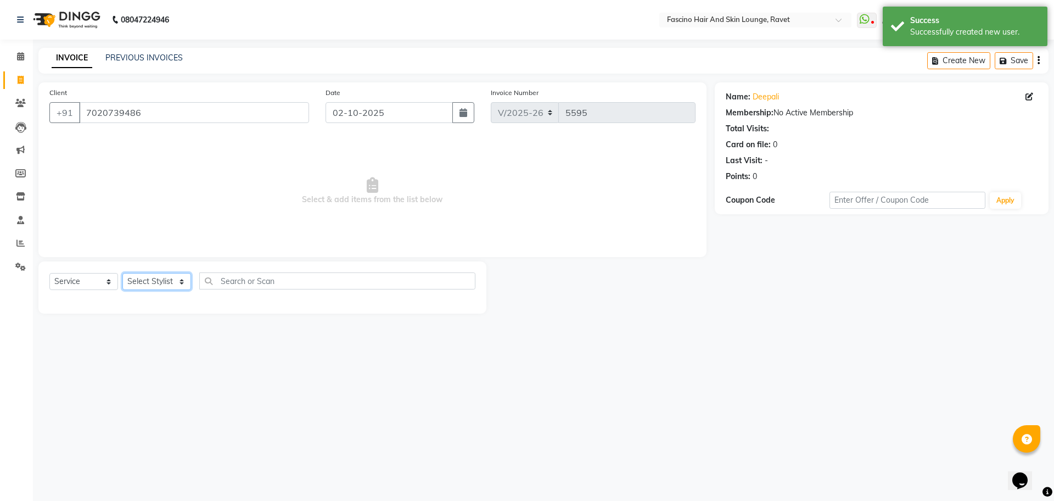
click at [165, 279] on select "Select Stylist [PERSON_NAME] Shop [PERSON_NAME] [PERSON_NAME] ( S R Manager ) […" at bounding box center [156, 281] width 69 height 17
select select "90275"
click at [122, 273] on select "Select Stylist [PERSON_NAME] Shop [PERSON_NAME] [PERSON_NAME] ( S R Manager ) […" at bounding box center [156, 281] width 69 height 17
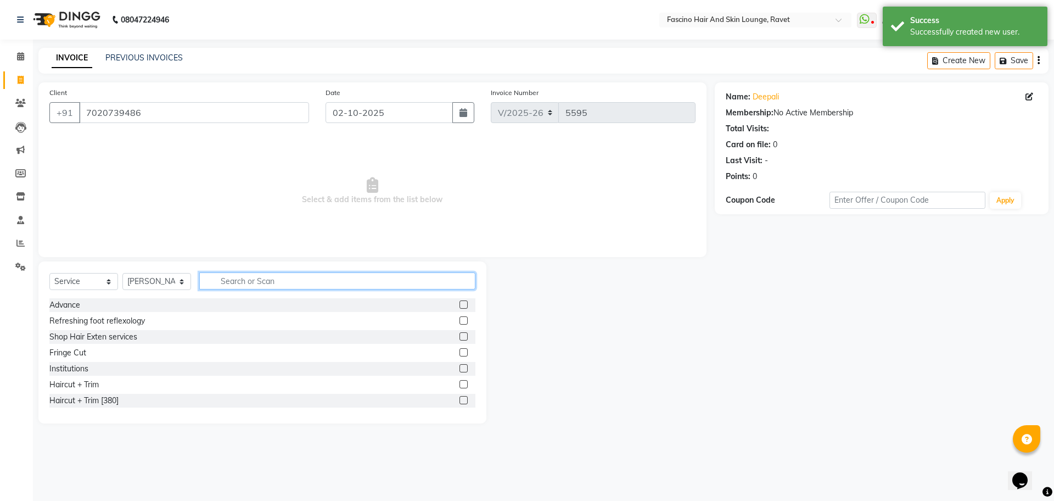
click at [232, 286] on input "text" at bounding box center [337, 280] width 276 height 17
type input "t"
type input "cut"
click at [75, 371] on div "Hair Cut (Below 12)" at bounding box center [84, 369] width 70 height 12
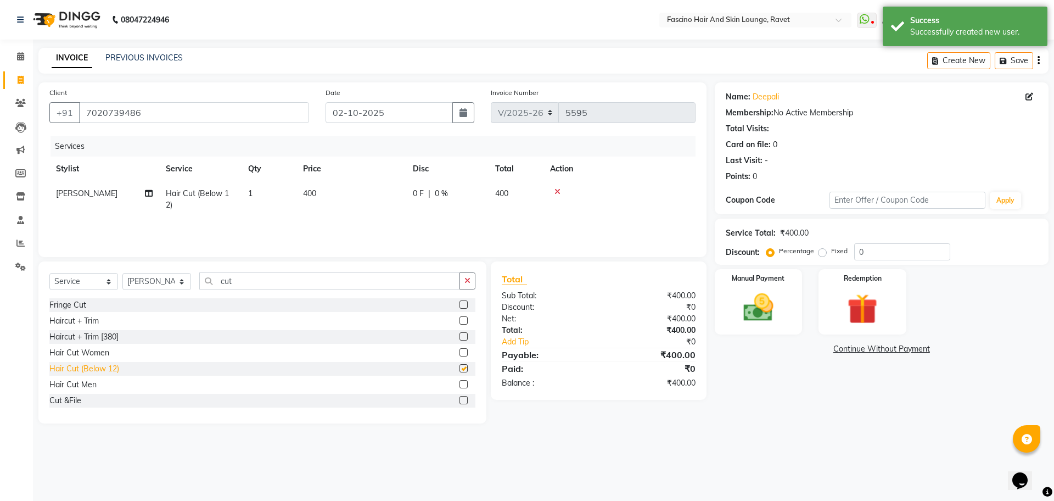
checkbox input "false"
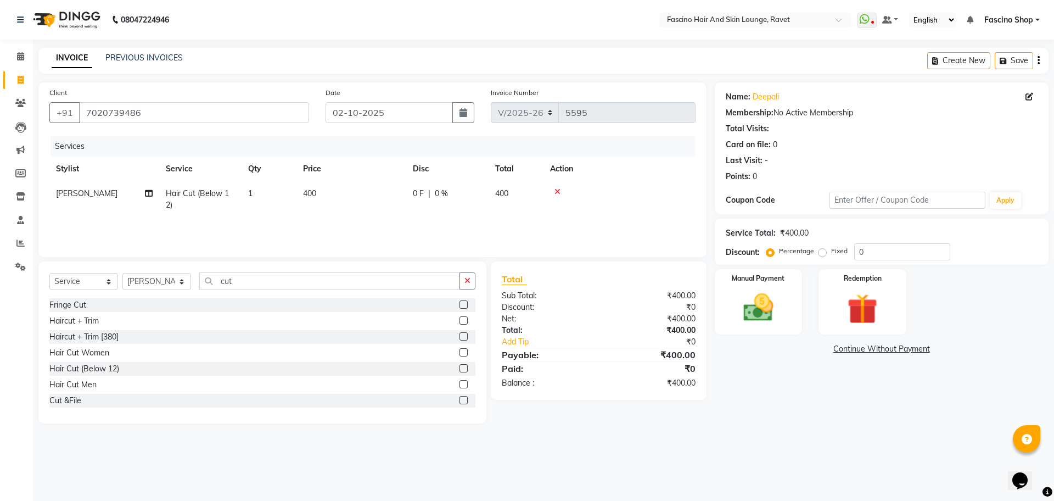
click at [384, 200] on td "400" at bounding box center [351, 199] width 110 height 36
select select "90275"
click at [384, 200] on input "400" at bounding box center [403, 196] width 97 height 17
type input "4"
type input "500"
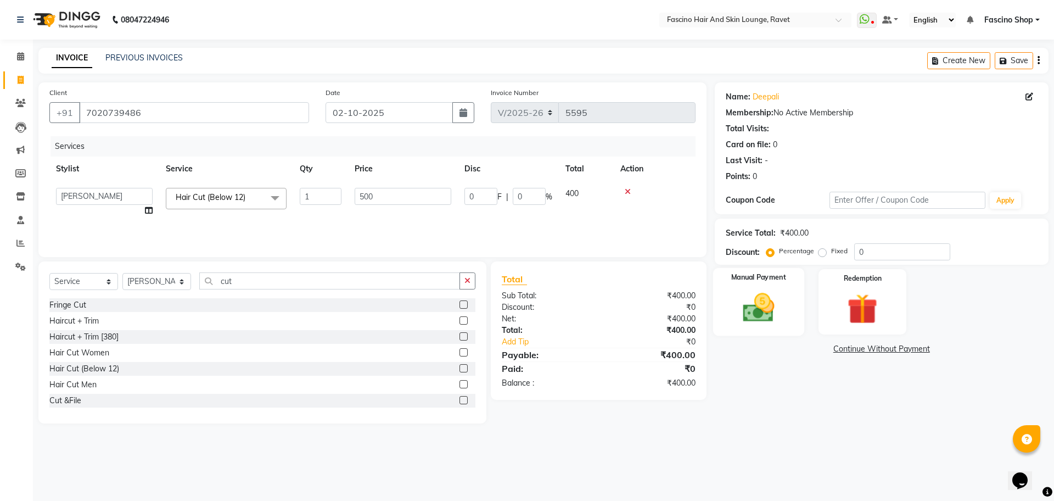
click at [755, 310] on img at bounding box center [758, 307] width 51 height 36
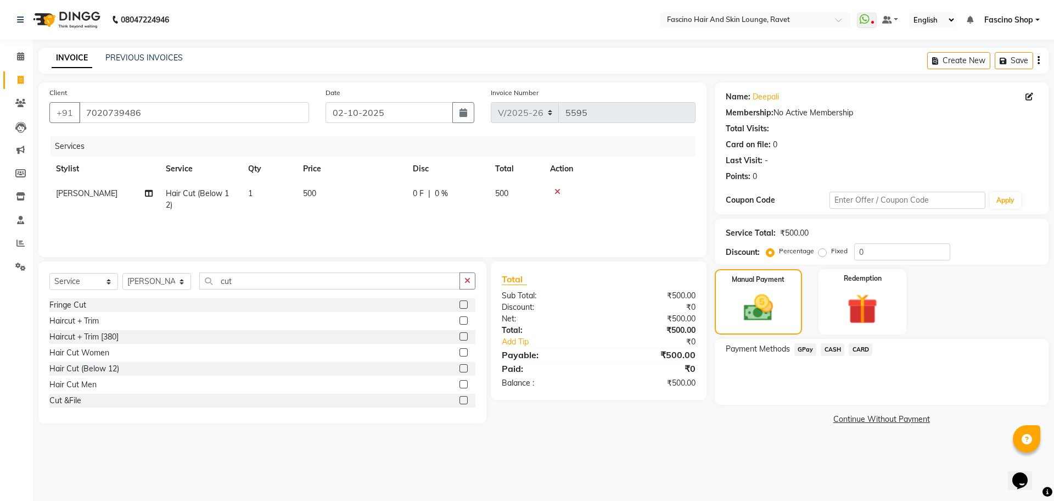
click at [801, 347] on span "GPay" at bounding box center [805, 349] width 23 height 13
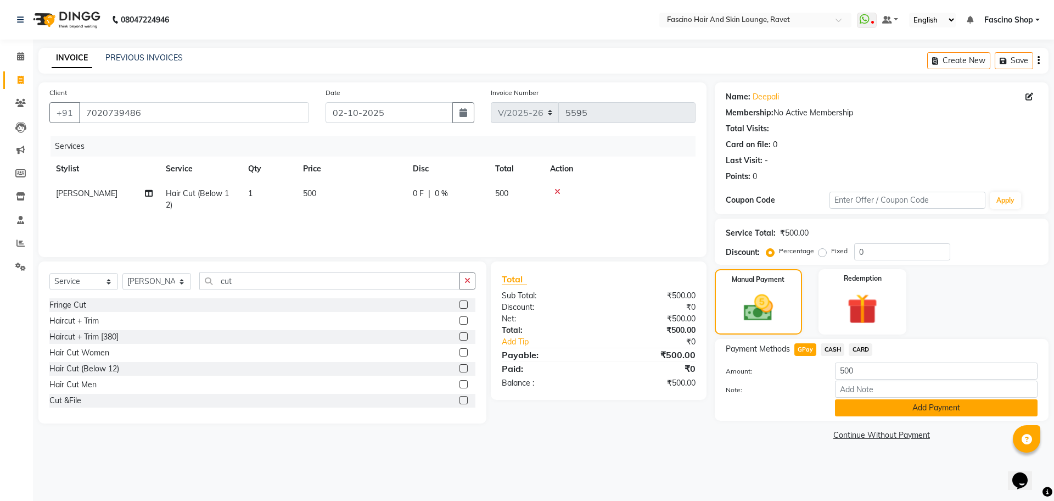
click at [896, 408] on button "Add Payment" at bounding box center [936, 407] width 203 height 17
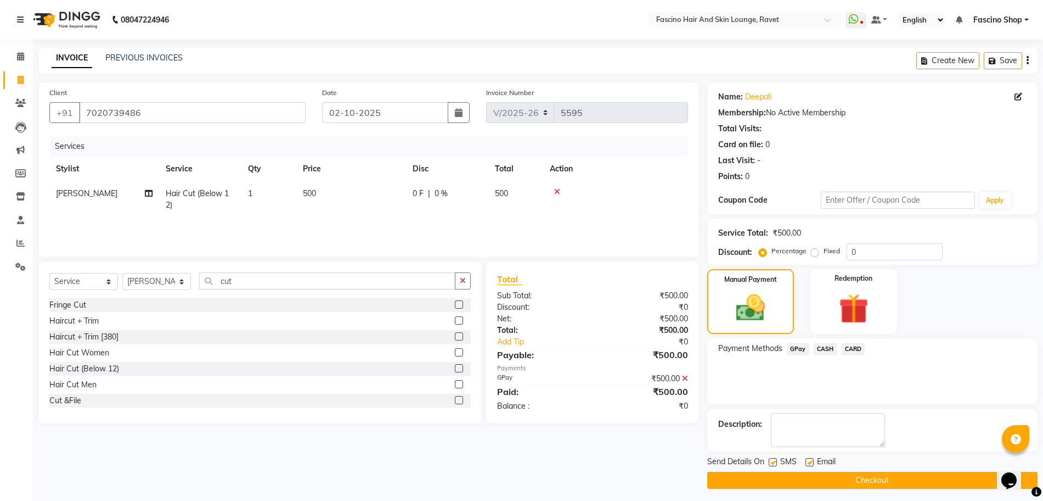
scroll to position [4, 0]
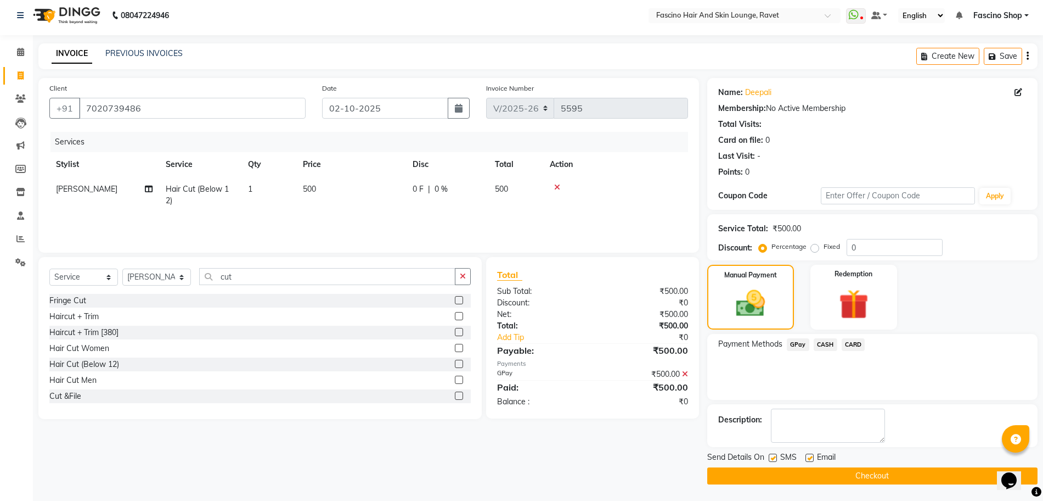
click at [771, 457] on label at bounding box center [773, 457] width 8 height 8
click at [771, 457] on input "checkbox" at bounding box center [772, 457] width 7 height 7
checkbox input "false"
click at [784, 482] on button "Checkout" at bounding box center [872, 475] width 330 height 17
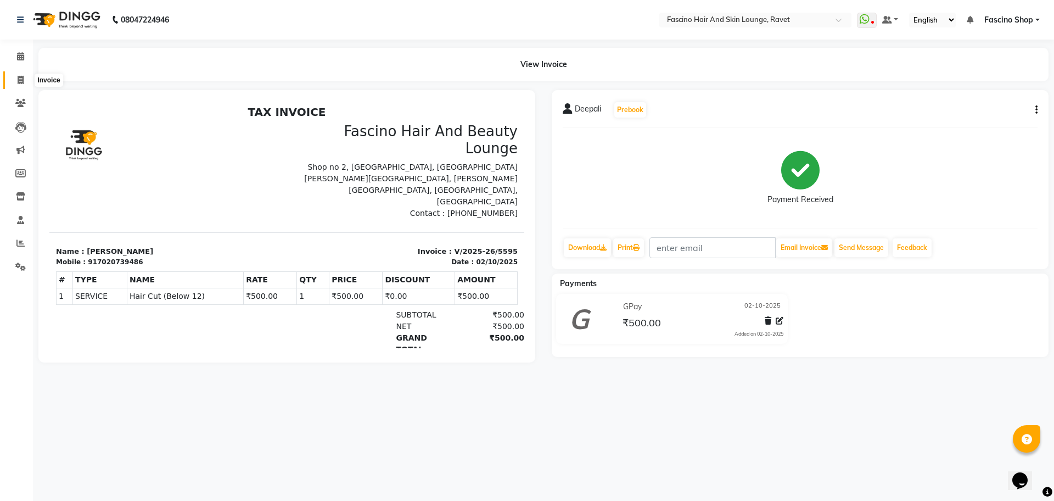
click at [15, 77] on span at bounding box center [20, 80] width 19 height 13
select select "service"
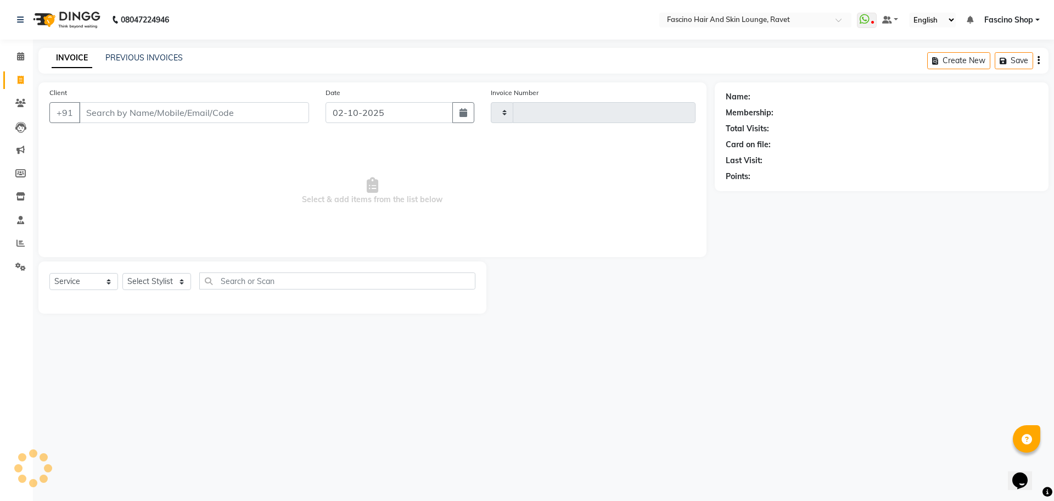
type input "5596"
select select "5190"
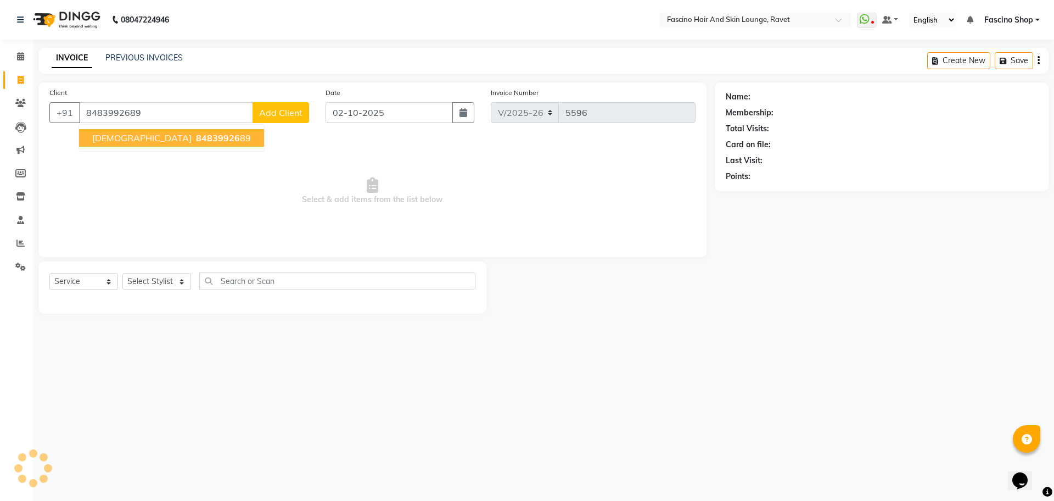
type input "8483992689"
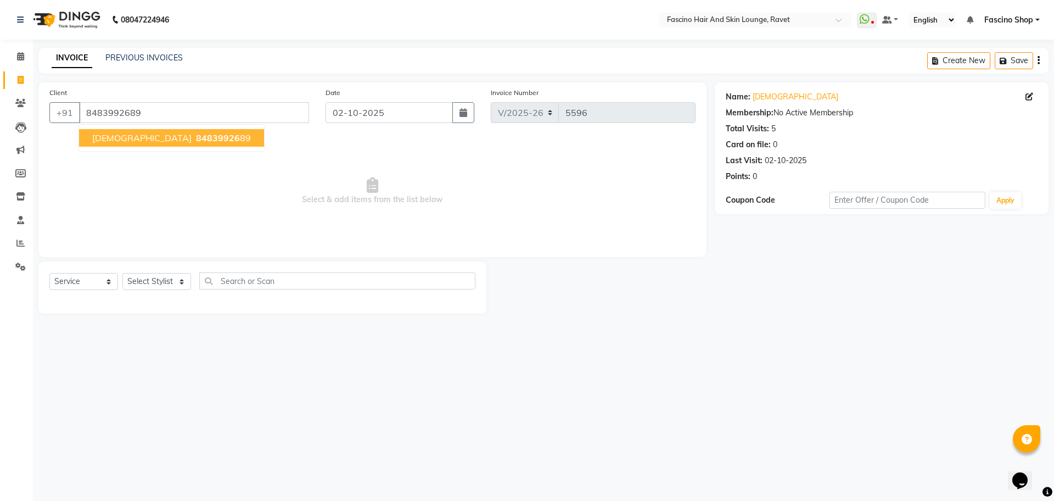
click at [196, 142] on span "84839926" at bounding box center [218, 137] width 44 height 11
click at [162, 277] on select "Select Stylist [PERSON_NAME] Shop [PERSON_NAME] [PERSON_NAME] ( S R Manager ) […" at bounding box center [156, 281] width 69 height 17
select select "91580"
click at [122, 273] on select "Select Stylist [PERSON_NAME] Shop [PERSON_NAME] [PERSON_NAME] ( S R Manager ) […" at bounding box center [156, 281] width 69 height 17
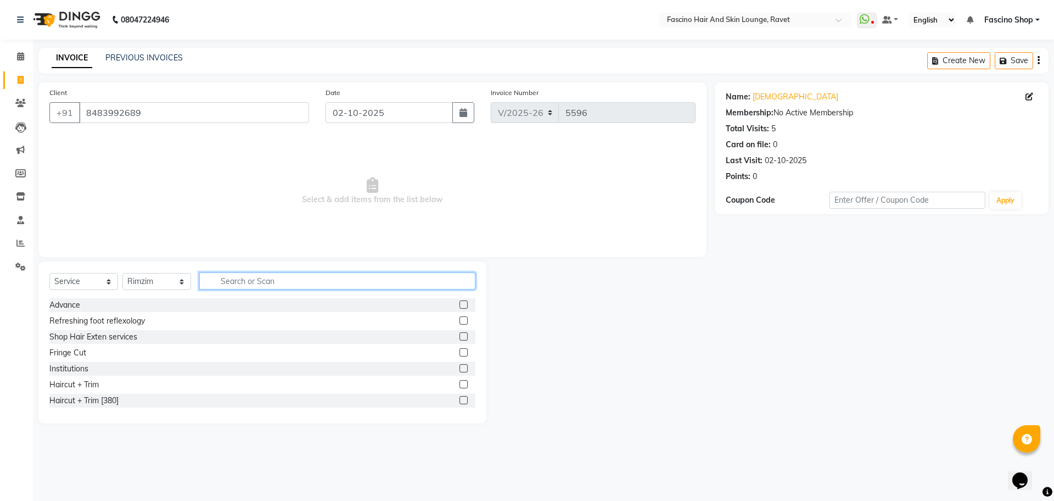
click at [258, 288] on input "text" at bounding box center [337, 280] width 276 height 17
type input "cut"
click at [88, 351] on div "Hair Cut Women" at bounding box center [79, 353] width 60 height 12
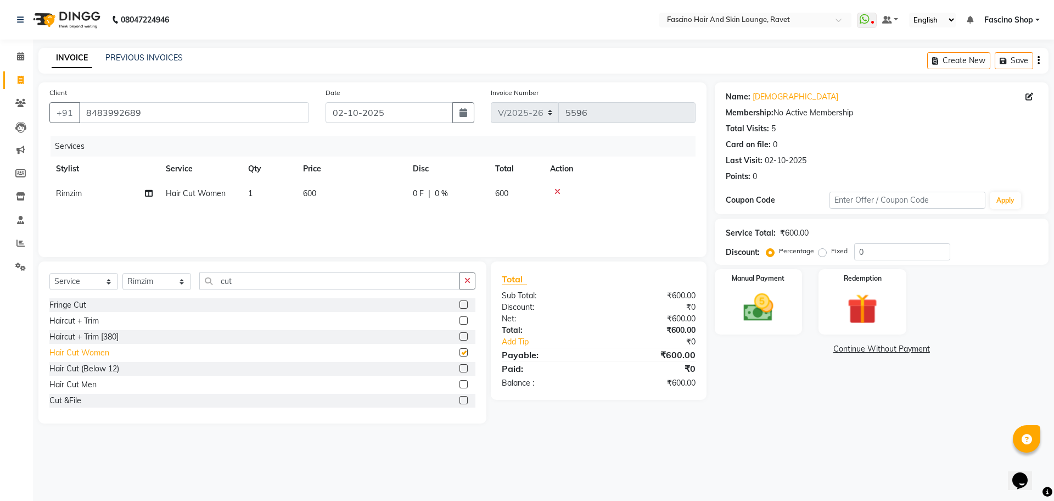
checkbox input "false"
click at [771, 295] on img at bounding box center [758, 307] width 51 height 36
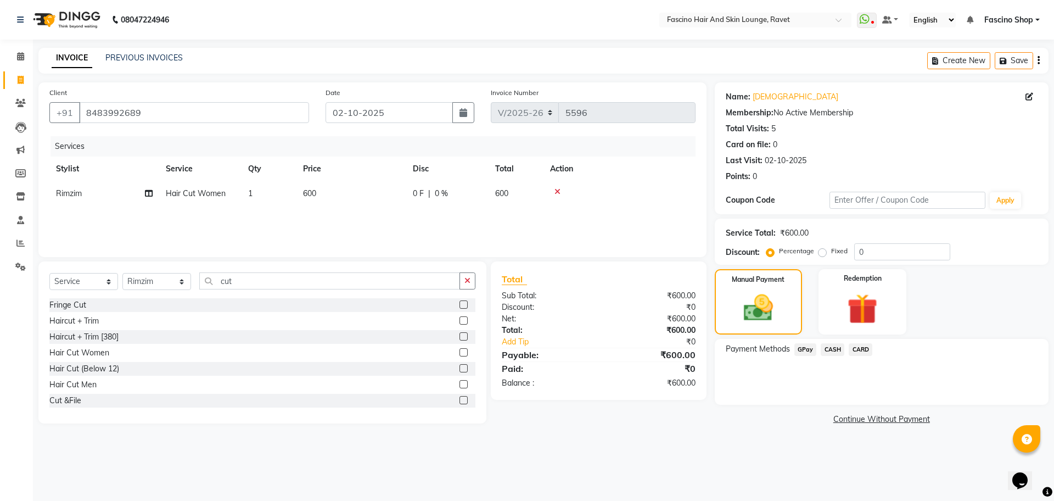
click at [807, 350] on span "GPay" at bounding box center [805, 349] width 23 height 13
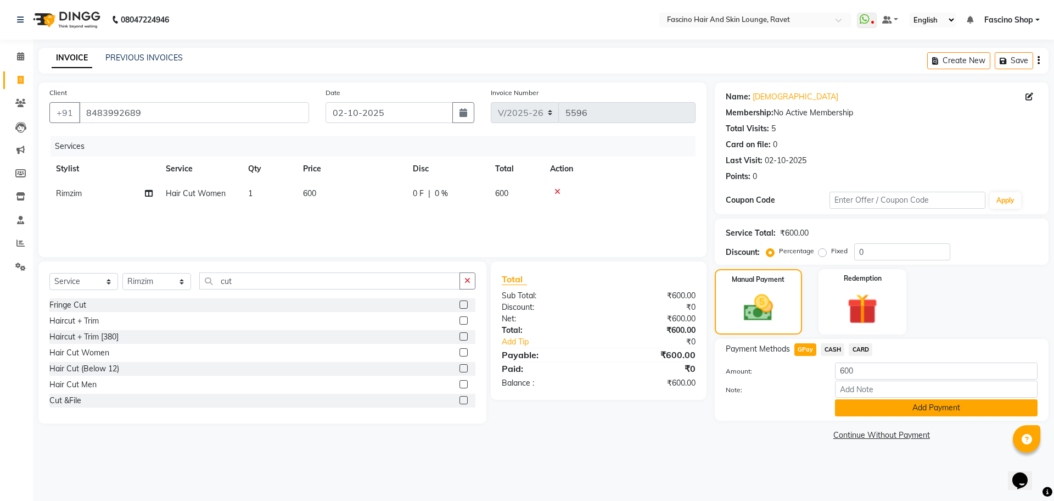
click at [870, 408] on button "Add Payment" at bounding box center [936, 407] width 203 height 17
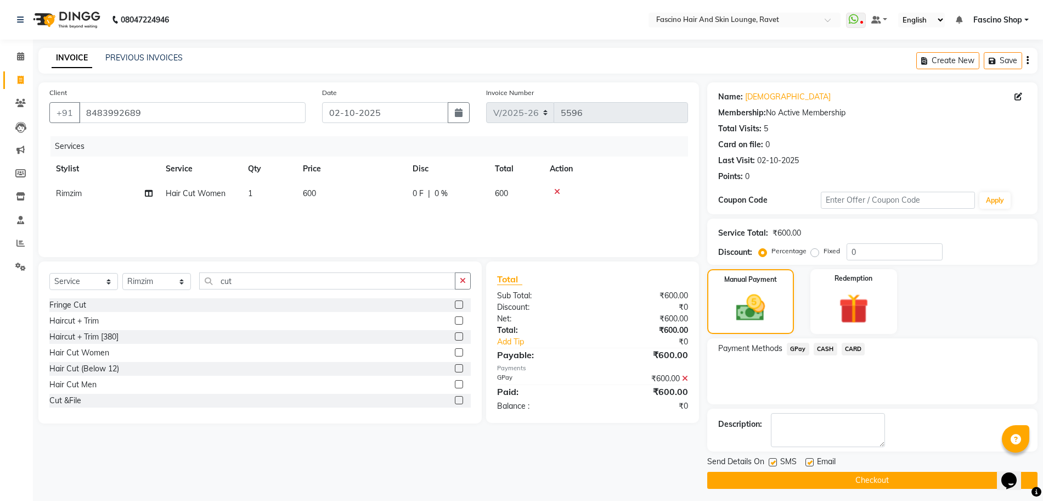
scroll to position [4, 0]
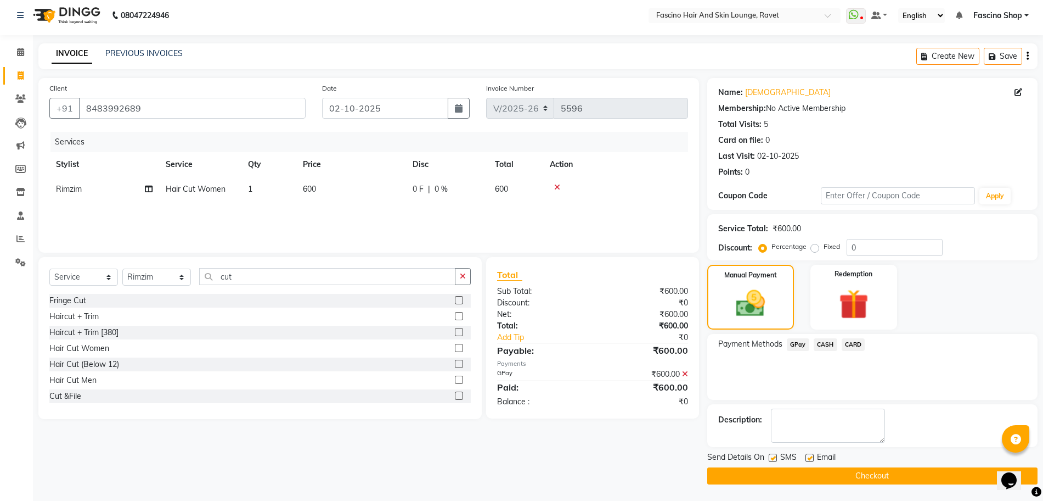
click at [864, 477] on button "Checkout" at bounding box center [872, 475] width 330 height 17
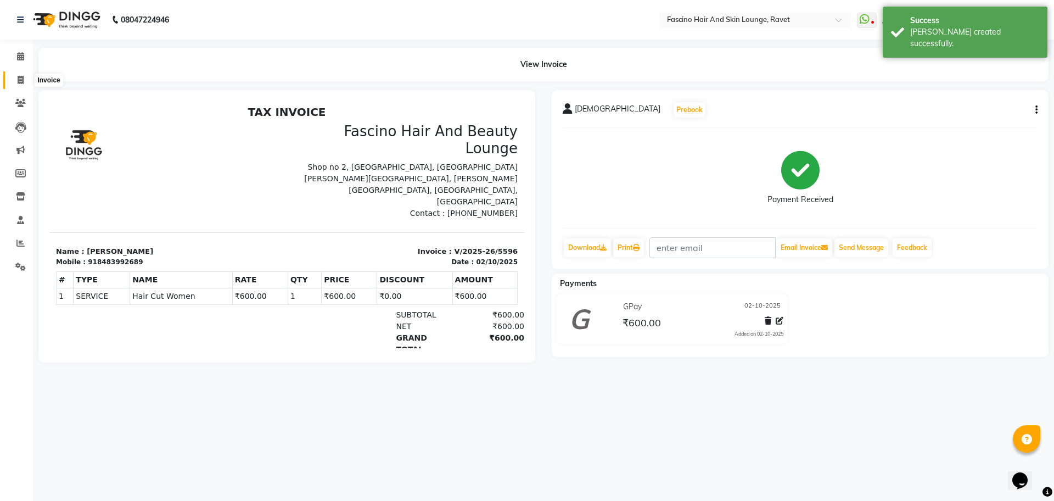
click at [22, 75] on span at bounding box center [20, 80] width 19 height 13
select select "service"
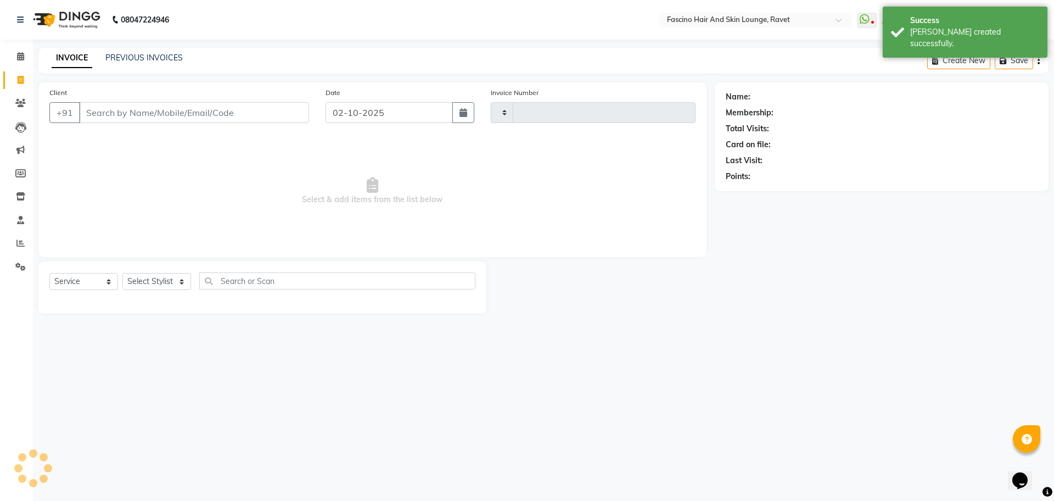
type input "5597"
select select "5190"
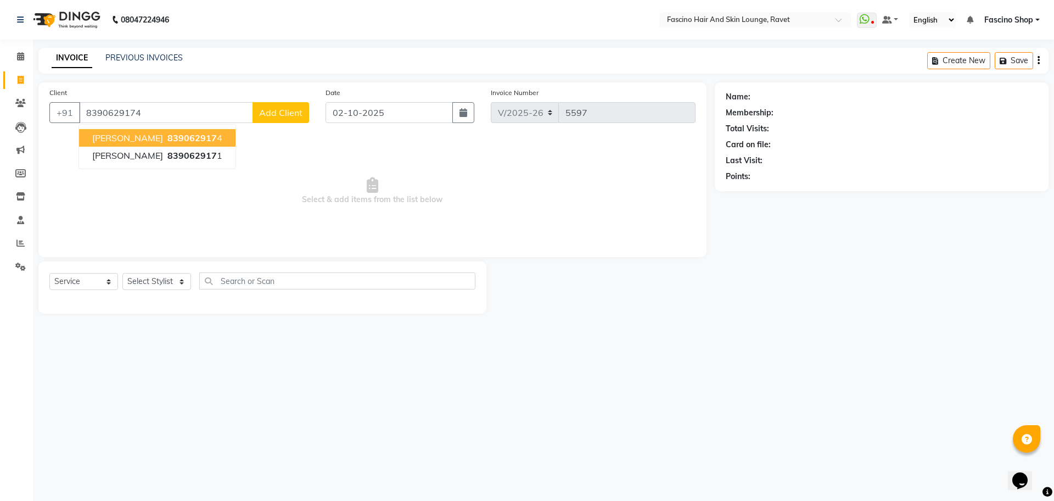
type input "8390629174"
select select "1: Object"
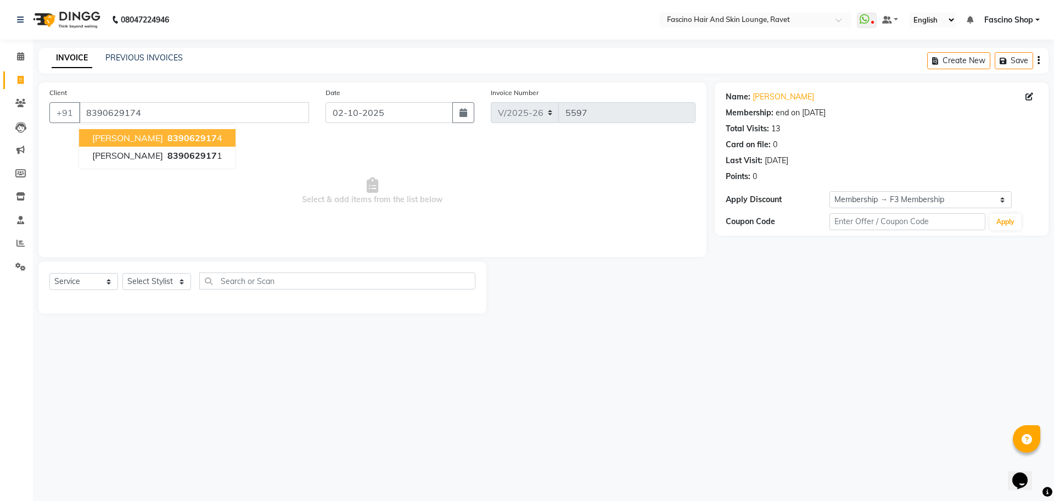
click at [144, 138] on span "[PERSON_NAME]" at bounding box center [127, 137] width 71 height 11
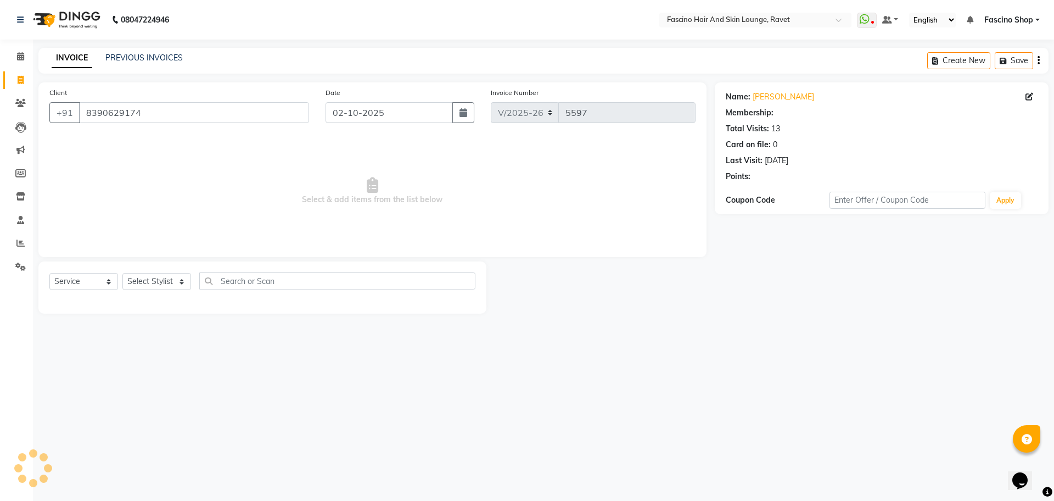
select select "1: Object"
click at [144, 138] on span "Select & add items from the list below" at bounding box center [372, 191] width 646 height 110
click at [150, 274] on select "Select Stylist [PERSON_NAME] Shop [PERSON_NAME] [PERSON_NAME] ( S R Manager ) […" at bounding box center [156, 281] width 69 height 17
select select "78140"
click at [122, 273] on select "Select Stylist [PERSON_NAME] Shop [PERSON_NAME] [PERSON_NAME] ( S R Manager ) […" at bounding box center [156, 281] width 69 height 17
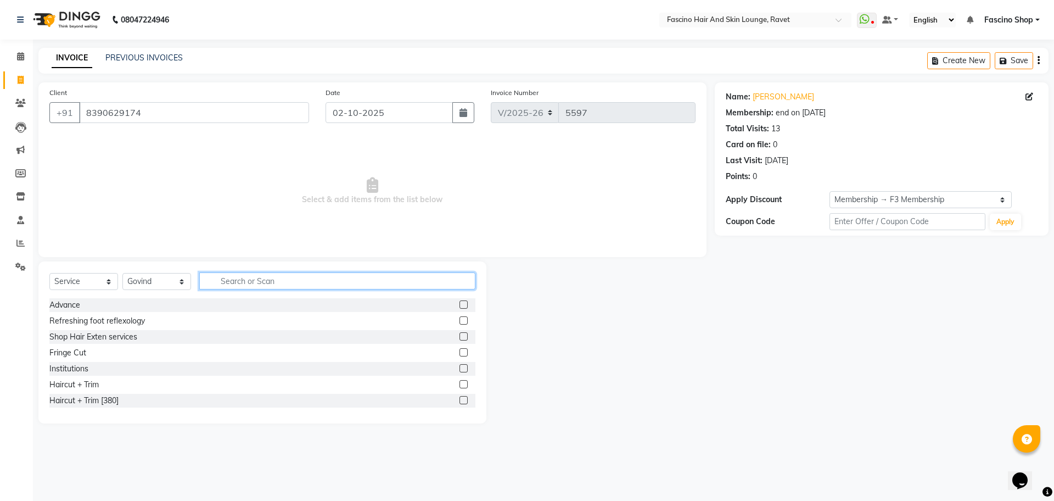
click at [260, 276] on input "text" at bounding box center [337, 280] width 276 height 17
type input "cut"
click at [83, 354] on div "Hair Cut Women" at bounding box center [79, 353] width 60 height 12
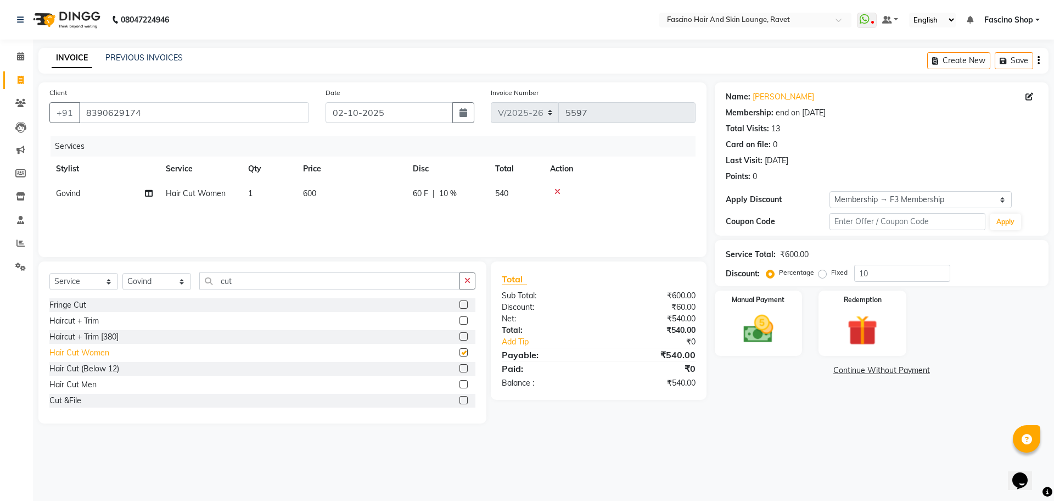
checkbox input "false"
click at [389, 200] on td "600" at bounding box center [351, 193] width 110 height 25
select select "78140"
click at [389, 200] on input "600" at bounding box center [403, 196] width 97 height 17
type input "6"
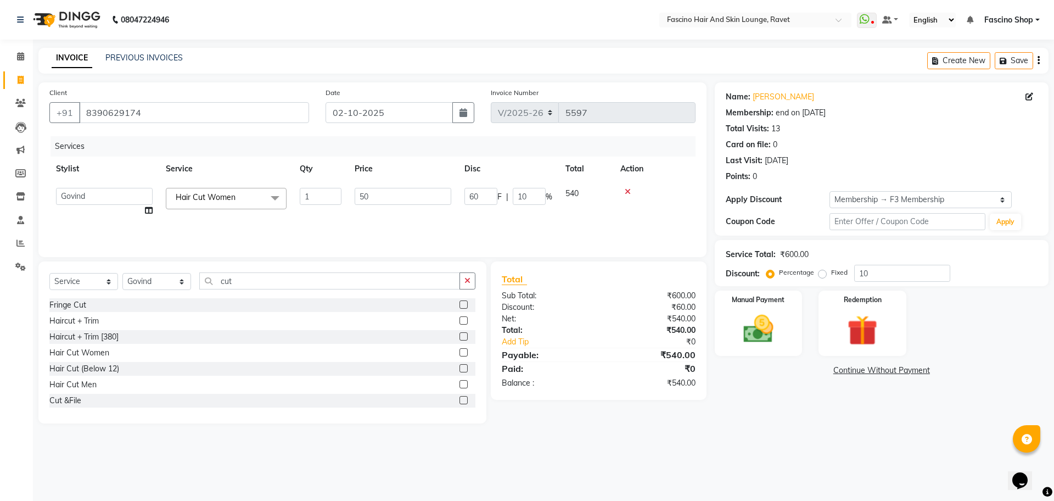
type input "500"
click at [779, 322] on img at bounding box center [758, 329] width 51 height 36
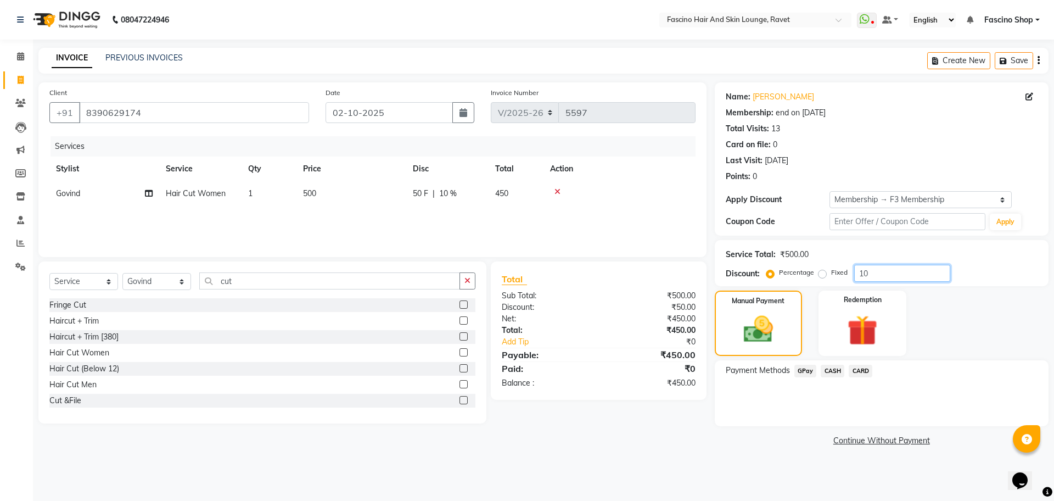
click at [910, 268] on input "10" at bounding box center [902, 273] width 96 height 17
type input "1"
click at [803, 369] on span "GPay" at bounding box center [805, 370] width 23 height 13
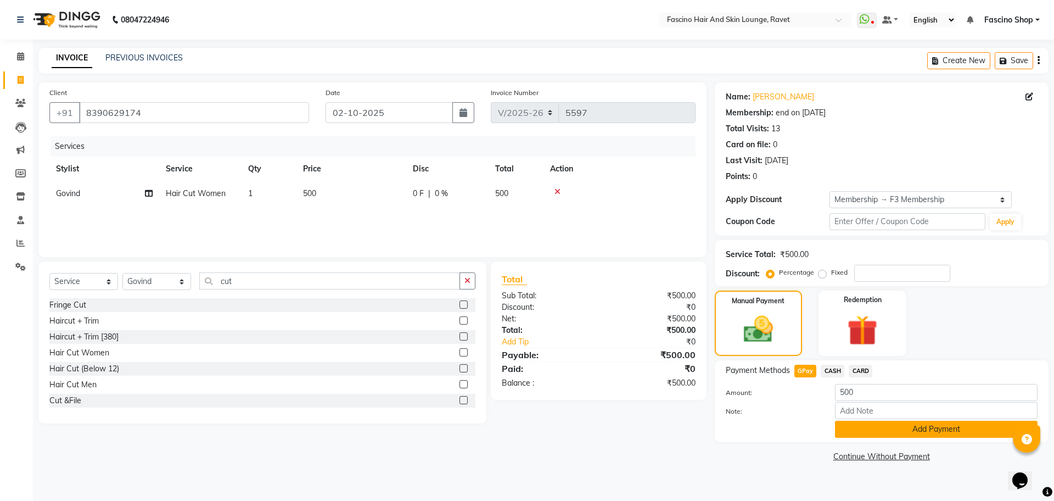
click at [858, 432] on button "Add Payment" at bounding box center [936, 428] width 203 height 17
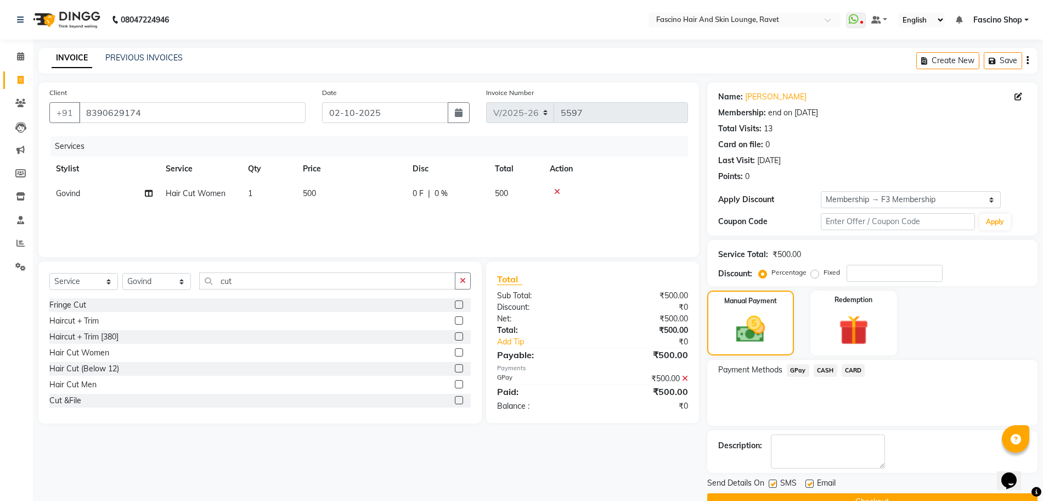
scroll to position [26, 0]
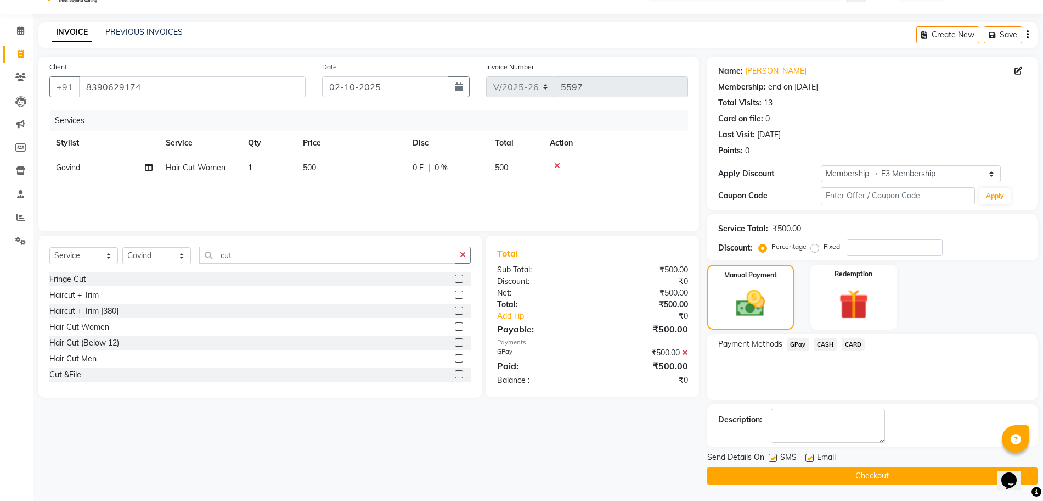
click at [771, 458] on label at bounding box center [773, 457] width 8 height 8
click at [771, 458] on input "checkbox" at bounding box center [772, 457] width 7 height 7
checkbox input "false"
click at [774, 475] on button "Checkout" at bounding box center [872, 475] width 330 height 17
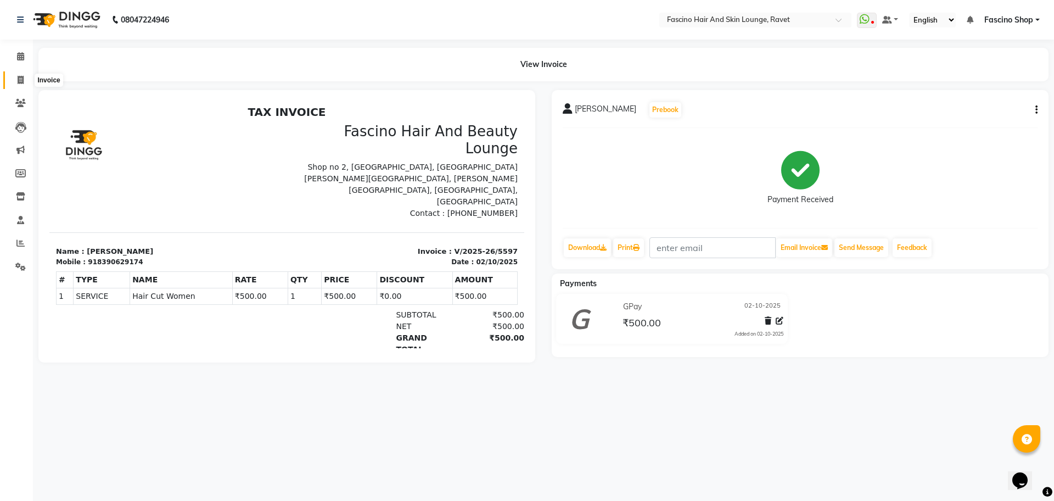
click at [19, 78] on icon at bounding box center [21, 80] width 6 height 8
select select "service"
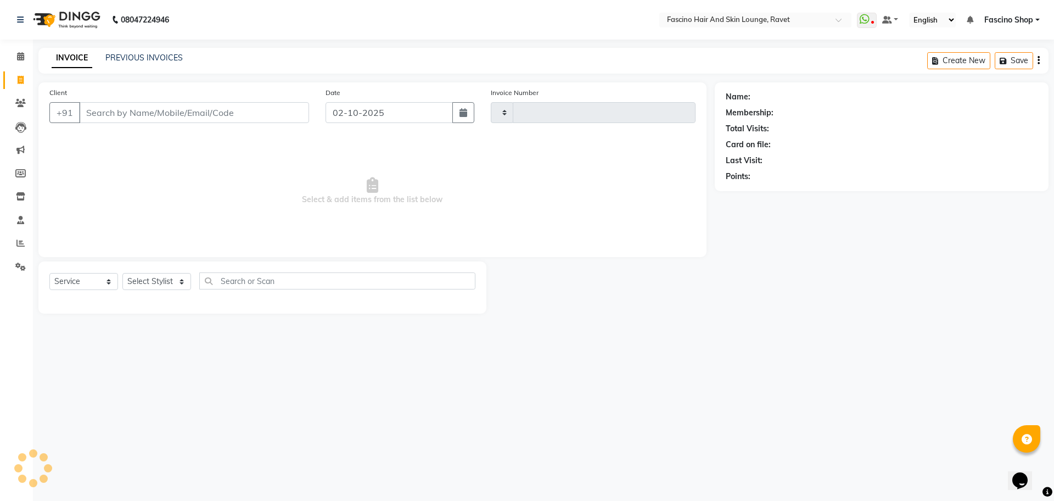
type input "5598"
select select "5190"
